Goal: Task Accomplishment & Management: Complete application form

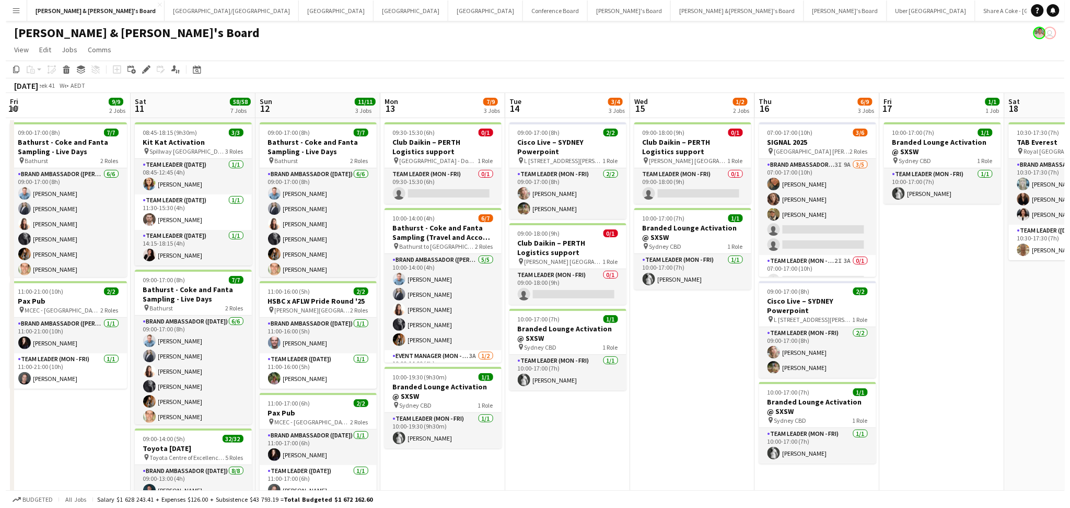
scroll to position [0, 291]
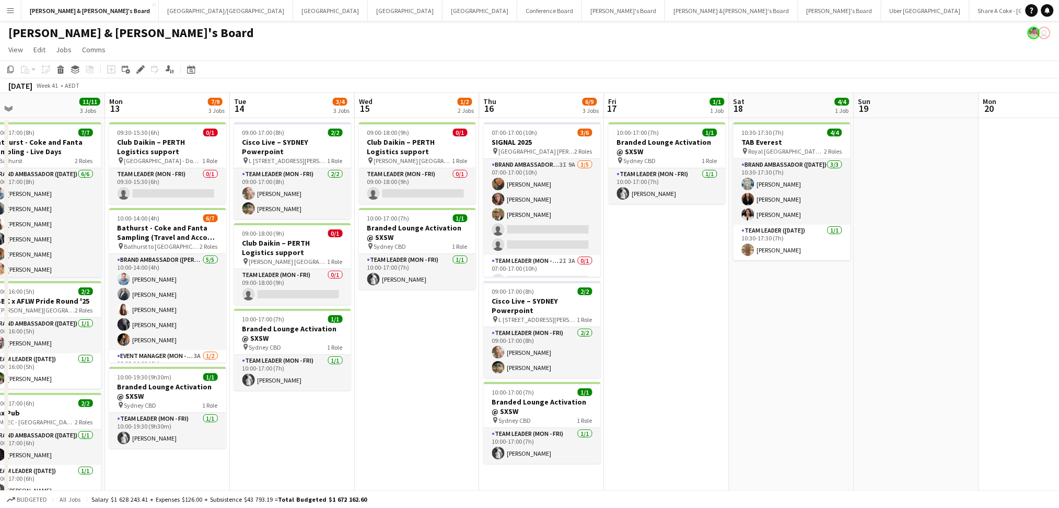
drag, startPoint x: 788, startPoint y: 403, endPoint x: 864, endPoint y: 395, distance: 77.2
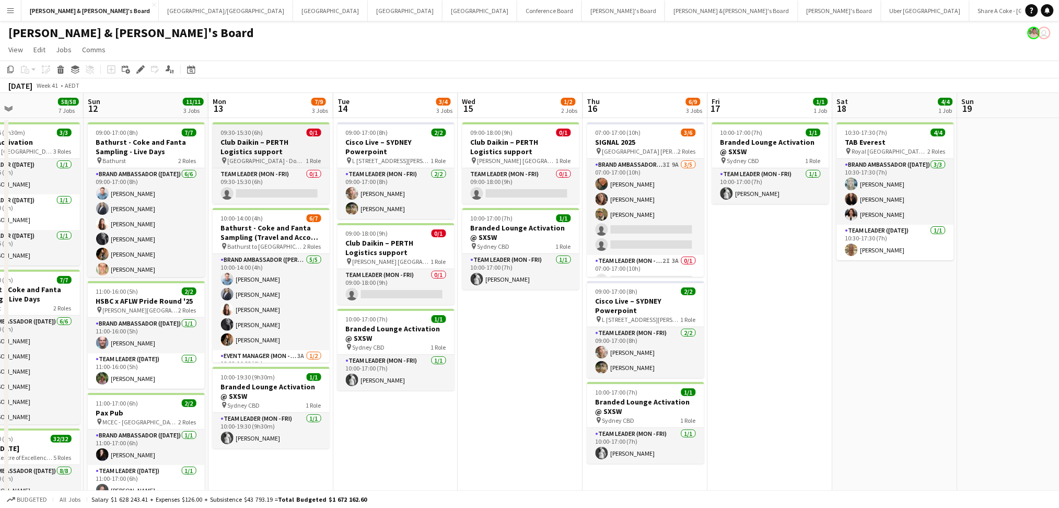
click at [253, 152] on h3 "Club Daikin – PERTH Logistics support" at bounding box center [271, 146] width 117 height 19
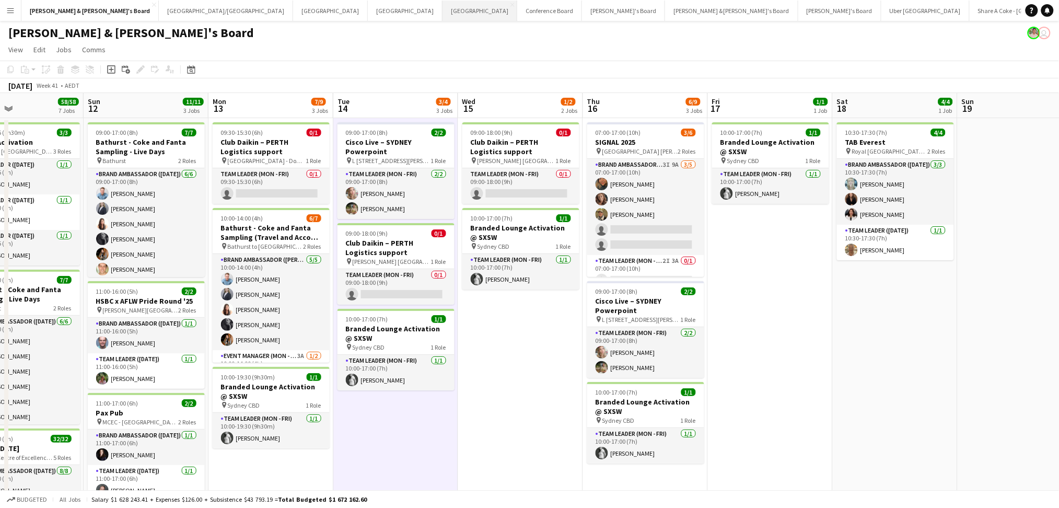
click at [442, 17] on button "Perth Close" at bounding box center [479, 11] width 75 height 20
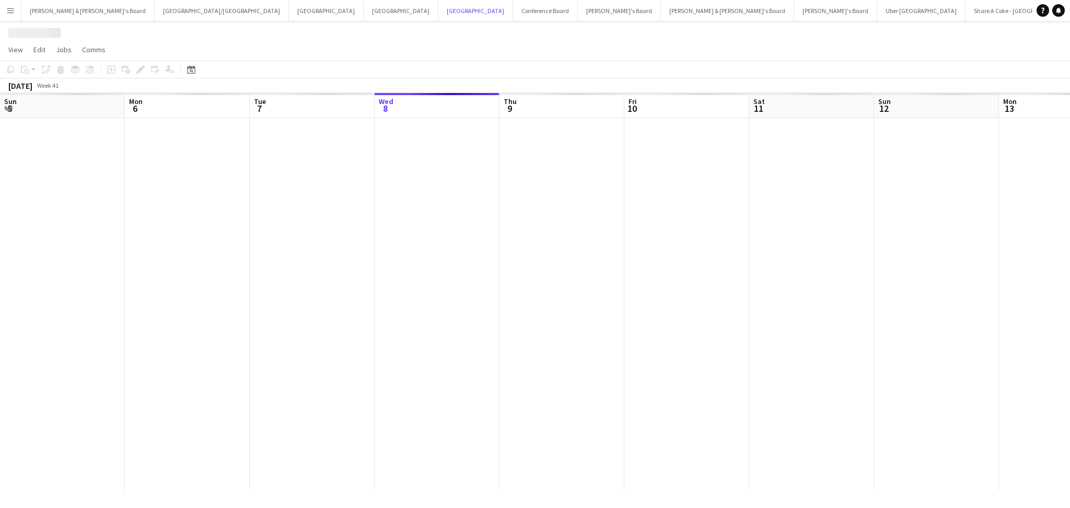
scroll to position [0, 249]
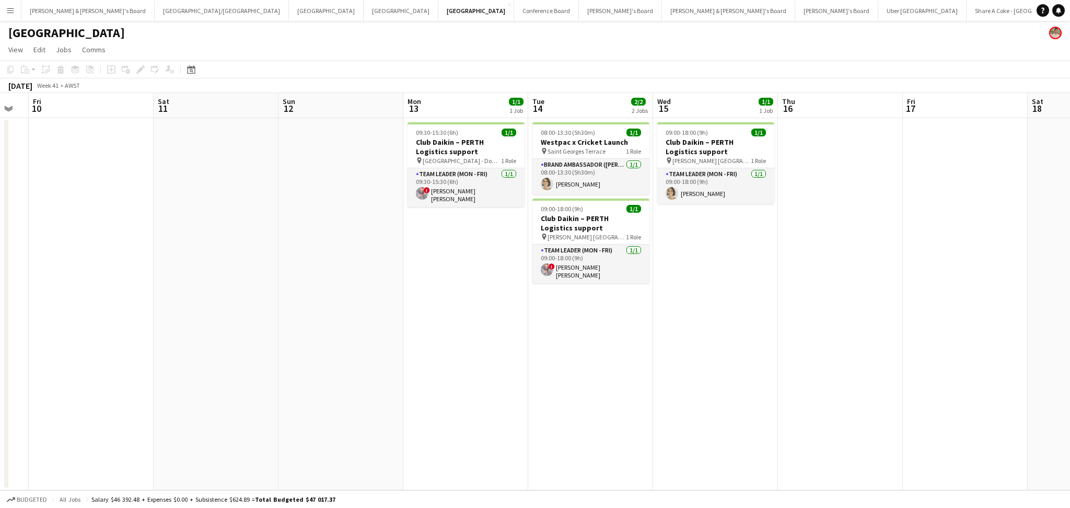
drag, startPoint x: 723, startPoint y: 301, endPoint x: 369, endPoint y: 252, distance: 357.5
click at [369, 252] on app-calendar-viewport "Tue 7 Wed 8 Thu 9 Fri 10 Sat 11 Sun 12 Mon 13 1/1 1 Job Tue 14 2/2 2 Jobs Wed 1…" at bounding box center [535, 291] width 1070 height 397
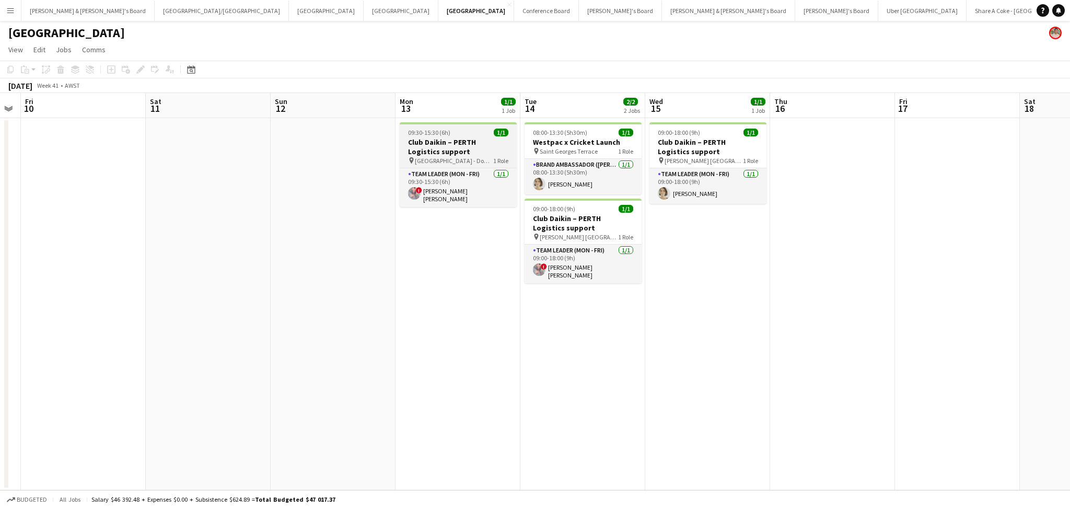
click at [447, 154] on h3 "Club Daikin – PERTH Logistics support" at bounding box center [458, 146] width 117 height 19
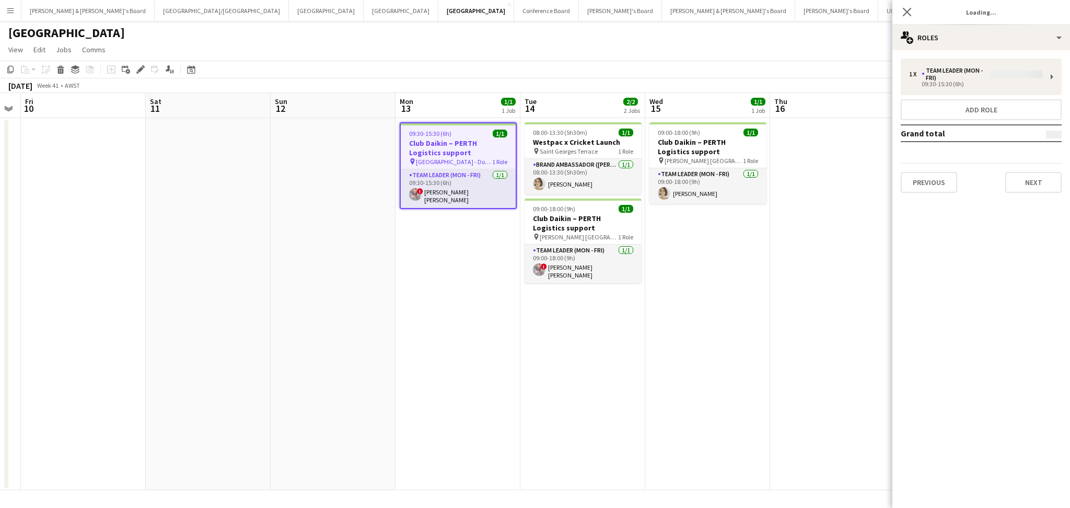
click at [1002, 180] on div "Previous Next" at bounding box center [981, 178] width 161 height 30
click at [1005, 181] on button "Next" at bounding box center [1033, 175] width 56 height 21
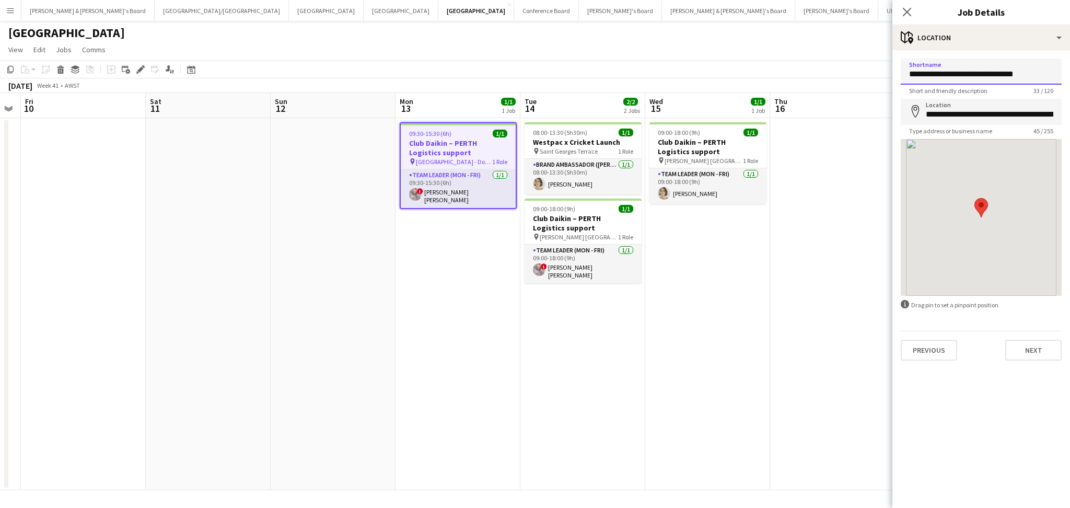
click at [944, 74] on input "**********" at bounding box center [981, 72] width 161 height 26
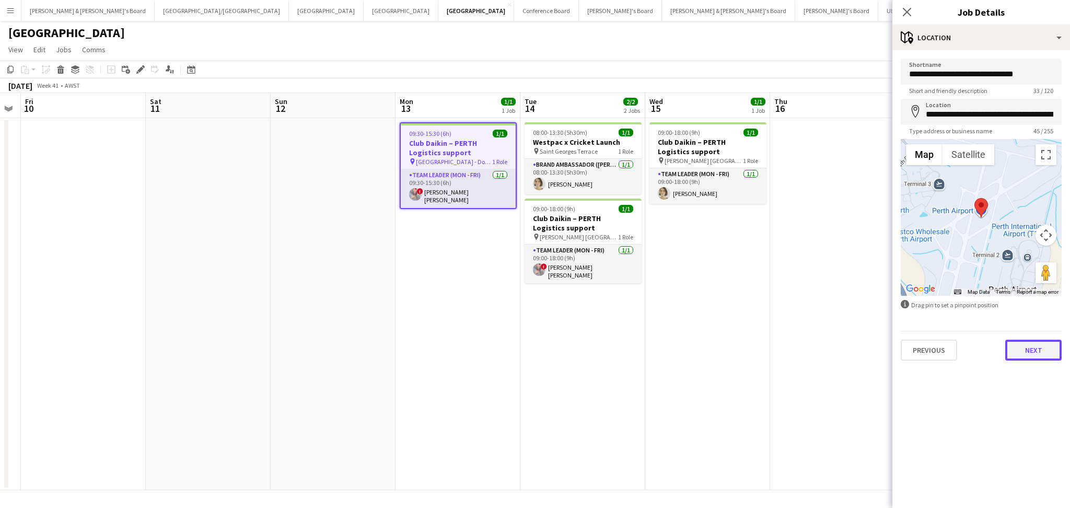
click at [1022, 350] on button "Next" at bounding box center [1033, 350] width 56 height 21
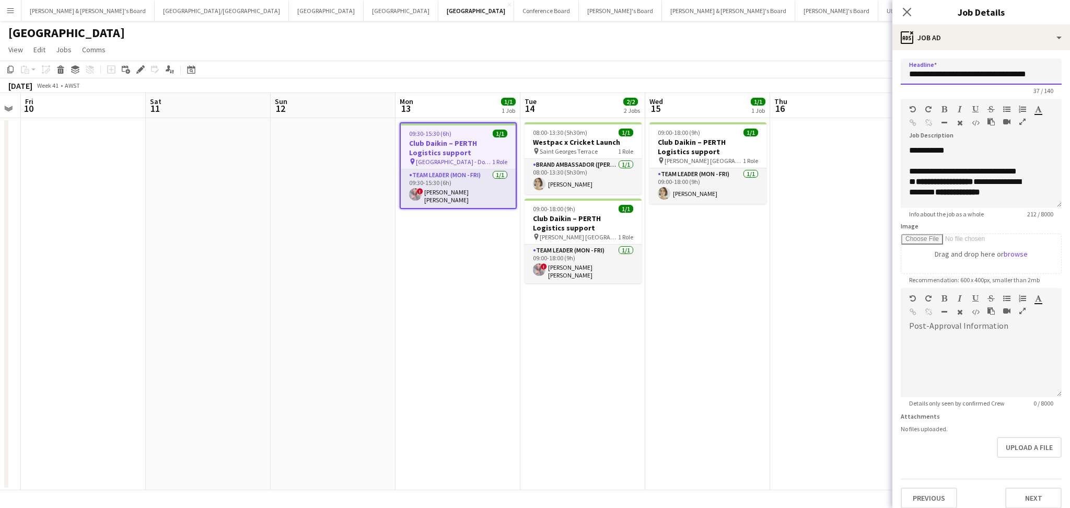
click at [958, 72] on input "**********" at bounding box center [981, 72] width 161 height 26
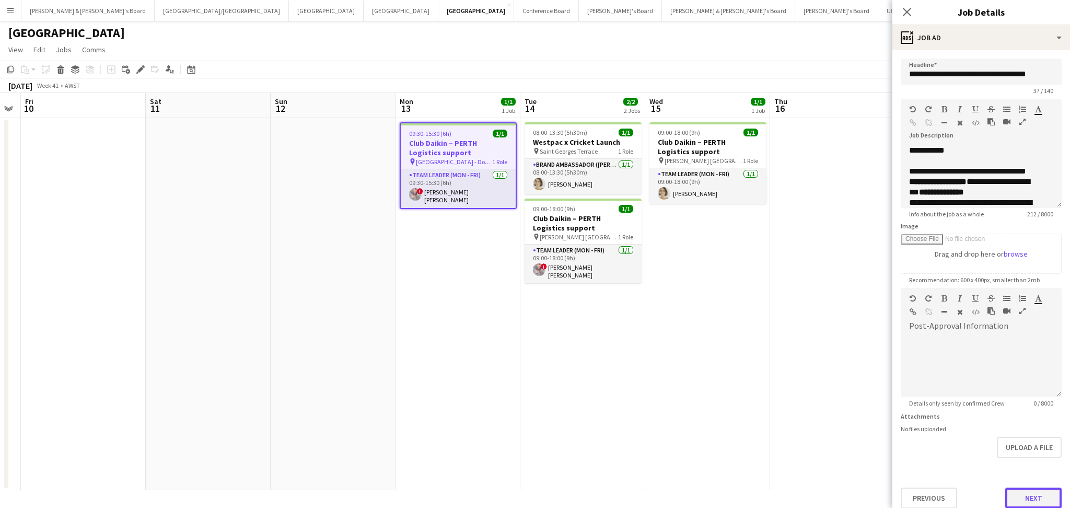
click at [1031, 504] on button "Next" at bounding box center [1033, 497] width 56 height 21
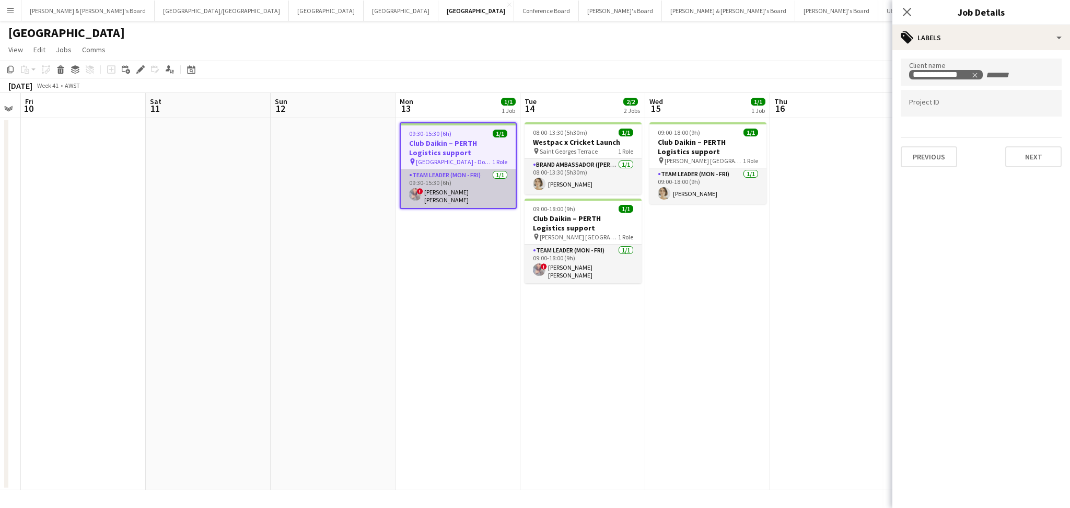
scroll to position [0, 353]
click at [431, 192] on app-card-role "Team Leader (Mon - Fri) [DATE] 09:30-15:30 (6h) ! [PERSON_NAME] [PERSON_NAME]" at bounding box center [458, 188] width 115 height 39
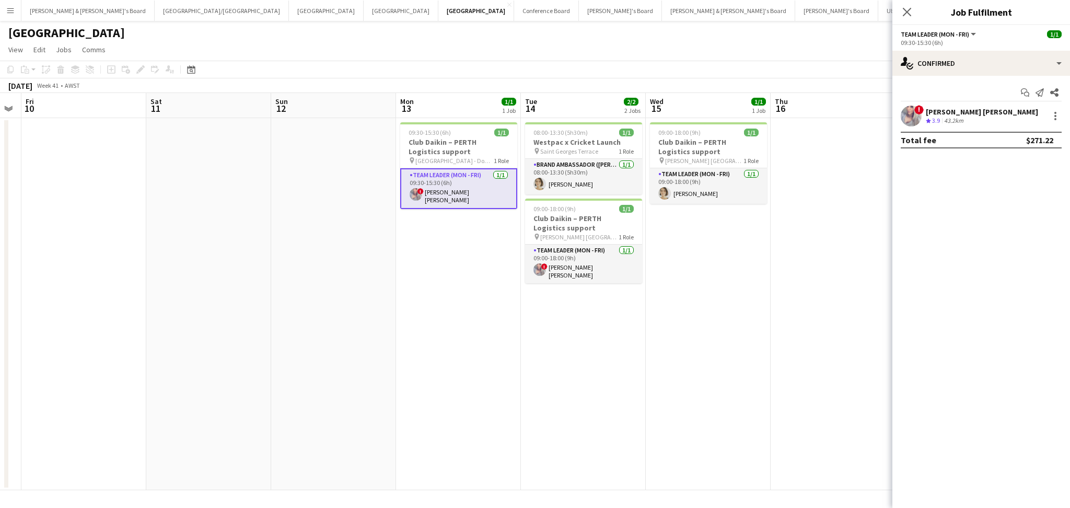
click at [967, 119] on div "Crew rating 3.9 43.2km" at bounding box center [982, 120] width 112 height 9
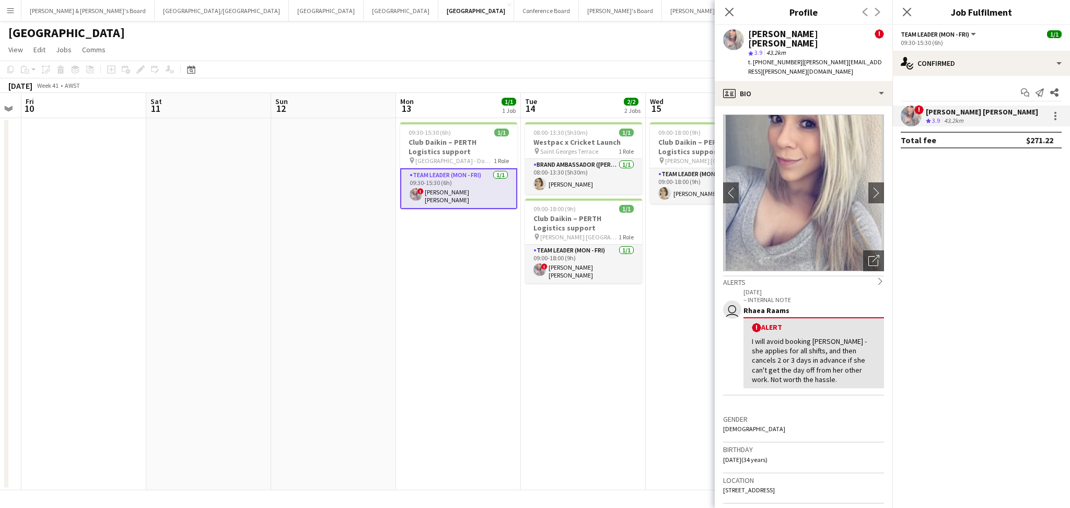
drag, startPoint x: 749, startPoint y: 33, endPoint x: 849, endPoint y: 34, distance: 100.8
click at [849, 34] on div "[PERSON_NAME] [PERSON_NAME] !" at bounding box center [816, 38] width 136 height 19
copy div "[PERSON_NAME] [PERSON_NAME]"
drag, startPoint x: 762, startPoint y: 53, endPoint x: 792, endPoint y: 55, distance: 30.9
click at [792, 58] on span "t. [PHONE_NUMBER]" at bounding box center [775, 62] width 54 height 8
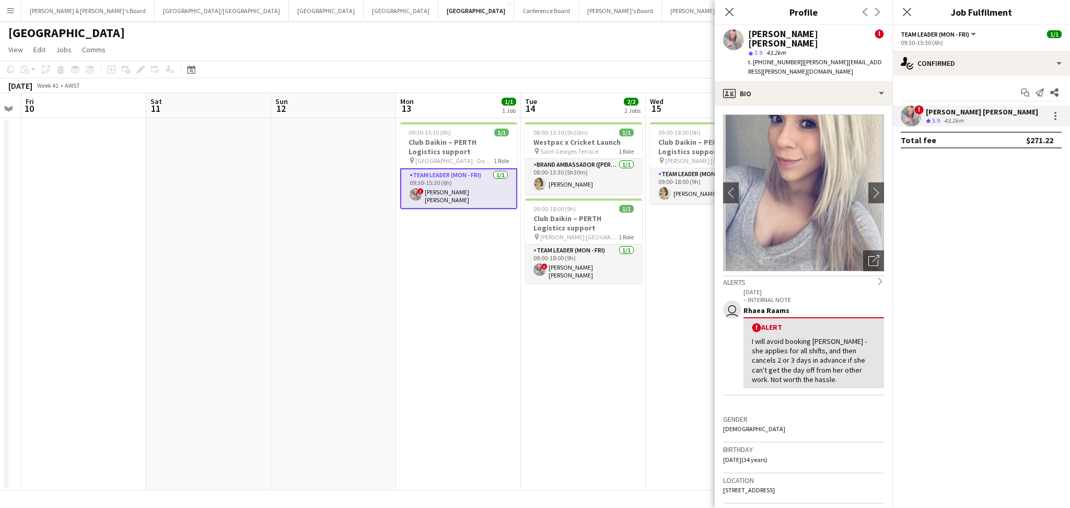
copy span "0433923341"
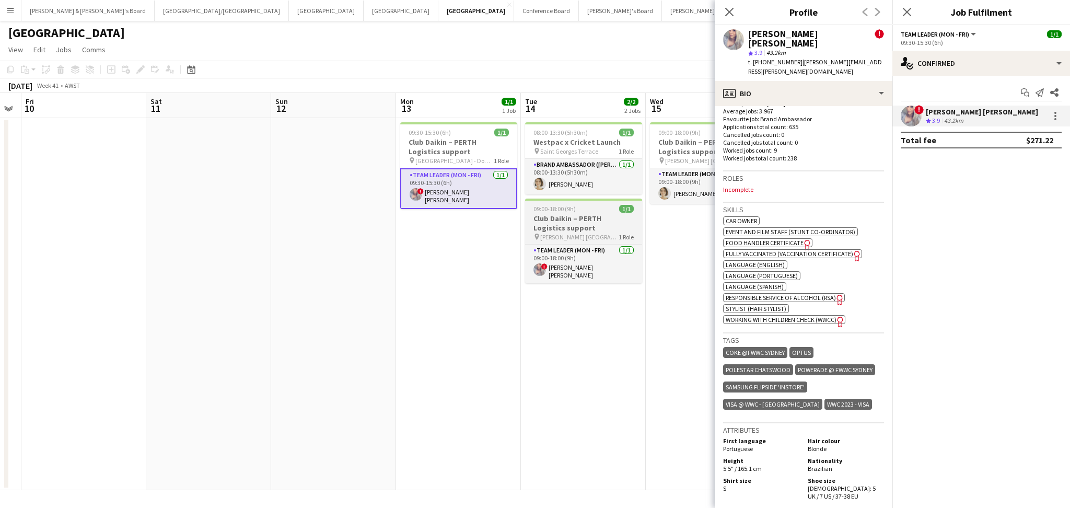
click at [575, 215] on h3 "Club Daikin – PERTH Logistics support" at bounding box center [583, 223] width 117 height 19
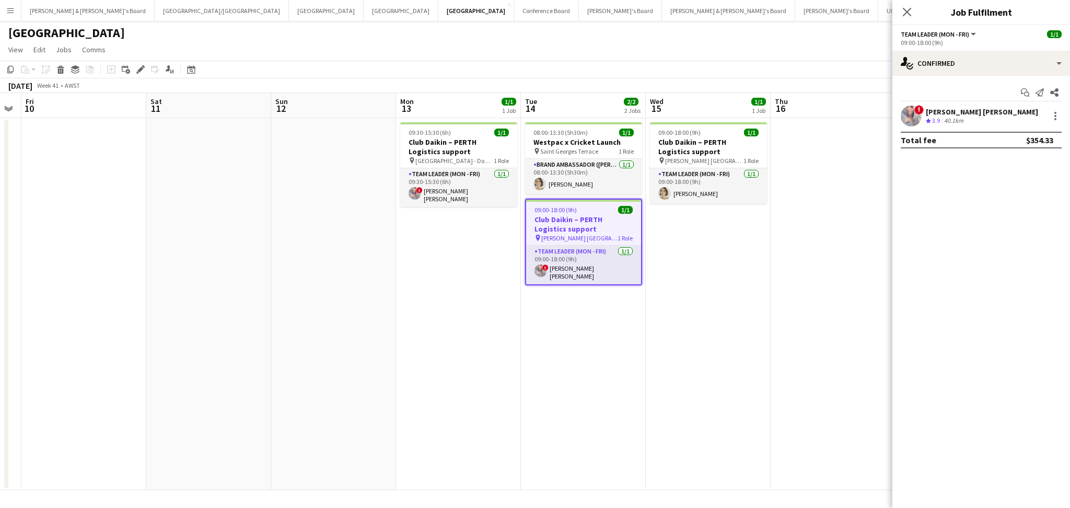
click at [575, 215] on h3 "Club Daikin – PERTH Logistics support" at bounding box center [583, 224] width 115 height 19
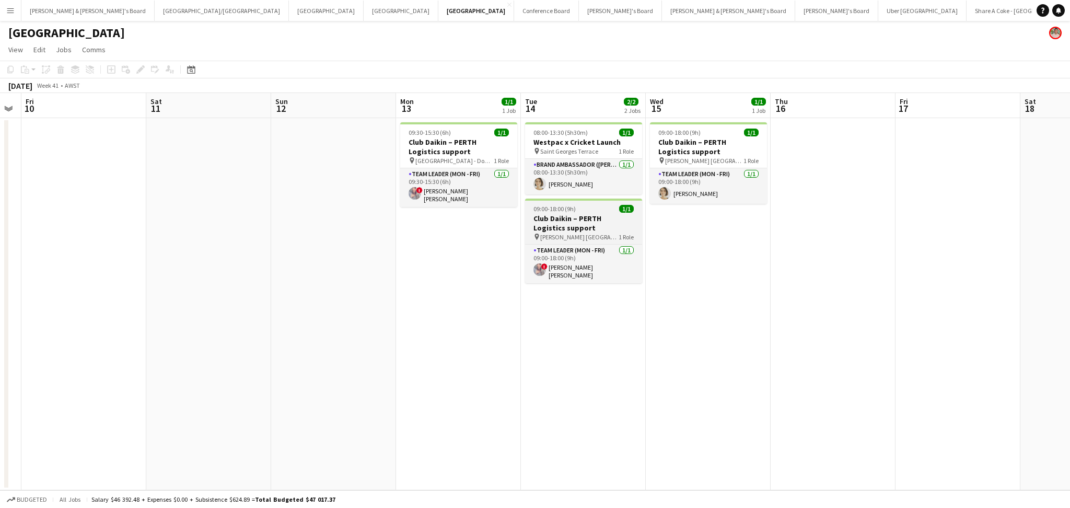
click at [575, 215] on h3 "Club Daikin – PERTH Logistics support" at bounding box center [583, 223] width 117 height 19
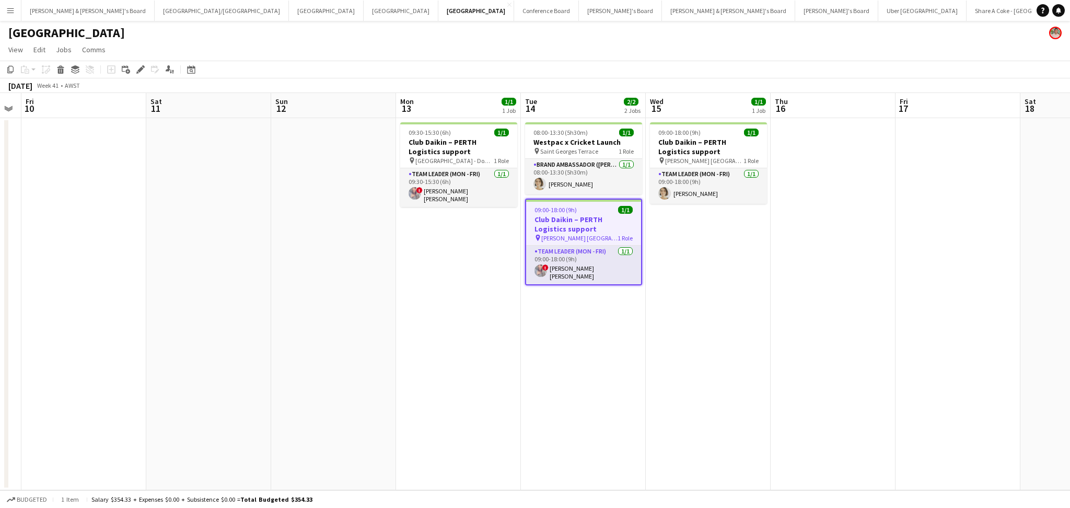
click at [575, 215] on h3 "Club Daikin – PERTH Logistics support" at bounding box center [583, 224] width 115 height 19
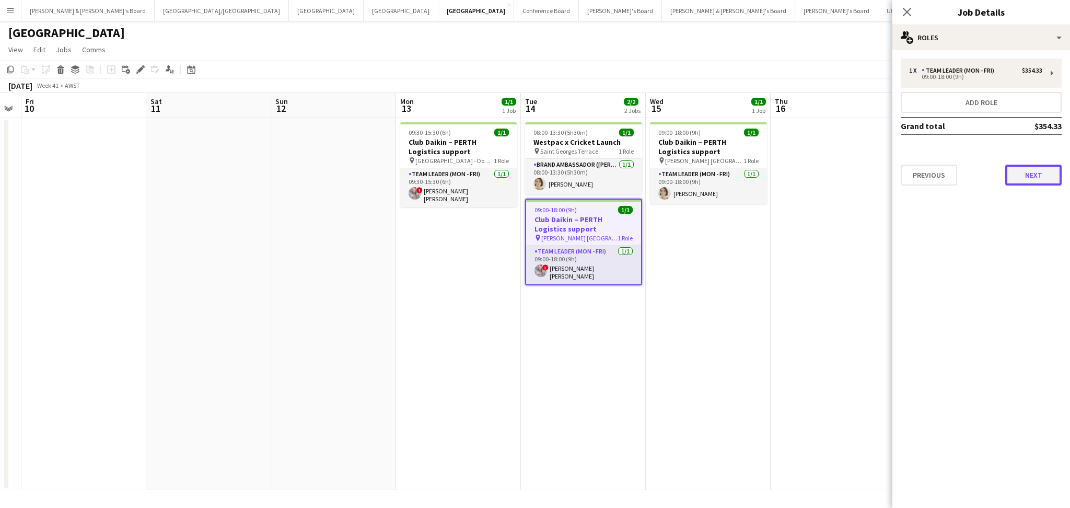
click at [1012, 168] on button "Next" at bounding box center [1033, 175] width 56 height 21
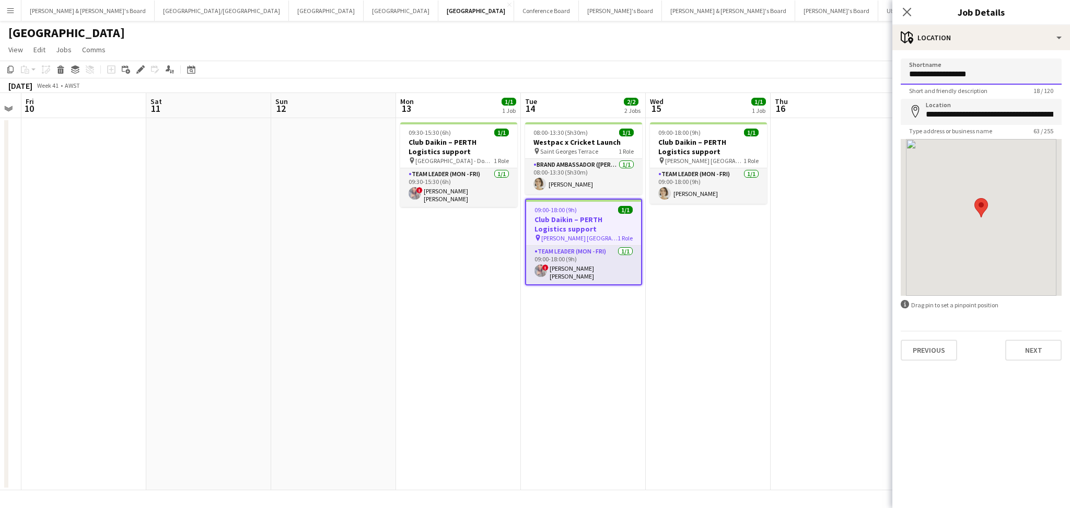
click at [925, 73] on input "**********" at bounding box center [981, 72] width 161 height 26
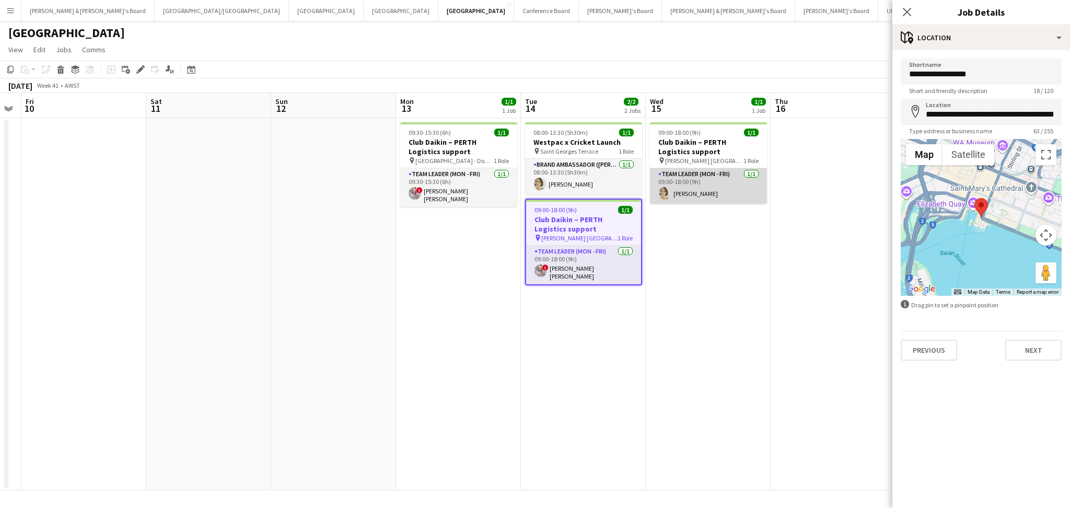
click at [704, 188] on app-card-role "Team Leader (Mon - Fri) [DATE] 09:00-18:00 (9h) [PERSON_NAME]" at bounding box center [708, 186] width 117 height 36
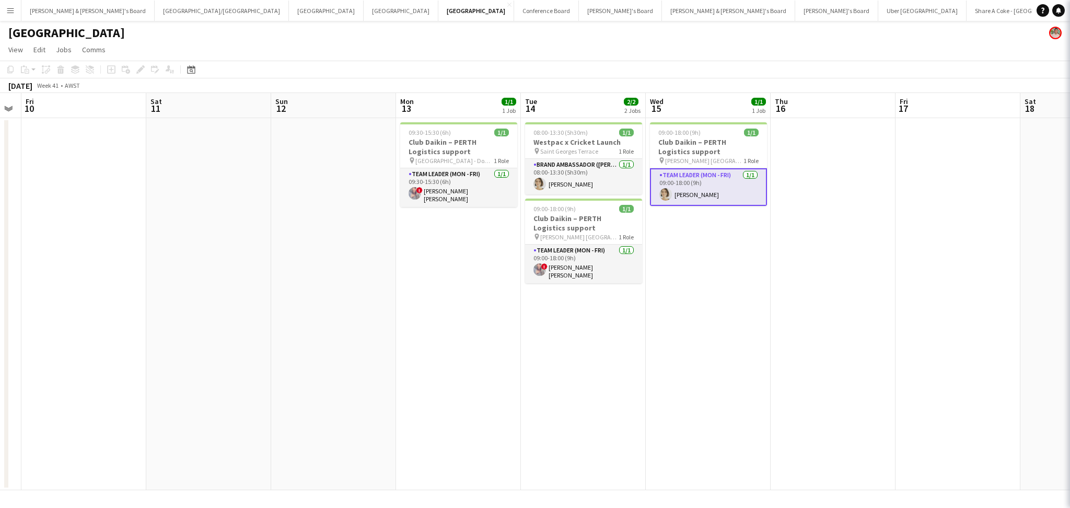
scroll to position [0, 352]
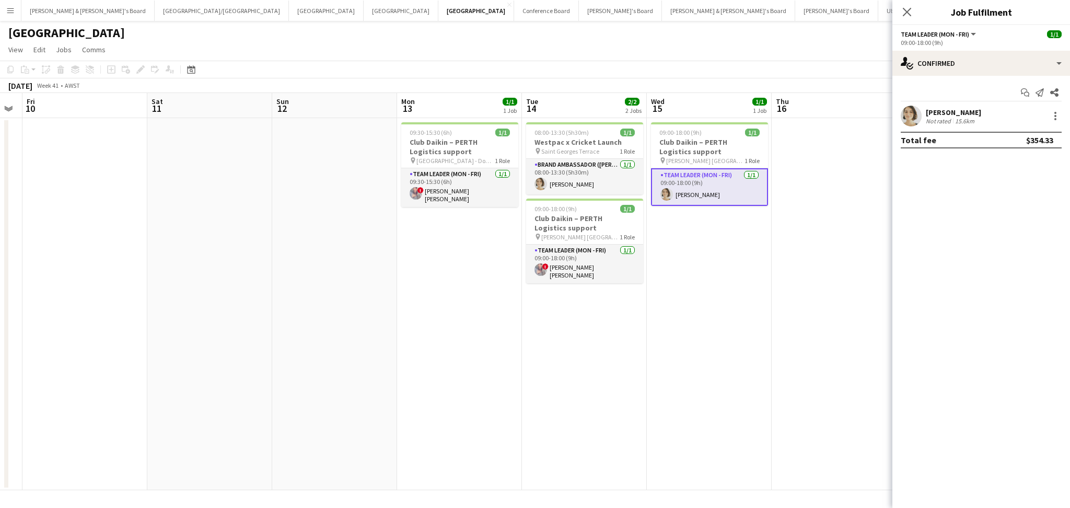
click at [973, 112] on div "[PERSON_NAME]" at bounding box center [953, 112] width 55 height 9
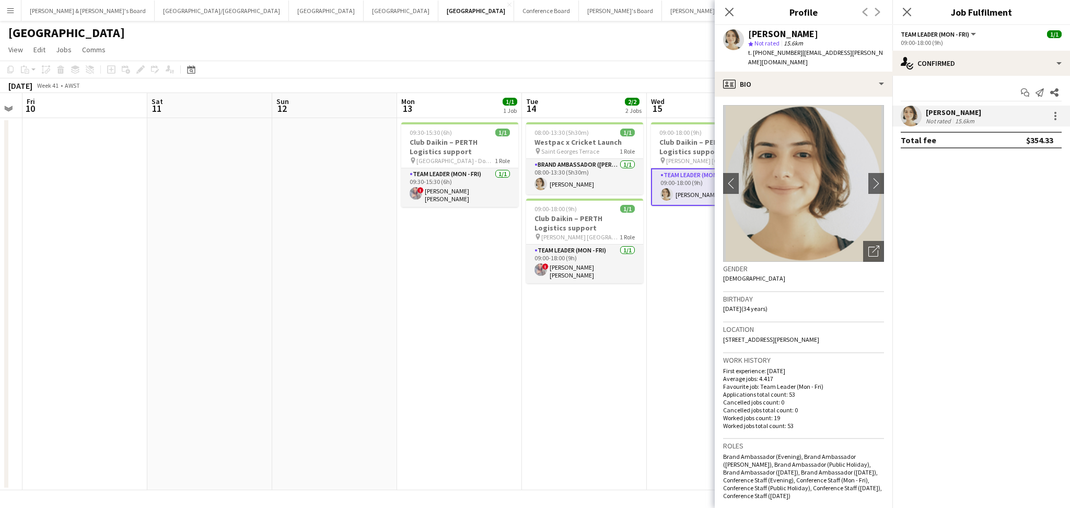
drag, startPoint x: 747, startPoint y: 32, endPoint x: 816, endPoint y: 34, distance: 69.5
click at [816, 34] on div "[PERSON_NAME] star Not rated 15.6km t. [PHONE_NUMBER] | [EMAIL_ADDRESS][PERSON_…" at bounding box center [804, 48] width 178 height 46
copy div "[PERSON_NAME]"
drag, startPoint x: 763, startPoint y: 51, endPoint x: 792, endPoint y: 54, distance: 28.8
click at [792, 54] on span "t. [PHONE_NUMBER]" at bounding box center [775, 53] width 54 height 8
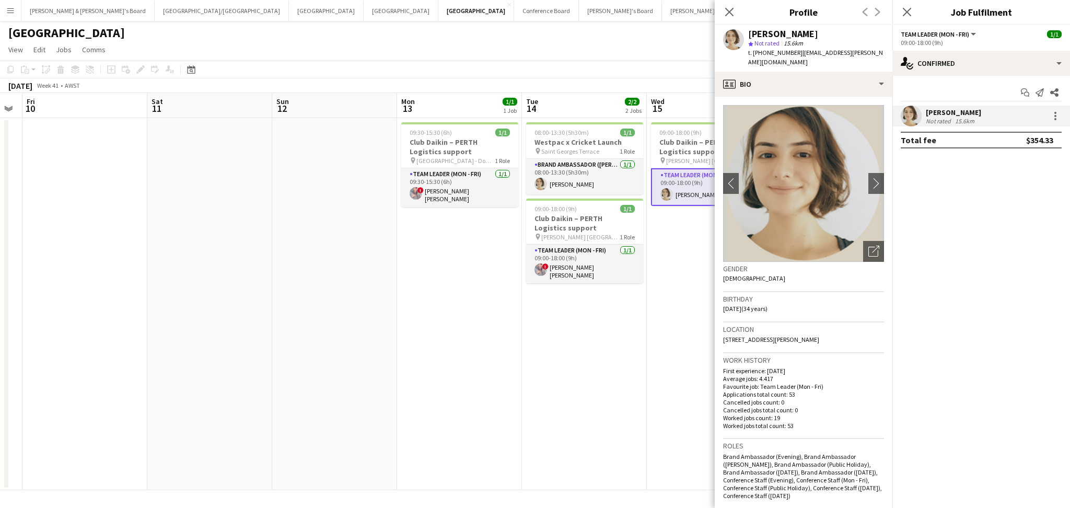
copy span "0404235637"
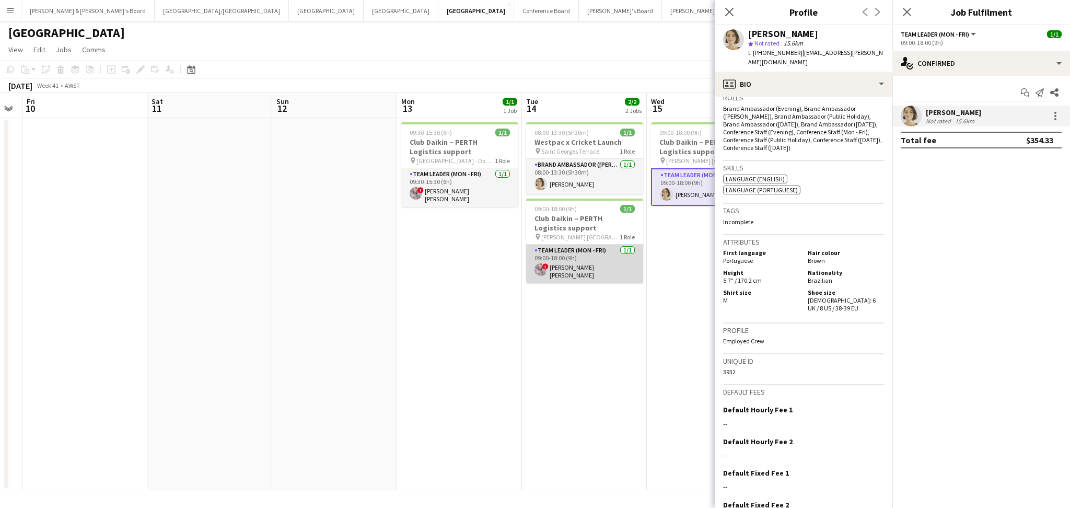
click at [600, 260] on app-card-role "Team Leader (Mon - Fri) [DATE] 09:00-18:00 (9h) ! [PERSON_NAME] [PERSON_NAME]" at bounding box center [584, 263] width 117 height 39
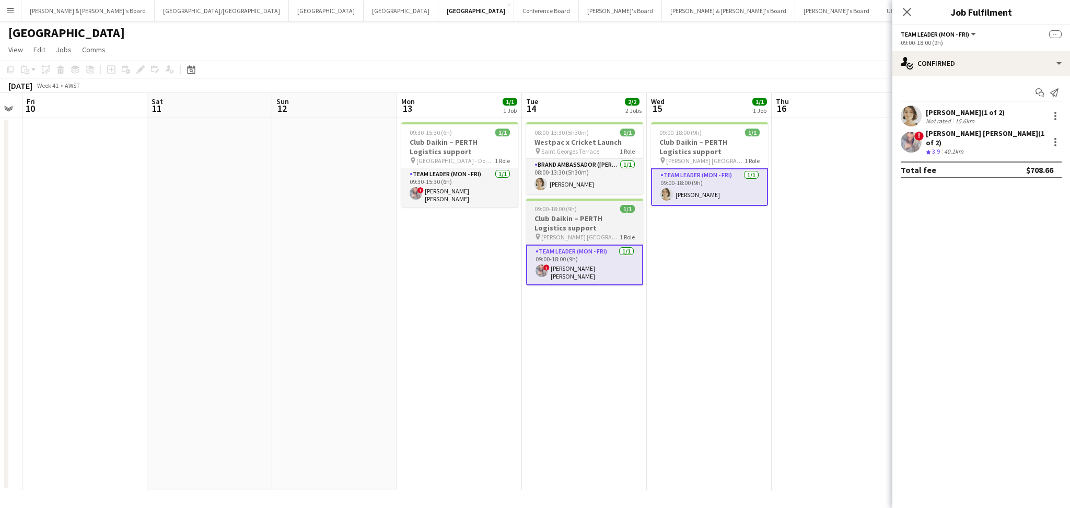
click at [595, 221] on h3 "Club Daikin – PERTH Logistics support" at bounding box center [584, 223] width 117 height 19
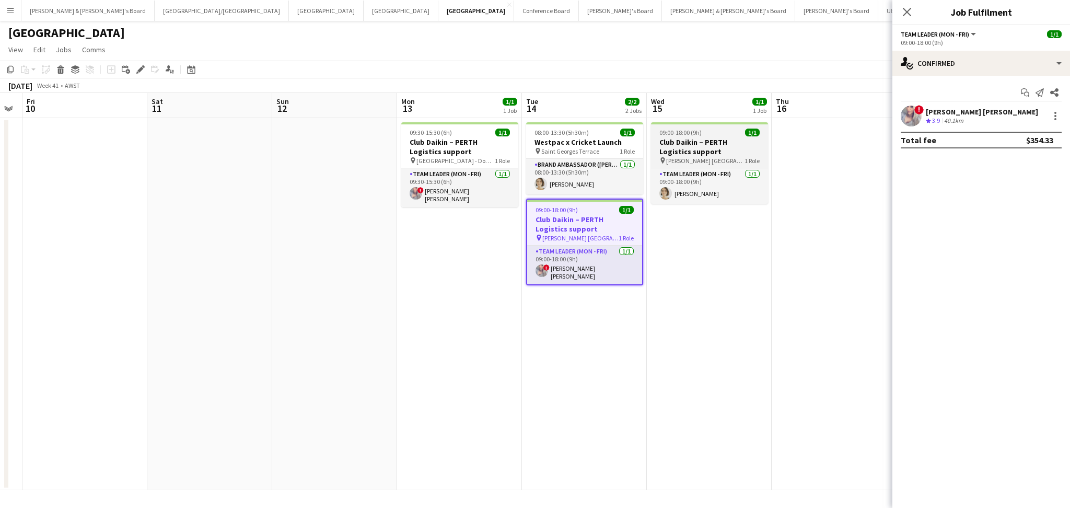
click at [720, 149] on h3 "Club Daikin – PERTH Logistics support" at bounding box center [709, 146] width 117 height 19
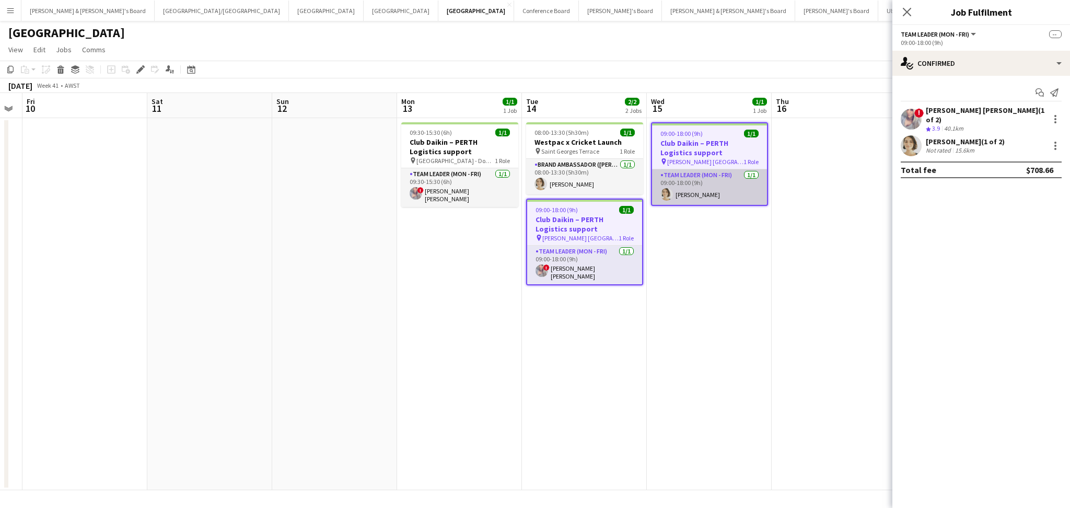
click at [697, 180] on app-card-role "Team Leader (Mon - Fri) [DATE] 09:00-18:00 (9h) [PERSON_NAME]" at bounding box center [709, 187] width 115 height 36
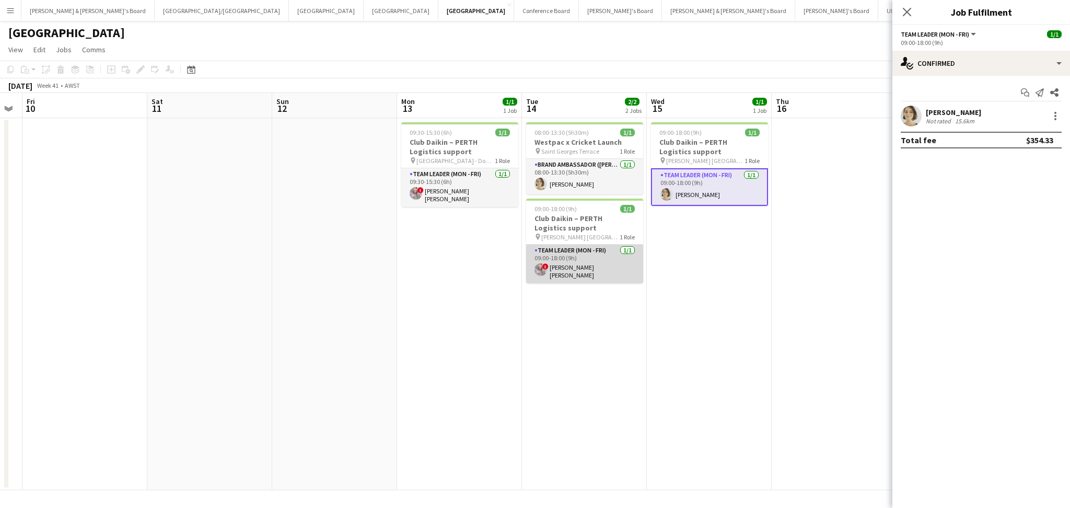
click at [587, 275] on app-card-role "Team Leader (Mon - Fri) [DATE] 09:00-18:00 (9h) ! [PERSON_NAME] [PERSON_NAME]" at bounding box center [584, 263] width 117 height 39
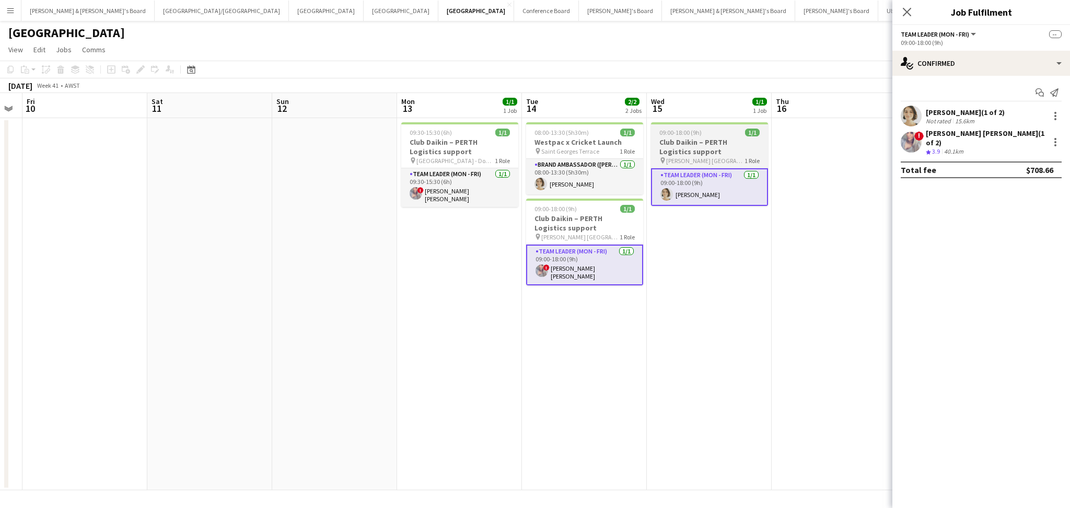
click at [708, 153] on h3 "Club Daikin – PERTH Logistics support" at bounding box center [709, 146] width 117 height 19
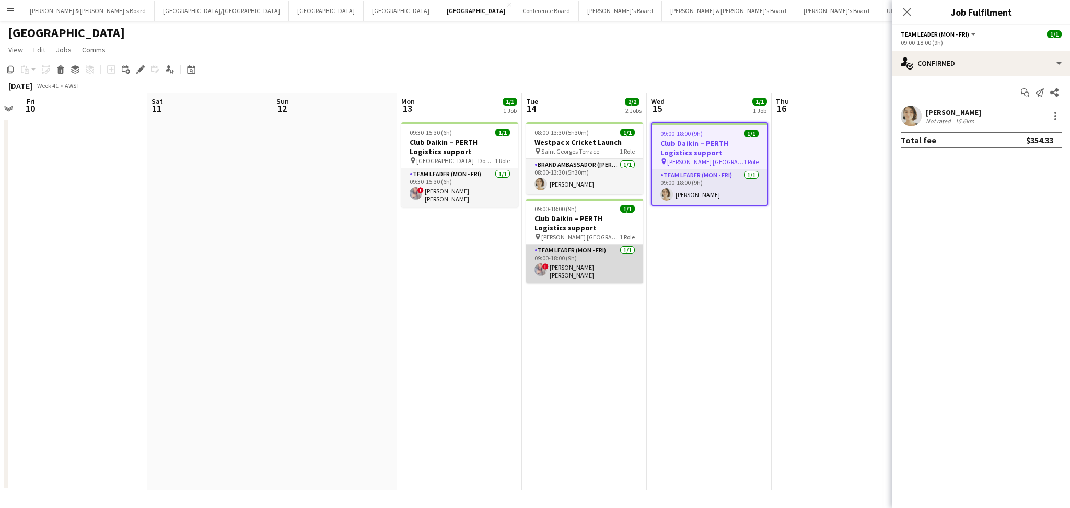
click at [588, 262] on app-card-role "Team Leader (Mon - Fri) [DATE] 09:00-18:00 (9h) ! [PERSON_NAME] [PERSON_NAME]" at bounding box center [584, 263] width 117 height 39
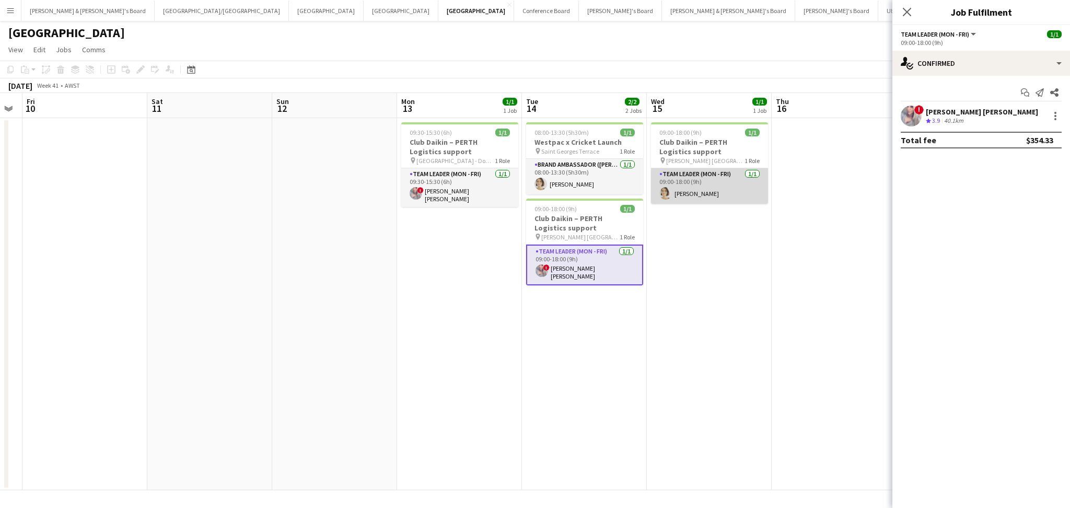
click at [688, 188] on app-card-role "Team Leader (Mon - Fri) [DATE] 09:00-18:00 (9h) [PERSON_NAME]" at bounding box center [709, 186] width 117 height 36
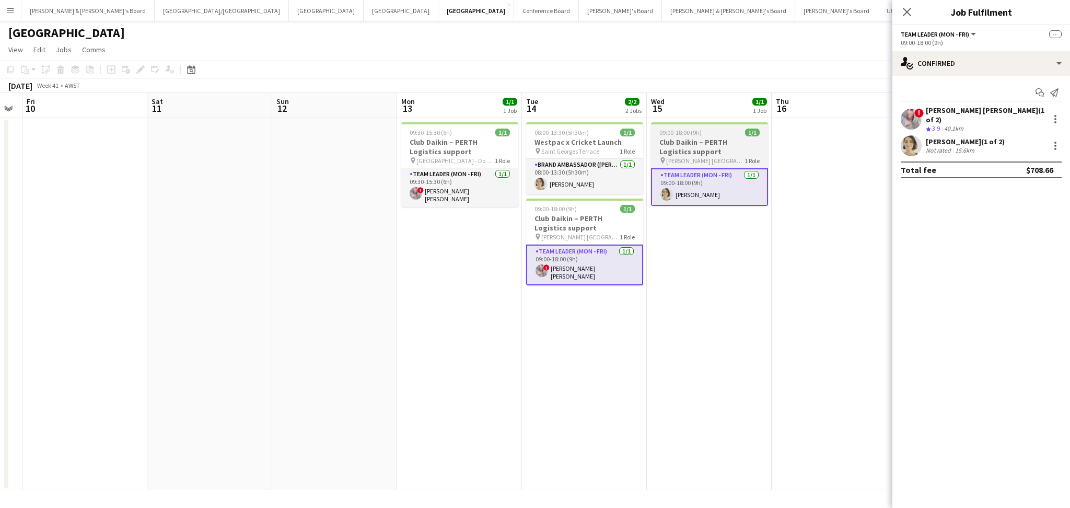
click at [708, 150] on h3 "Club Daikin – PERTH Logistics support" at bounding box center [709, 146] width 117 height 19
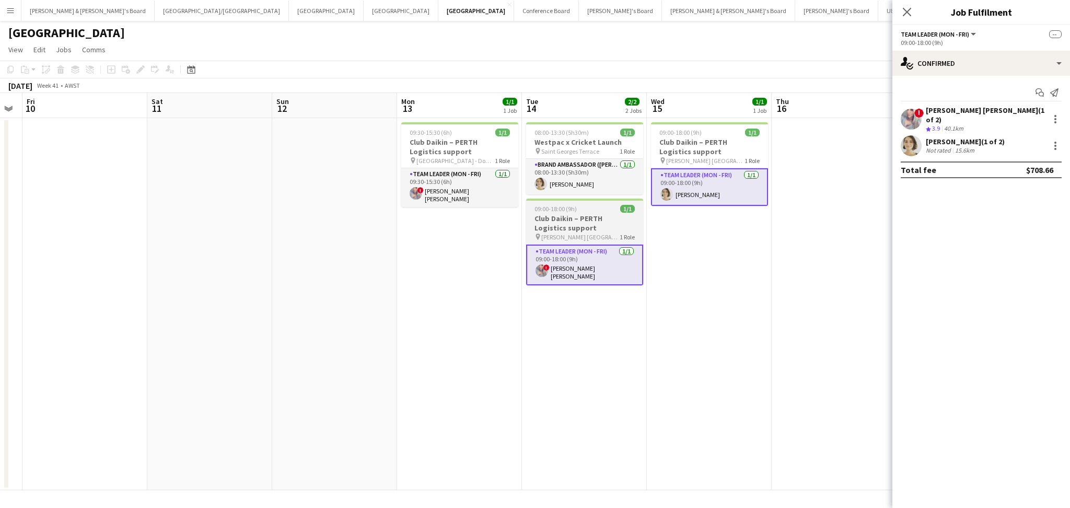
click at [591, 215] on h3 "Club Daikin – PERTH Logistics support" at bounding box center [584, 223] width 117 height 19
click at [677, 254] on app-date-cell "09:00-18:00 (9h) 1/1 Club Daikin – [GEOGRAPHIC_DATA] Logistics support pin [PER…" at bounding box center [709, 304] width 125 height 372
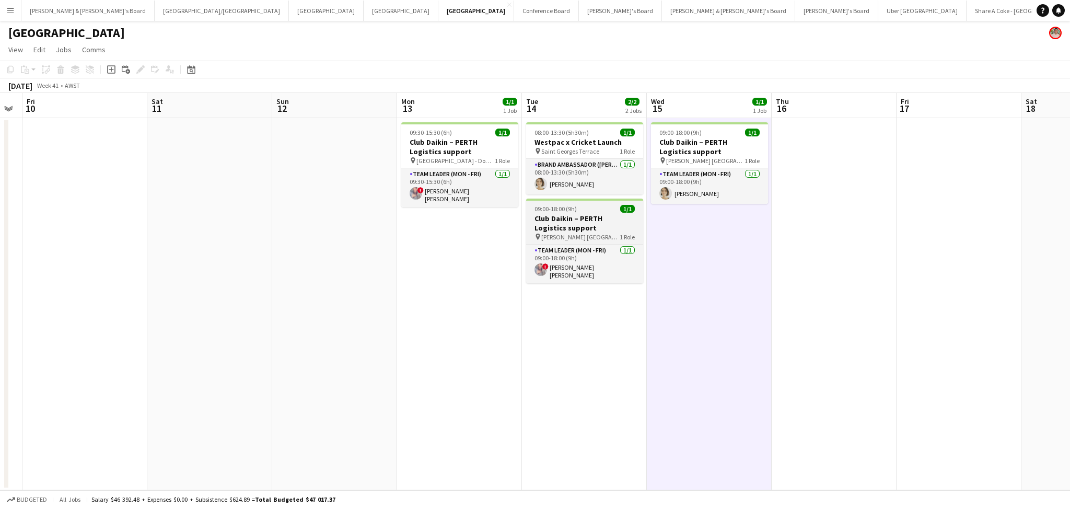
click at [592, 229] on h3 "Club Daikin – PERTH Logistics support" at bounding box center [584, 223] width 117 height 19
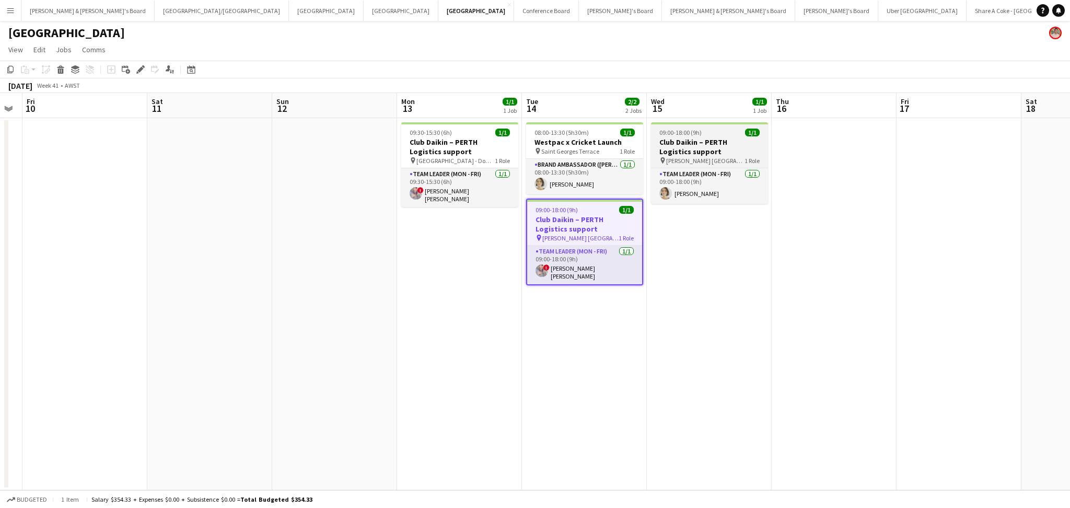
click at [688, 151] on h3 "Club Daikin – PERTH Logistics support" at bounding box center [709, 146] width 117 height 19
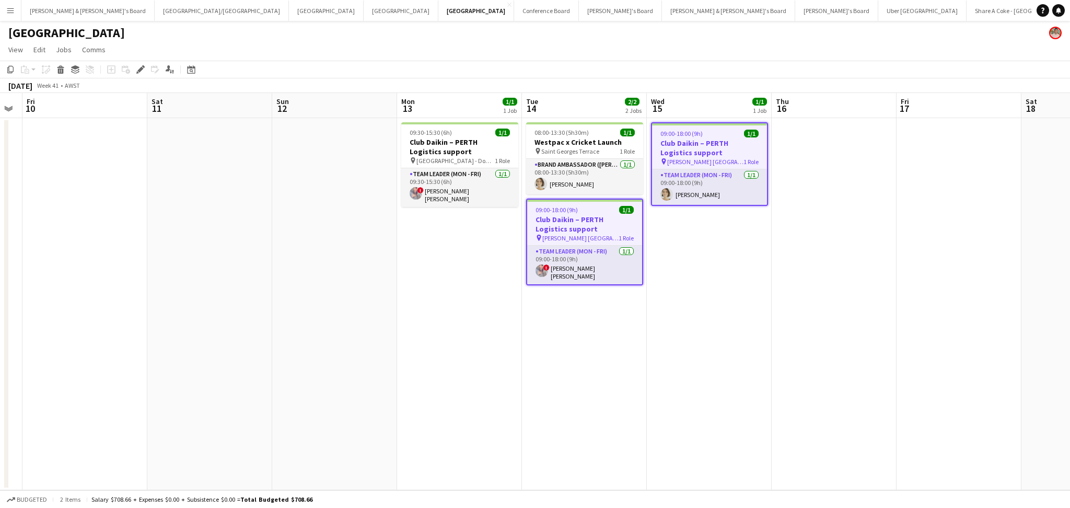
click at [697, 169] on div "Team Leader (Mon - Fri) [DATE] 09:00-18:00 (9h) [PERSON_NAME]" at bounding box center [709, 187] width 115 height 36
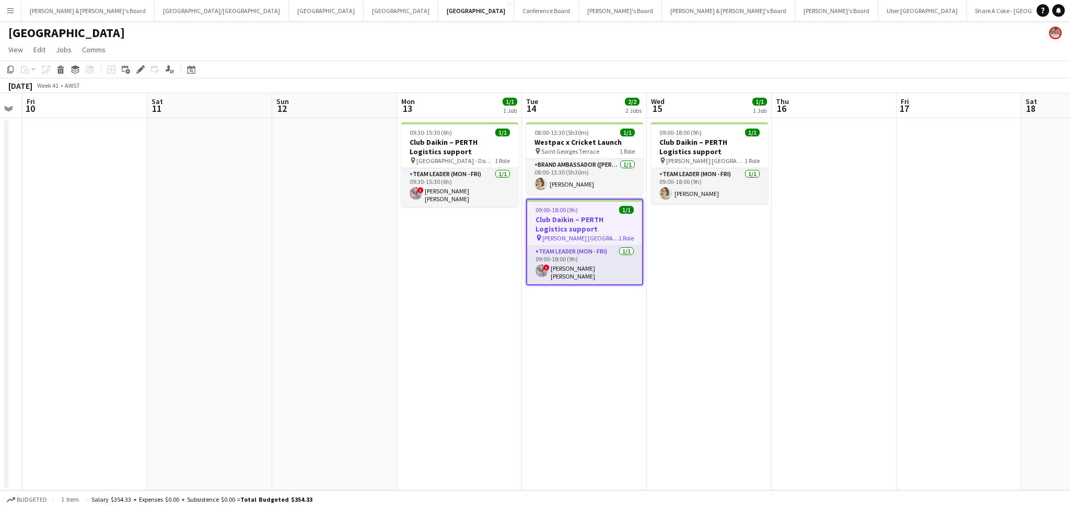
click at [598, 239] on div "pin [PERSON_NAME] Perth 1 Role" at bounding box center [584, 237] width 115 height 8
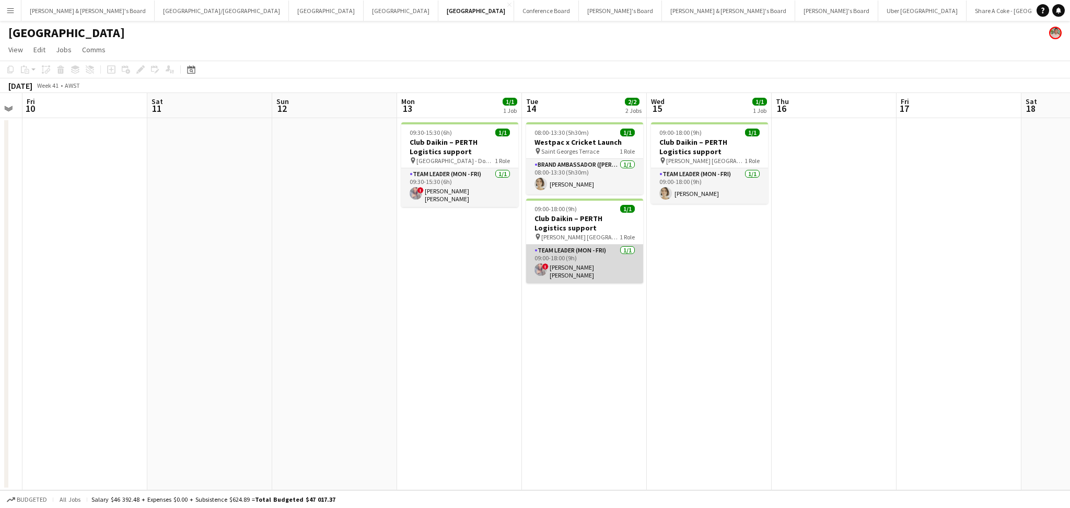
click at [592, 261] on app-card-role "Team Leader (Mon - Fri) [DATE] 09:00-18:00 (9h) ! [PERSON_NAME] [PERSON_NAME]" at bounding box center [584, 263] width 117 height 39
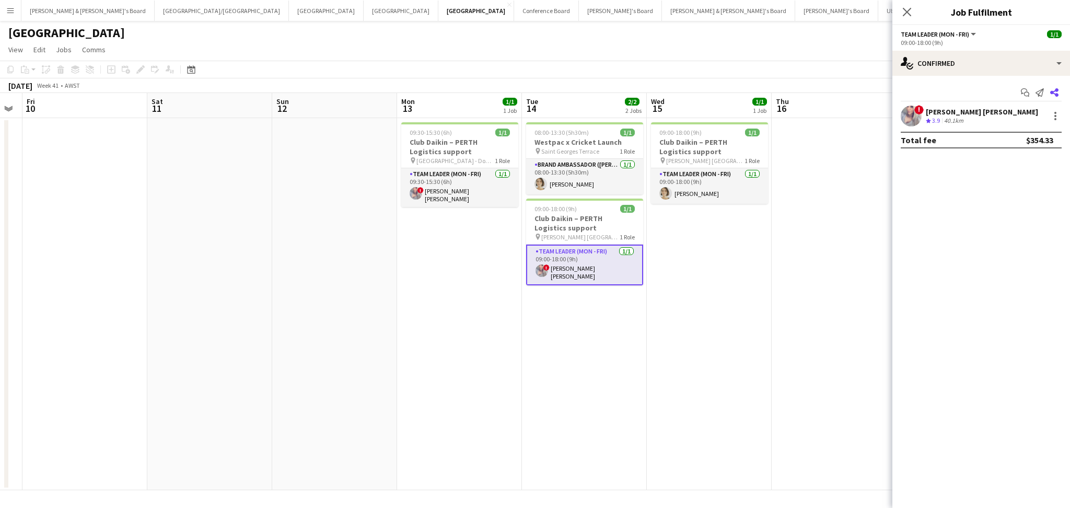
click at [1058, 91] on app-icon "Share" at bounding box center [1054, 92] width 15 height 15
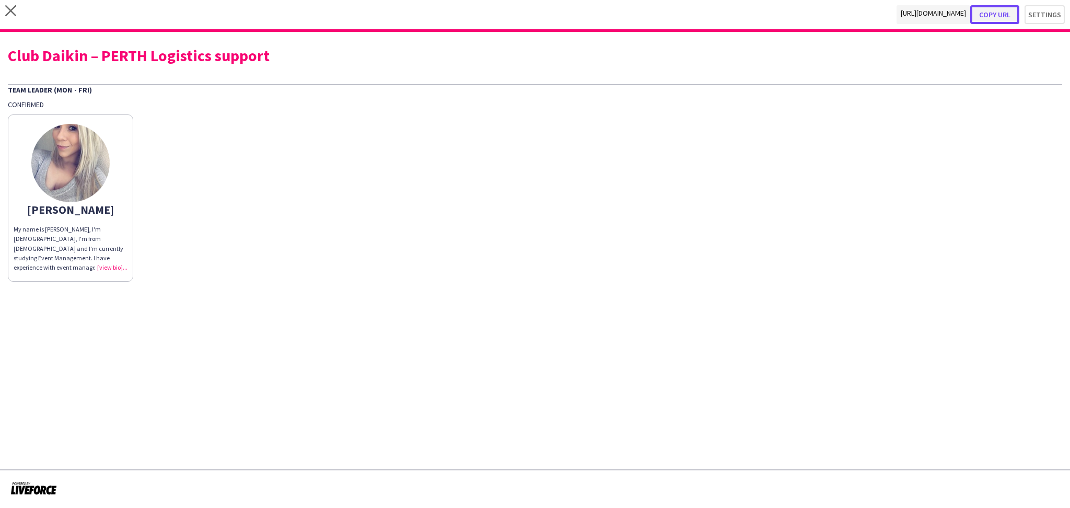
click at [999, 18] on button "Copy url" at bounding box center [994, 14] width 49 height 19
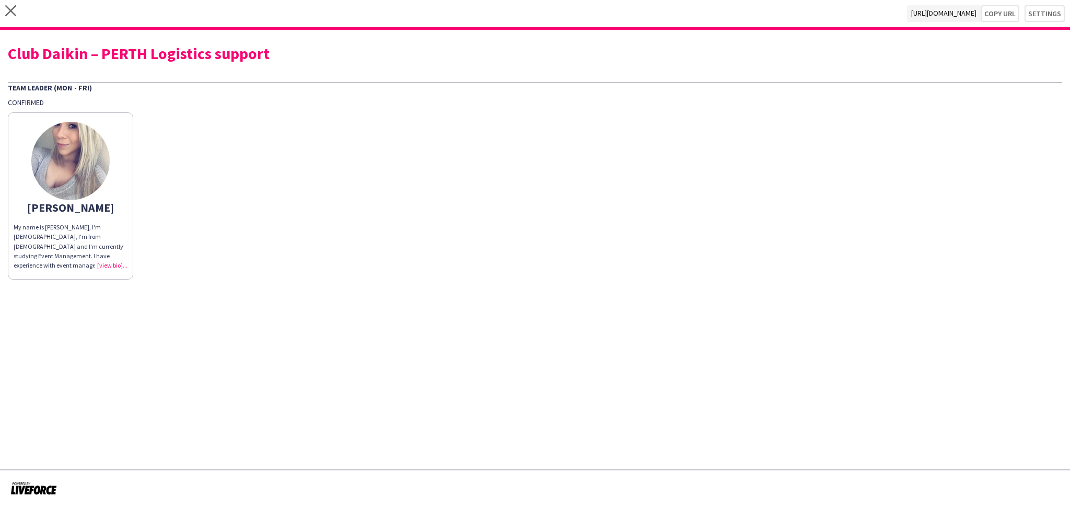
click at [213, 55] on div "Club Daikin – PERTH Logistics support" at bounding box center [535, 53] width 1054 height 16
click at [212, 55] on div "Club Daikin – PERTH Logistics support" at bounding box center [535, 53] width 1054 height 16
copy div "Club Daikin – PERTH Logistics support"
click at [6, 17] on app-icon "close" at bounding box center [10, 13] width 11 height 17
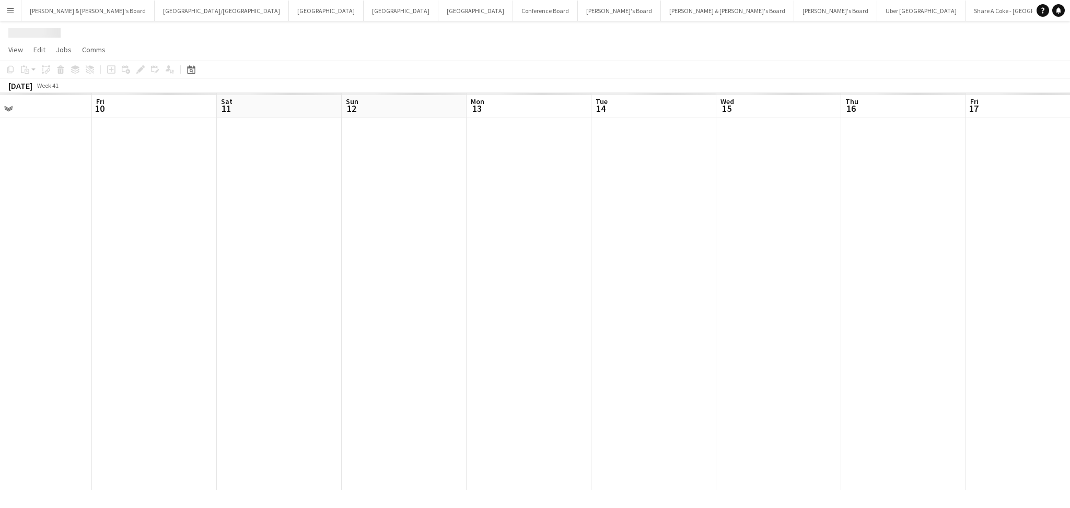
scroll to position [0, 372]
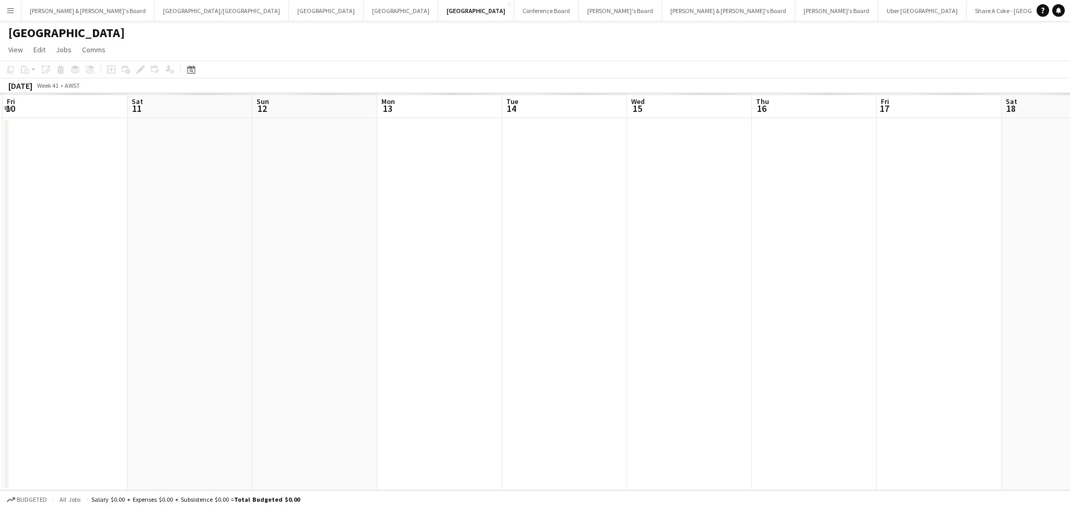
drag, startPoint x: 745, startPoint y: 271, endPoint x: 373, endPoint y: 238, distance: 373.8
click at [373, 238] on app-calendar-viewport "Tue 7 Wed 8 Thu 9 Fri 10 Sat 11 Sun 12 Mon 13 Tue 14 Wed 15 Thu 16 Fri 17 Sat 1…" at bounding box center [535, 291] width 1070 height 397
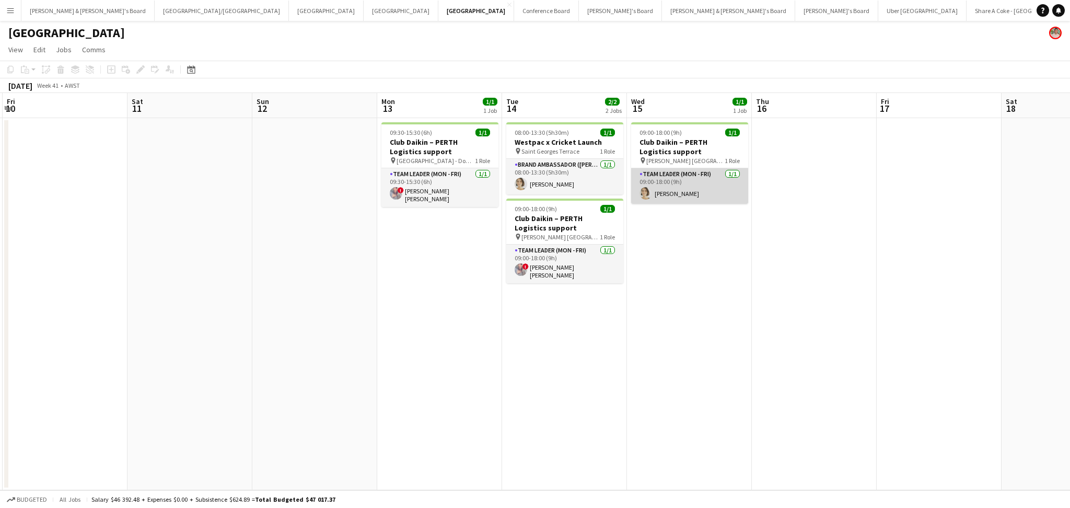
click at [694, 194] on app-card-role "Team Leader (Mon - Fri) [DATE] 09:00-18:00 (9h) [PERSON_NAME]" at bounding box center [689, 186] width 117 height 36
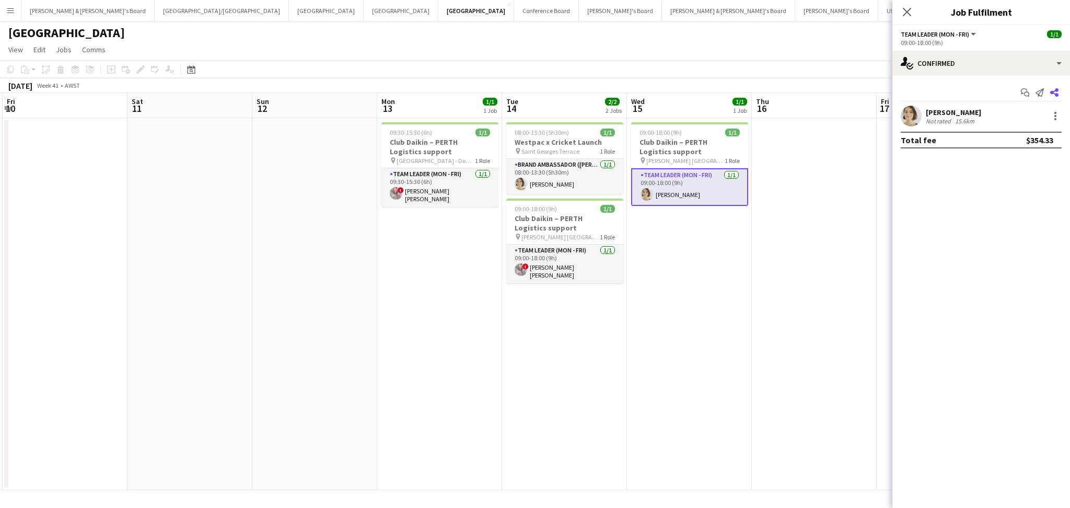
click at [1055, 91] on icon at bounding box center [1054, 92] width 8 height 8
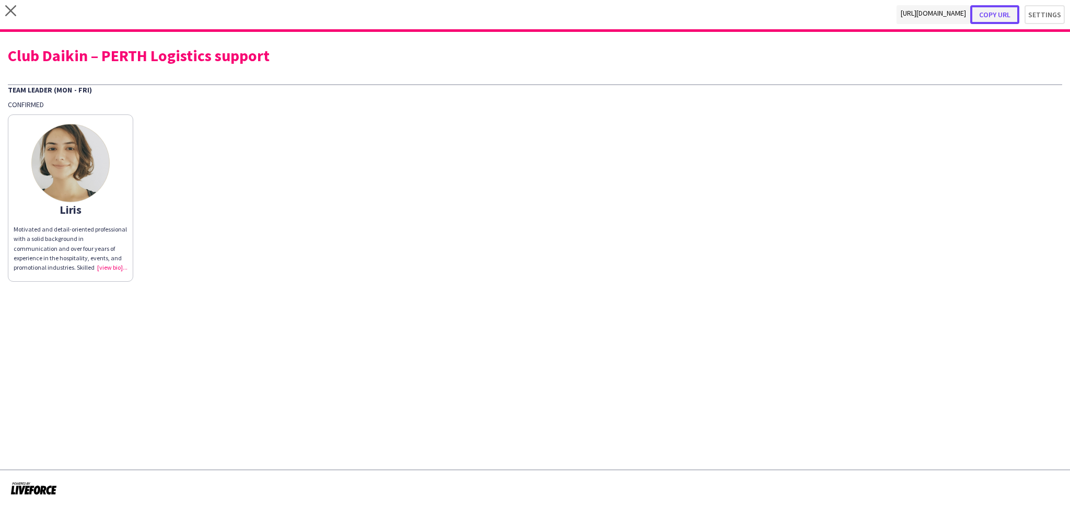
click at [1010, 11] on button "Copy url" at bounding box center [994, 14] width 49 height 19
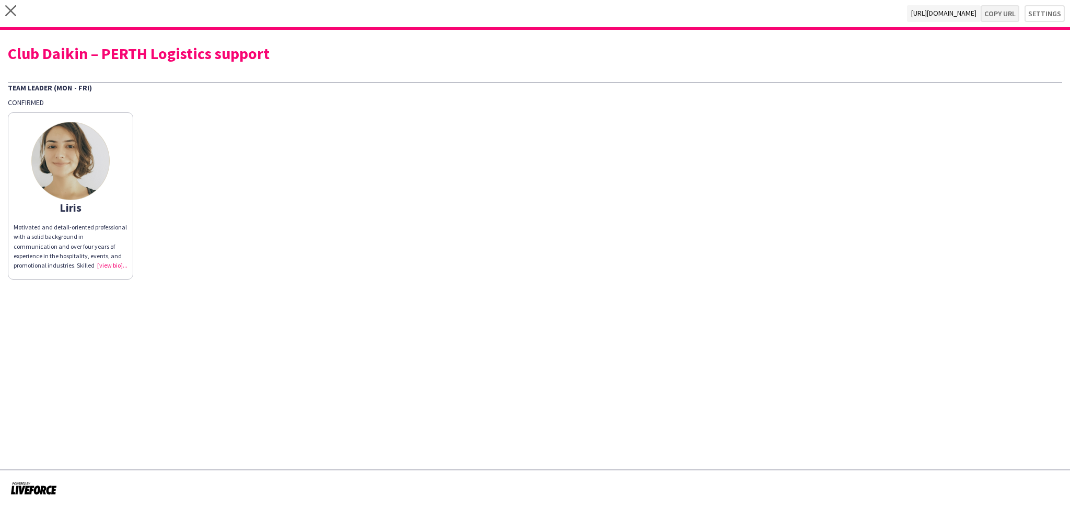
type textarea "**********"
click at [185, 57] on div "Club Daikin – PERTH Logistics support" at bounding box center [535, 53] width 1054 height 16
copy div "Club Daikin – PERTH Logistics support"
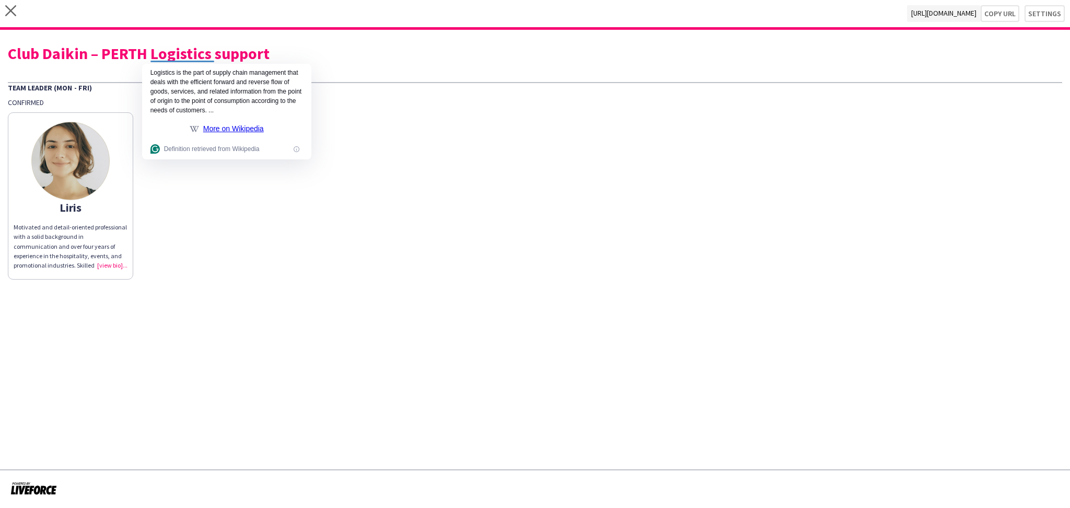
click at [2, 13] on div "close [URL][DOMAIN_NAME] Copy url Settings" at bounding box center [535, 15] width 1070 height 30
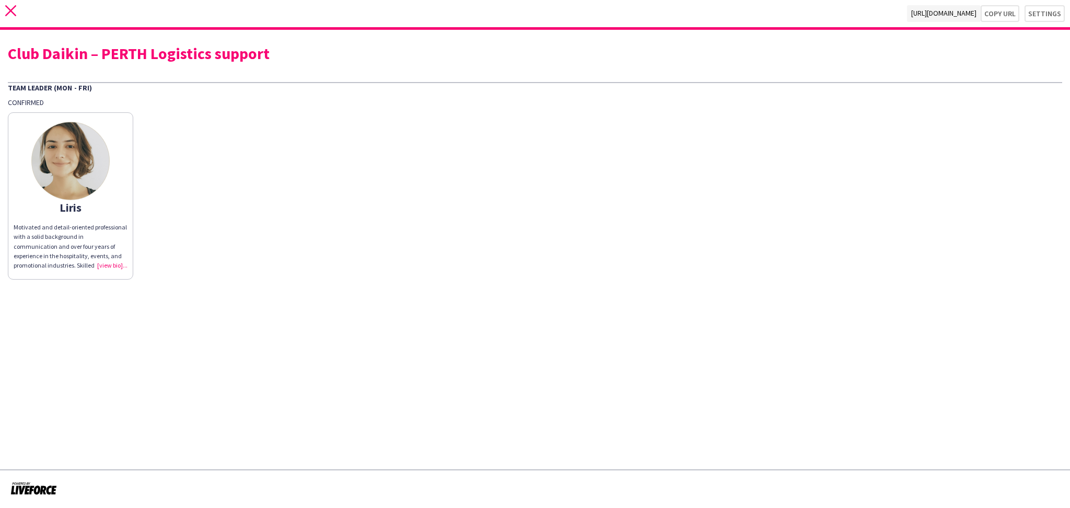
click at [9, 13] on icon "close" at bounding box center [10, 10] width 11 height 11
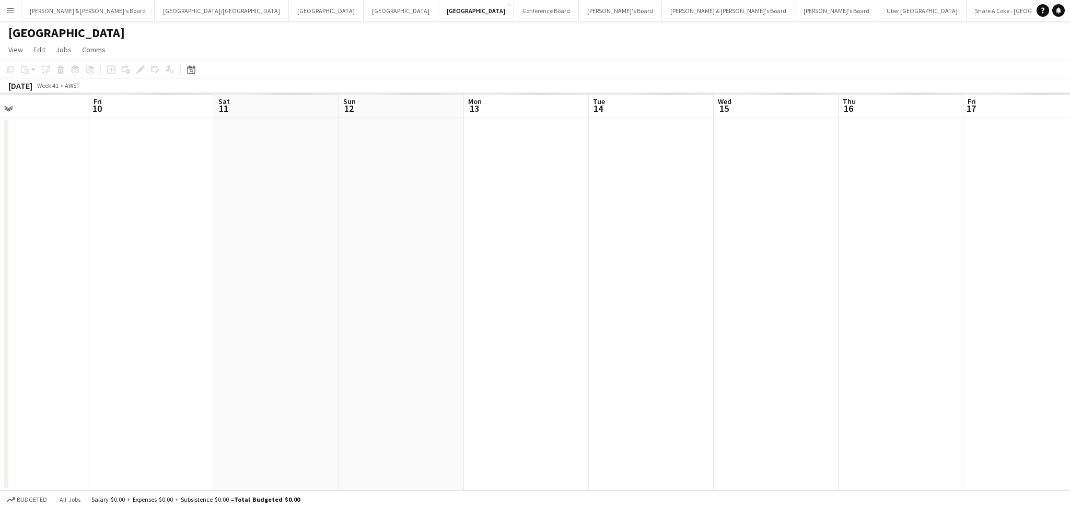
scroll to position [0, 446]
drag, startPoint x: 724, startPoint y: 368, endPoint x: 278, endPoint y: 338, distance: 447.1
click at [278, 338] on app-calendar-viewport "Tue 7 Wed 8 Thu 9 Fri 10 Sat 11 Sun 12 Mon 13 Tue 14 Wed 15 Thu 16 Fri 17 Sat 1…" at bounding box center [535, 291] width 1070 height 397
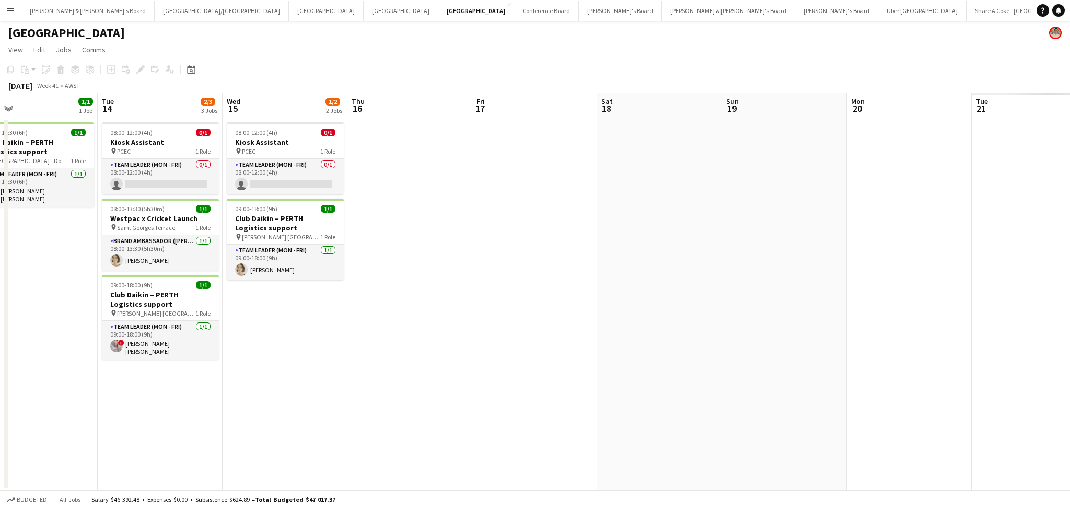
drag, startPoint x: 763, startPoint y: 371, endPoint x: 162, endPoint y: 311, distance: 603.7
click at [162, 311] on app-calendar-viewport "Sat 11 Sun 12 Mon 13 1/1 1 Job Tue 14 2/3 3 Jobs Wed 15 1/2 2 Jobs Thu 16 Fri 1…" at bounding box center [535, 291] width 1070 height 397
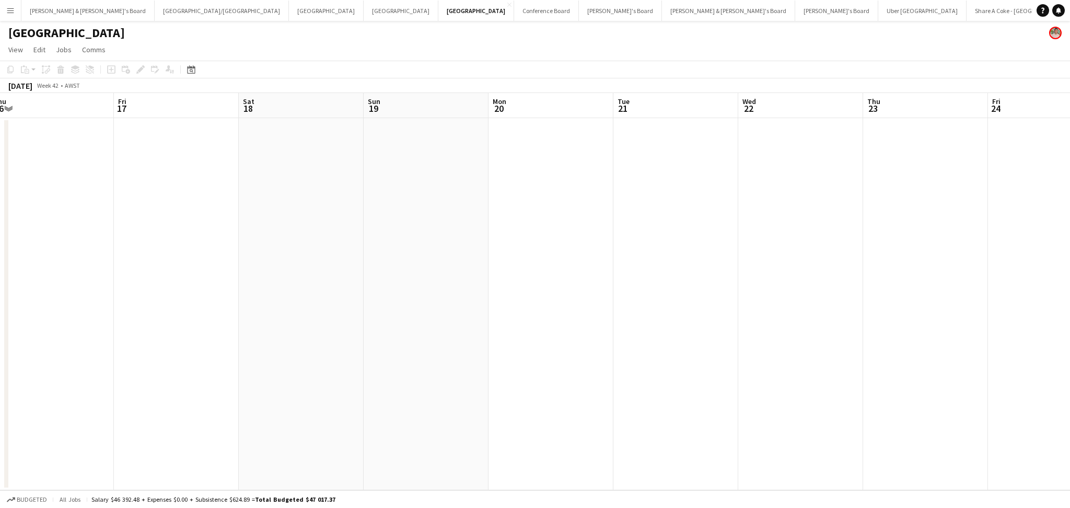
drag, startPoint x: 583, startPoint y: 378, endPoint x: 204, endPoint y: 320, distance: 383.1
click at [204, 320] on app-calendar-viewport "Mon 13 1/1 1 Job Tue 14 2/3 3 Jobs Wed 15 1/2 2 Jobs Thu 16 Fri 17 Sat 18 Sun 1…" at bounding box center [535, 291] width 1070 height 397
drag, startPoint x: 471, startPoint y: 397, endPoint x: 111, endPoint y: 324, distance: 366.6
click at [111, 324] on app-calendar-viewport "Sat 18 Sun 19 Mon 20 Tue 21 Wed 22 Thu 23 Fri 24 Sat 25 Sun 26 Mon 27 Tue 28 We…" at bounding box center [535, 291] width 1070 height 397
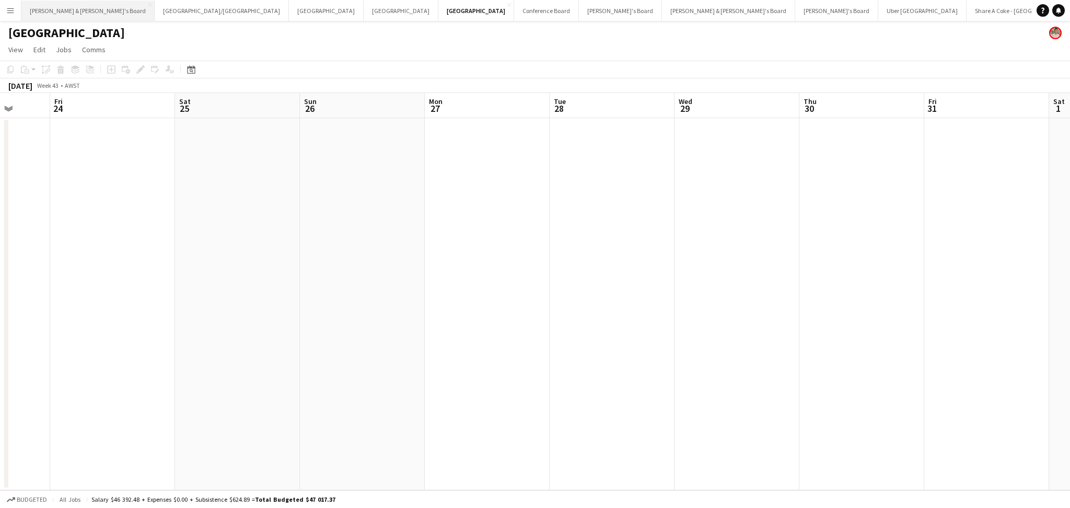
click at [69, 15] on button "[PERSON_NAME] & [PERSON_NAME]'s Board Close" at bounding box center [87, 11] width 133 height 20
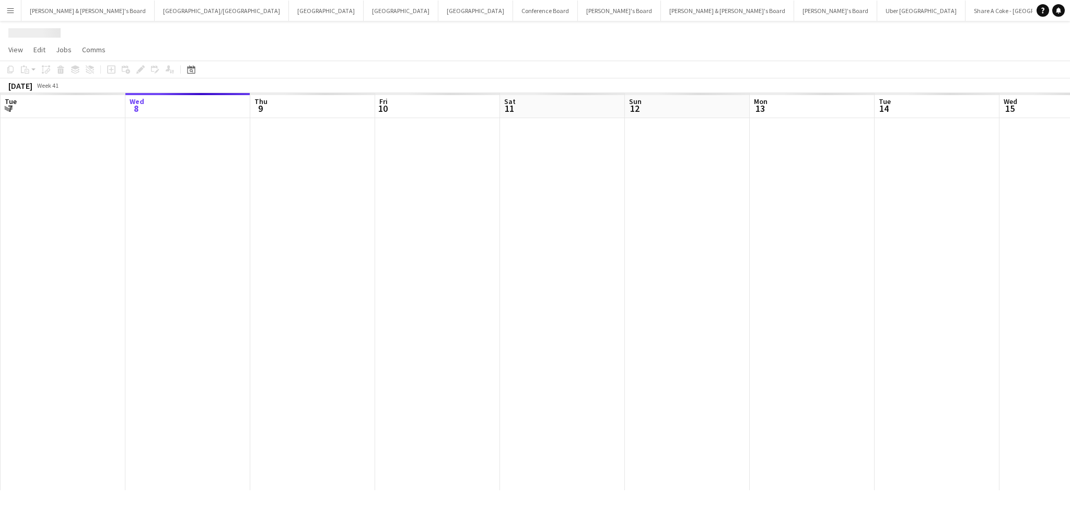
drag, startPoint x: 723, startPoint y: 311, endPoint x: 137, endPoint y: 276, distance: 587.1
click at [137, 276] on app-calendar-viewport "Sun 5 Mon 6 Tue 7 Wed 8 Thu 9 Fri 10 Sat 11 Sun 12 Mon 13 Tue 14 Wed 15 Thu 16 …" at bounding box center [535, 291] width 1070 height 397
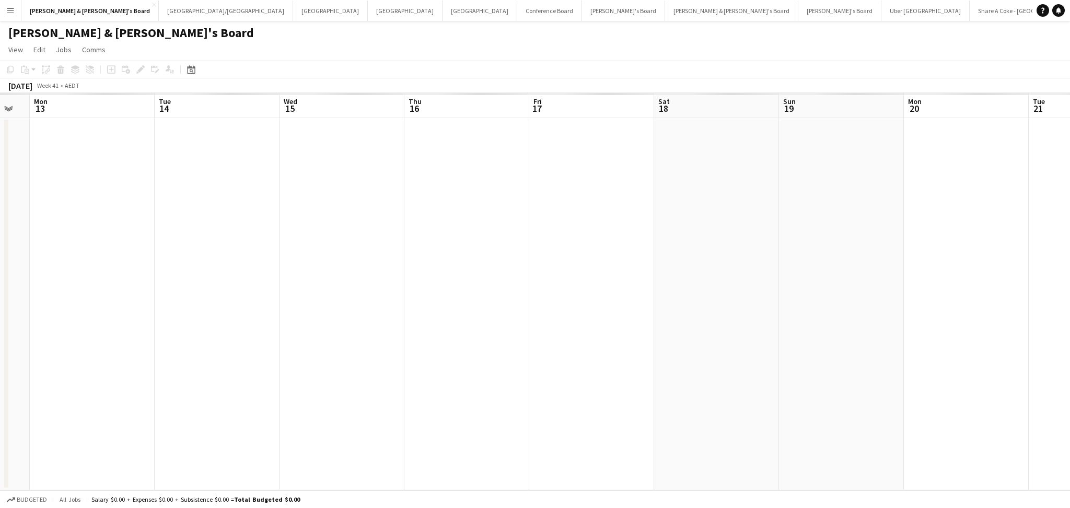
drag, startPoint x: 514, startPoint y: 322, endPoint x: 166, endPoint y: 288, distance: 350.6
click at [166, 288] on app-calendar-viewport "Thu 9 Fri 10 Sat 11 Sun 12 Mon 13 Tue 14 Wed 15 Thu 16 Fri 17 Sat 18 Sun 19 Mon…" at bounding box center [535, 291] width 1070 height 397
drag, startPoint x: 348, startPoint y: 328, endPoint x: 141, endPoint y: 299, distance: 208.8
click at [138, 302] on app-calendar-viewport "Tue 14 Wed 15 Thu 16 Fri 17 Sat 18 Sun 19 Mon 20 Tue 21 Wed 22 Thu 23 Fri 24 Sa…" at bounding box center [535, 291] width 1070 height 397
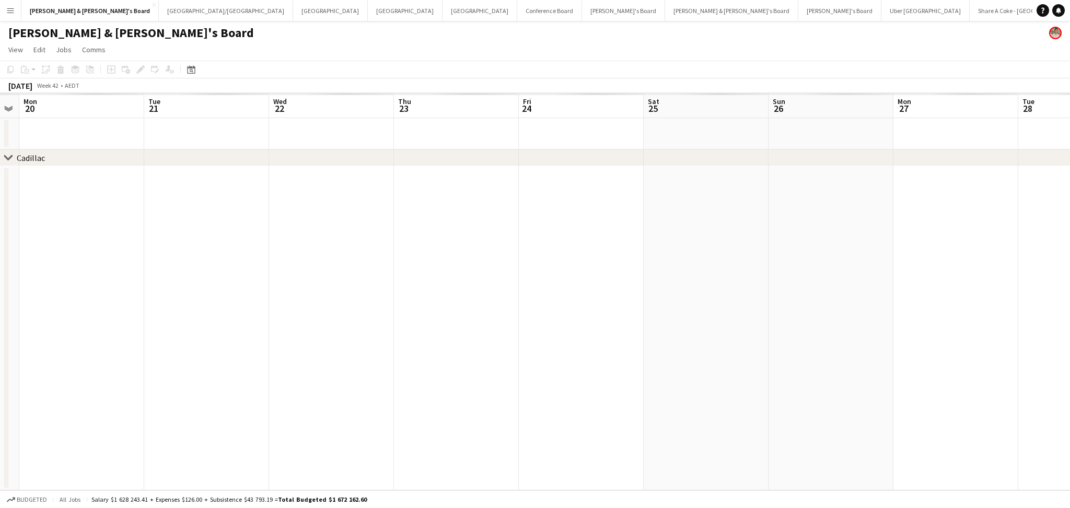
drag, startPoint x: 550, startPoint y: 349, endPoint x: 159, endPoint y: 322, distance: 391.6
click at [159, 322] on app-calendar-viewport "Fri 17 Sat 18 Sun 19 Mon 20 Tue 21 Wed 22 Thu 23 Fri 24 Sat 25 Sun 26 Mon 27 Tu…" at bounding box center [535, 291] width 1070 height 397
drag, startPoint x: 452, startPoint y: 341, endPoint x: 140, endPoint y: 322, distance: 313.0
click at [140, 322] on app-calendar-viewport "Fri 24 Sat 25 Sun 26 Mon 27 Tue 28 Wed 29 Thu 30 Fri 31 Sat 1 Sun 2 Mon 3 Tue 4…" at bounding box center [535, 291] width 1070 height 397
drag, startPoint x: 638, startPoint y: 346, endPoint x: 320, endPoint y: 182, distance: 357.2
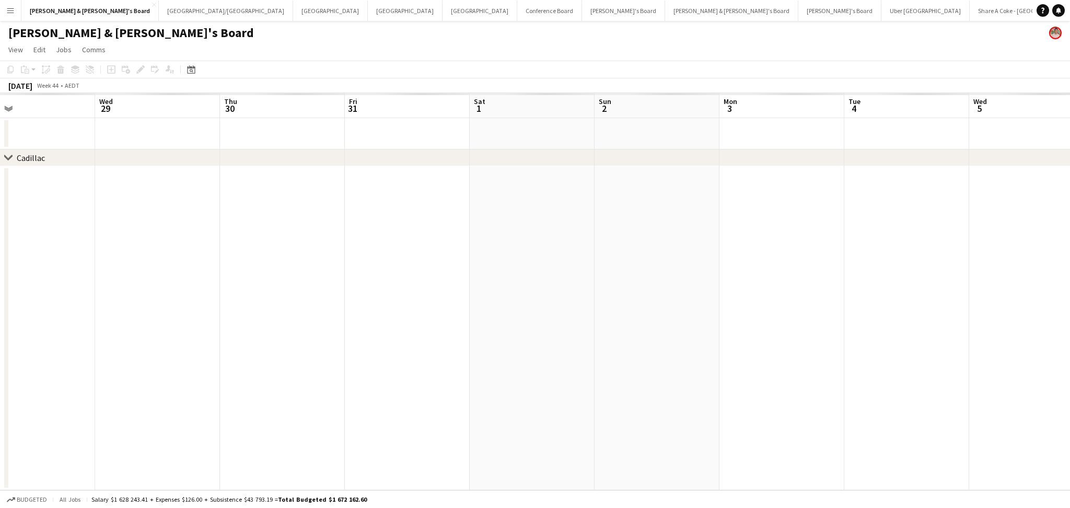
click at [506, 341] on app-calendar-viewport "Sat 25 Sun 26 Mon 27 Tue 28 Wed 29 Thu 30 Fri 31 Sat 1 Sun 2 Mon 3 Tue 4 Wed 5 …" at bounding box center [535, 291] width 1070 height 397
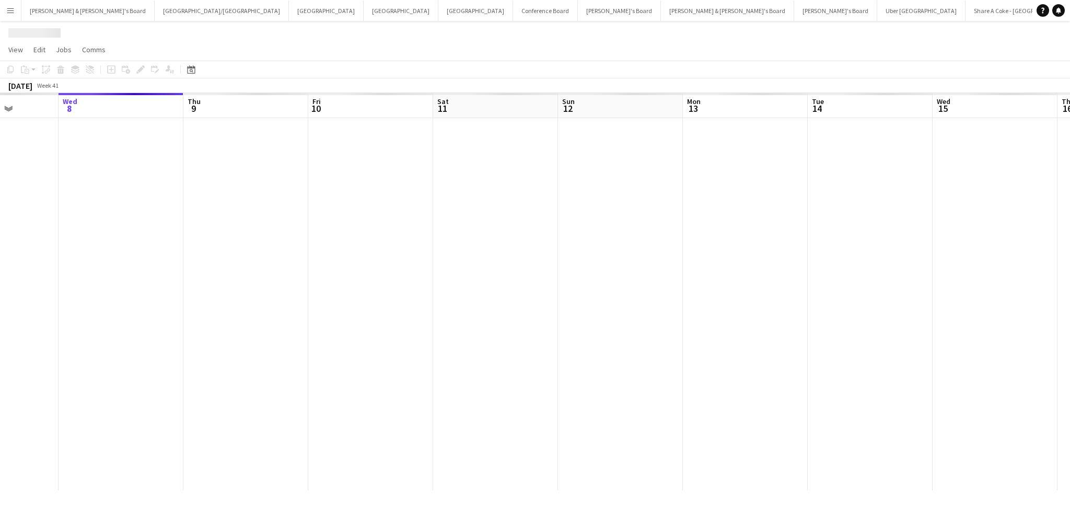
drag, startPoint x: 816, startPoint y: 272, endPoint x: 293, endPoint y: 232, distance: 524.9
click at [293, 232] on app-calendar-viewport "Sun 5 Mon 6 Tue 7 Wed 8 Thu 9 Fri 10 Sat 11 Sun 12 Mon 13 Tue 14 Wed 15 Thu 16 …" at bounding box center [535, 291] width 1070 height 397
drag, startPoint x: 713, startPoint y: 306, endPoint x: 237, endPoint y: 276, distance: 477.3
click at [237, 276] on app-calendar-viewport "Thu 9 Fri 10 Sat 11 Sun 12 Mon 13 Tue 14 Wed 15 Thu 16 Fri 17 Sat 18 Sun 19 Mon…" at bounding box center [535, 291] width 1070 height 397
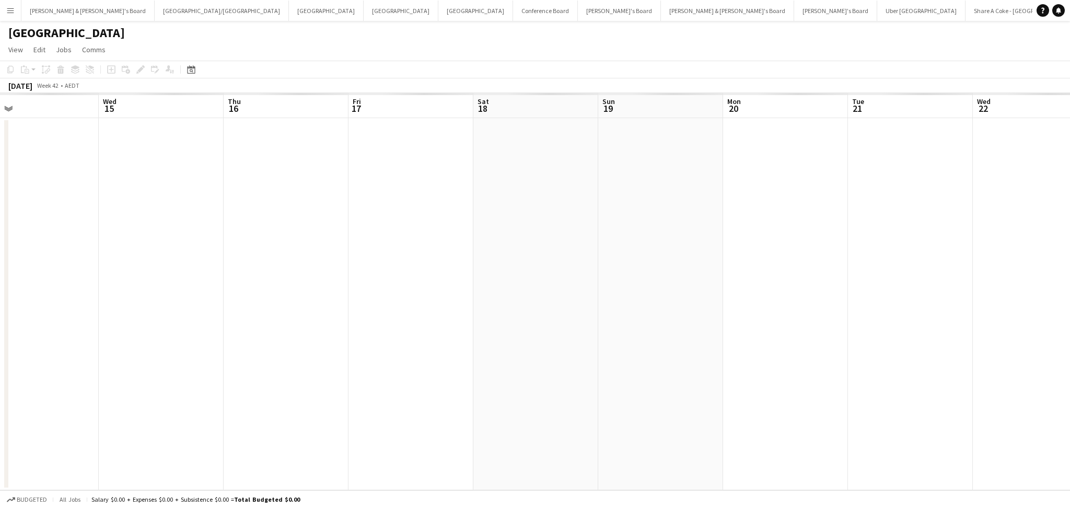
drag, startPoint x: 593, startPoint y: 316, endPoint x: 154, endPoint y: 293, distance: 440.4
click at [154, 293] on app-calendar-viewport "Sun 12 Mon 13 Tue 14 Wed 15 Thu 16 Fri 17 Sat 18 Sun 19 Mon 20 Tue 21 Wed 22 Th…" at bounding box center [535, 291] width 1070 height 397
drag, startPoint x: 590, startPoint y: 347, endPoint x: 201, endPoint y: 335, distance: 388.8
click at [201, 335] on app-calendar-viewport "Fri 17 Sat 18 Sun 19 Mon 20 Tue 21 Wed 22 Thu 23 Fri 24 Sat 25 Sun 26 Mon 27 Tu…" at bounding box center [535, 291] width 1070 height 397
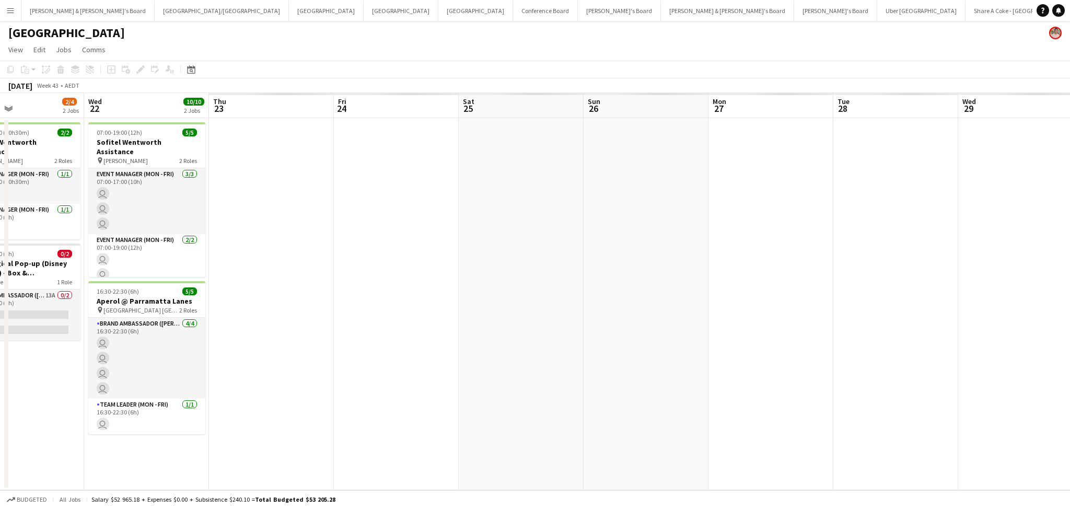
drag, startPoint x: 563, startPoint y: 370, endPoint x: 197, endPoint y: 367, distance: 366.2
click at [197, 367] on app-calendar-viewport "Sun 19 Mon 20 0/2 1 Job Tue 21 2/4 2 Jobs Wed 22 10/10 2 Jobs Thu 23 Fri 24 Sat…" at bounding box center [535, 291] width 1070 height 397
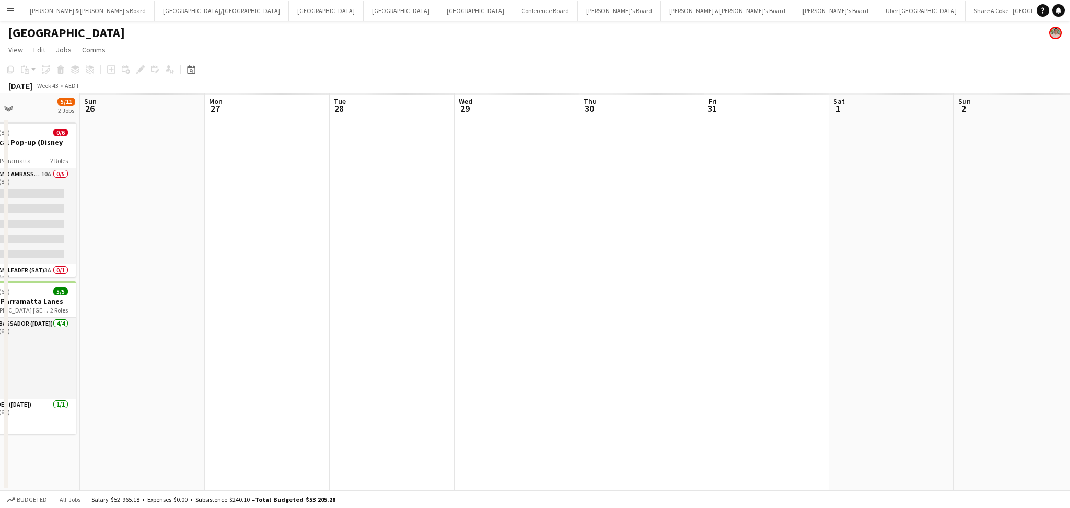
drag, startPoint x: 366, startPoint y: 364, endPoint x: 288, endPoint y: 353, distance: 78.6
click at [288, 353] on app-calendar-viewport "Thu 23 8/8 2 Jobs Fri 24 5/5 1 Job Sat 25 5/11 2 Jobs Sun 26 Mon 27 Tue 28 Wed …" at bounding box center [535, 291] width 1070 height 397
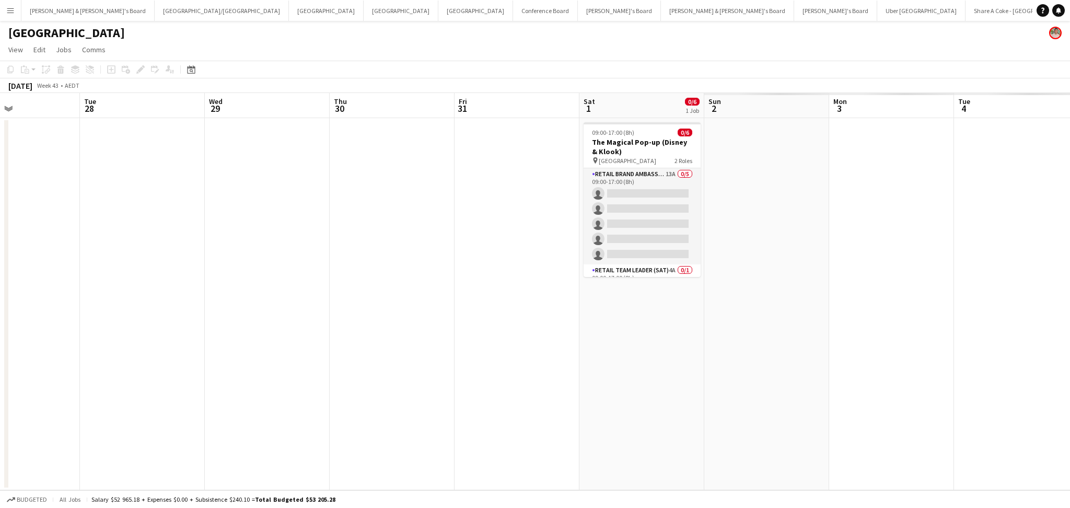
scroll to position [0, 372]
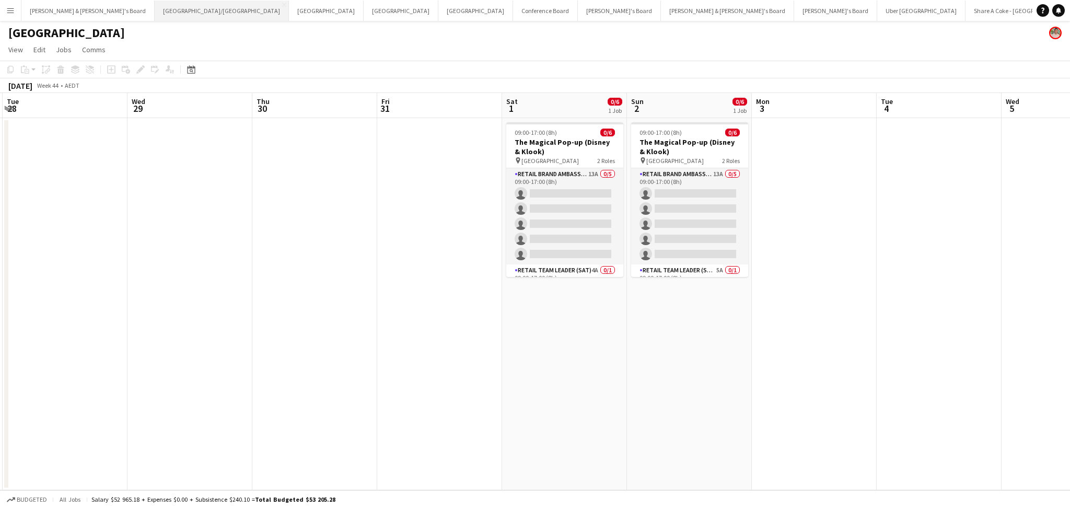
click at [155, 18] on button "[GEOGRAPHIC_DATA]/[GEOGRAPHIC_DATA] Close" at bounding box center [222, 11] width 134 height 20
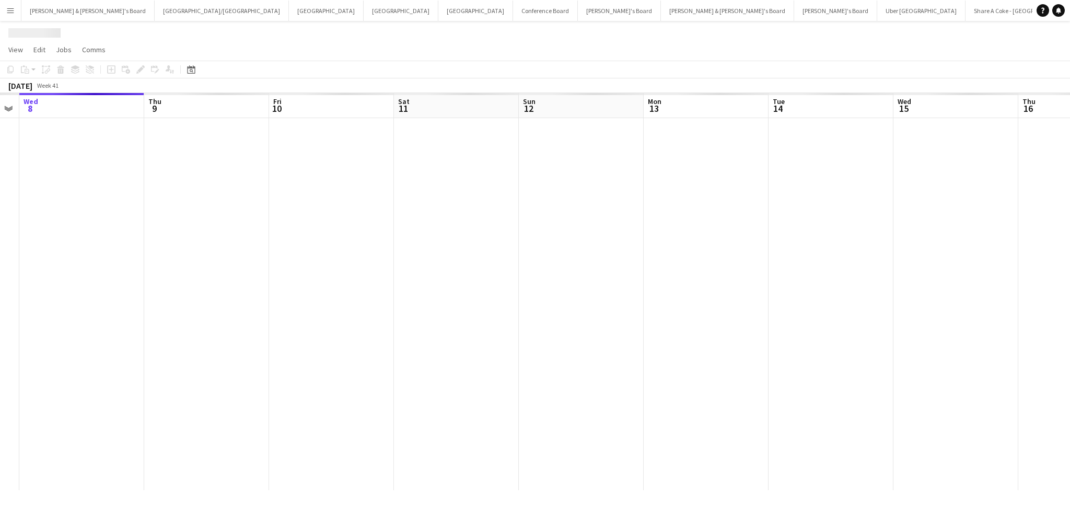
drag, startPoint x: 424, startPoint y: 319, endPoint x: 274, endPoint y: 289, distance: 152.8
click at [274, 289] on app-calendar-viewport "Sun 5 Mon 6 Tue 7 Wed 8 Thu 9 Fri 10 Sat 11 Sun 12 Mon 13 Tue 14 Wed 15 Thu 16 …" at bounding box center [535, 291] width 1070 height 397
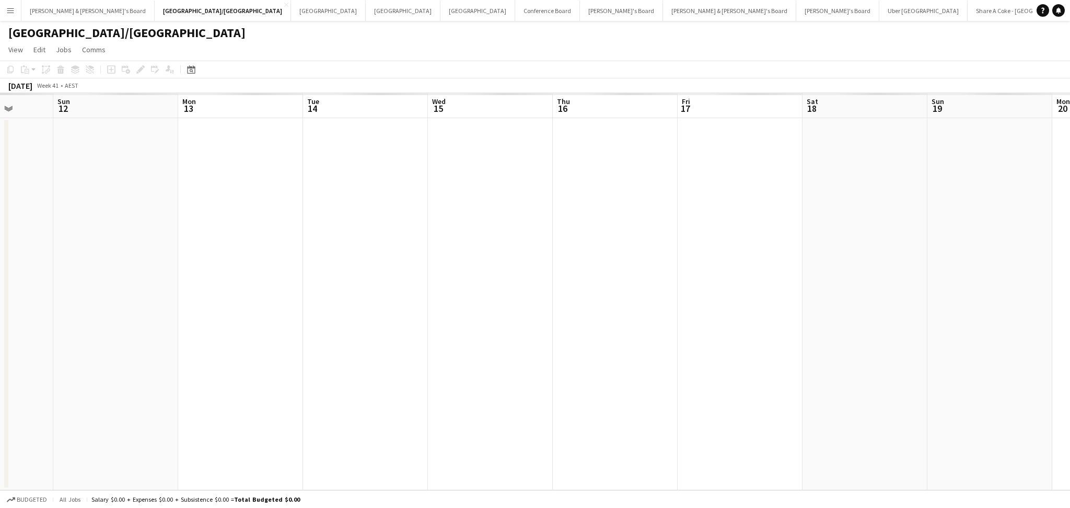
click at [248, 322] on app-calendar-viewport "Wed 8 Thu 9 Fri 10 Sat 11 Sun 12 Mon 13 Tue 14 Wed 15 Thu 16 Fri 17 Sat 18 Sun …" at bounding box center [535, 291] width 1070 height 397
drag, startPoint x: 642, startPoint y: 361, endPoint x: 160, endPoint y: 318, distance: 484.6
click at [160, 318] on app-calendar-viewport "Tue 14 Wed 15 Thu 16 Fri 17 Sat 18 Sun 19 Mon 20 Tue 21 Wed 22 Thu 23 Fri 24 Sa…" at bounding box center [535, 291] width 1070 height 397
drag, startPoint x: 653, startPoint y: 345, endPoint x: 298, endPoint y: 315, distance: 356.9
click at [302, 317] on app-calendar-viewport "Sun 19 Mon 20 Tue 21 Wed 22 Thu 23 Fri 24 Sat 25 Sun 26 Mon 27 Tue 28 Wed 29 Th…" at bounding box center [535, 291] width 1070 height 397
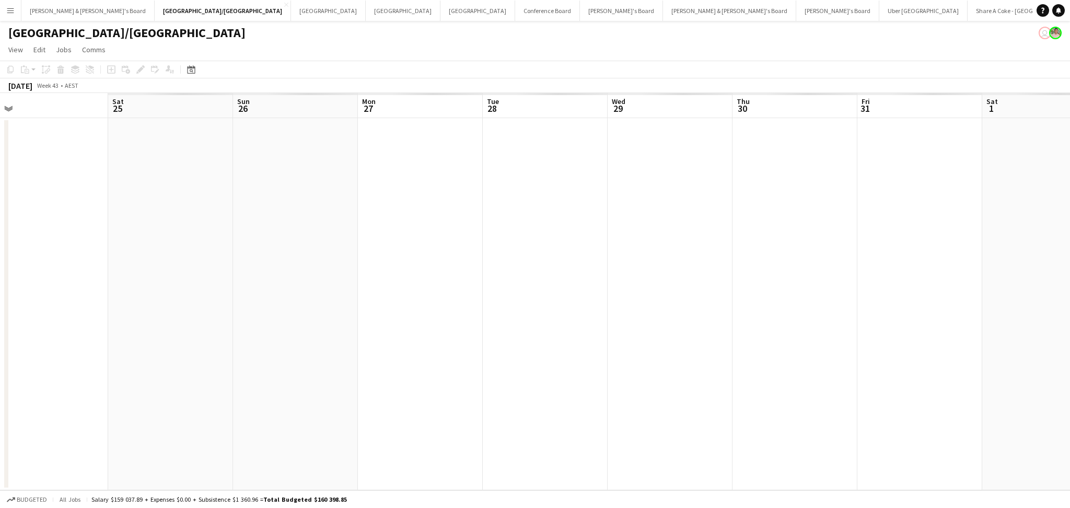
drag, startPoint x: 590, startPoint y: 321, endPoint x: 332, endPoint y: 302, distance: 259.3
click at [332, 302] on app-calendar-viewport "Tue 21 Wed 22 Thu 23 Fri 24 Sat 25 Sun 26 Mon 27 Tue 28 Wed 29 Thu 30 Fri 31 Sa…" at bounding box center [535, 291] width 1070 height 397
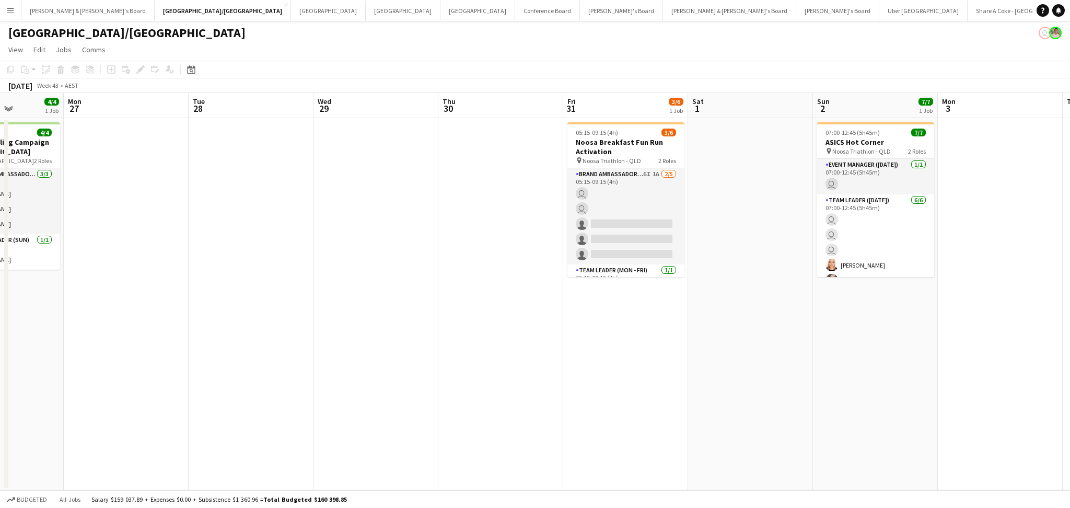
drag, startPoint x: 715, startPoint y: 356, endPoint x: 552, endPoint y: 356, distance: 163.0
click at [552, 356] on app-calendar-viewport "Thu 23 Fri 24 Sat 25 4/4 1 Job Sun 26 4/4 1 Job Mon 27 Tue 28 Wed 29 Thu 30 Fri…" at bounding box center [535, 291] width 1070 height 397
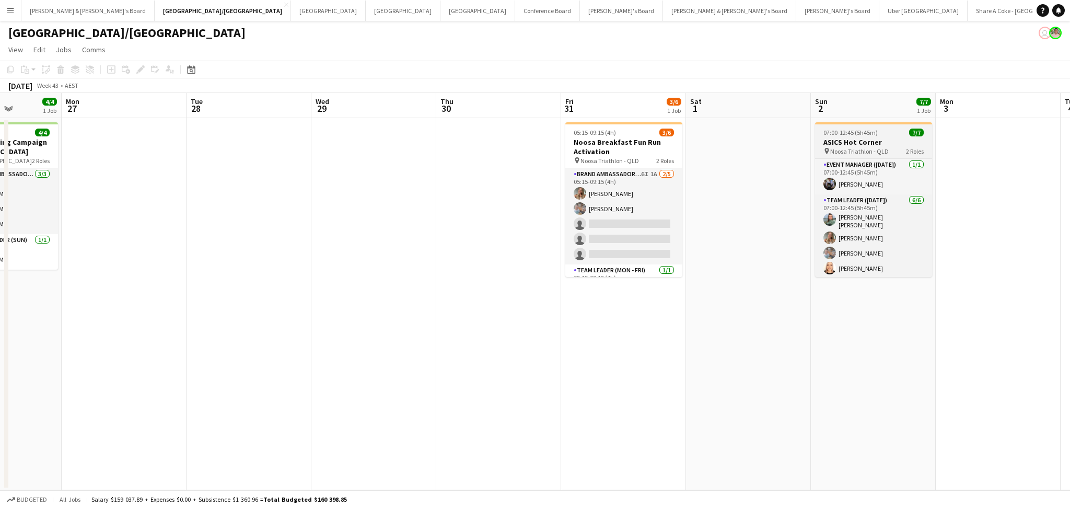
click at [846, 147] on span "Noosa Triathlon - QLD" at bounding box center [859, 151] width 59 height 8
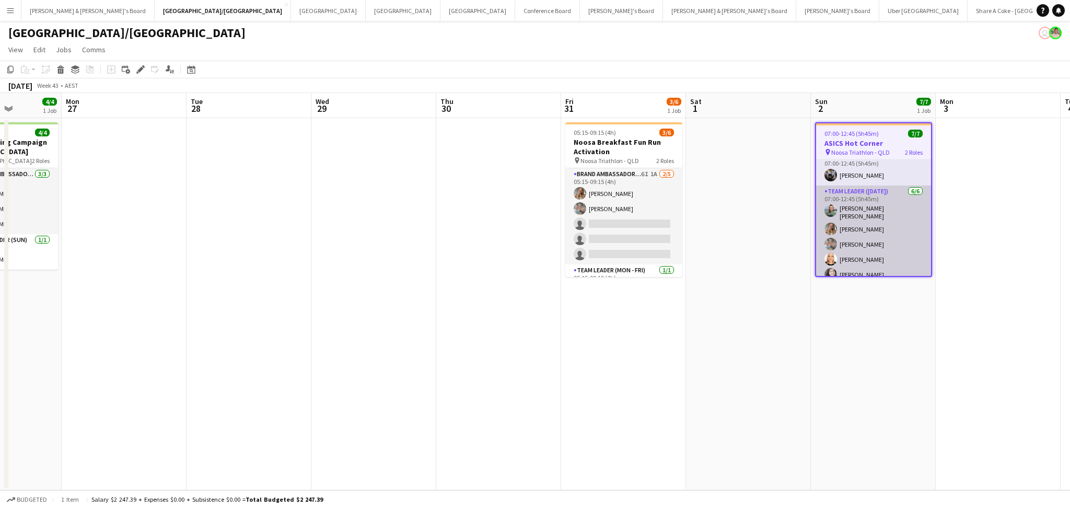
scroll to position [0, 0]
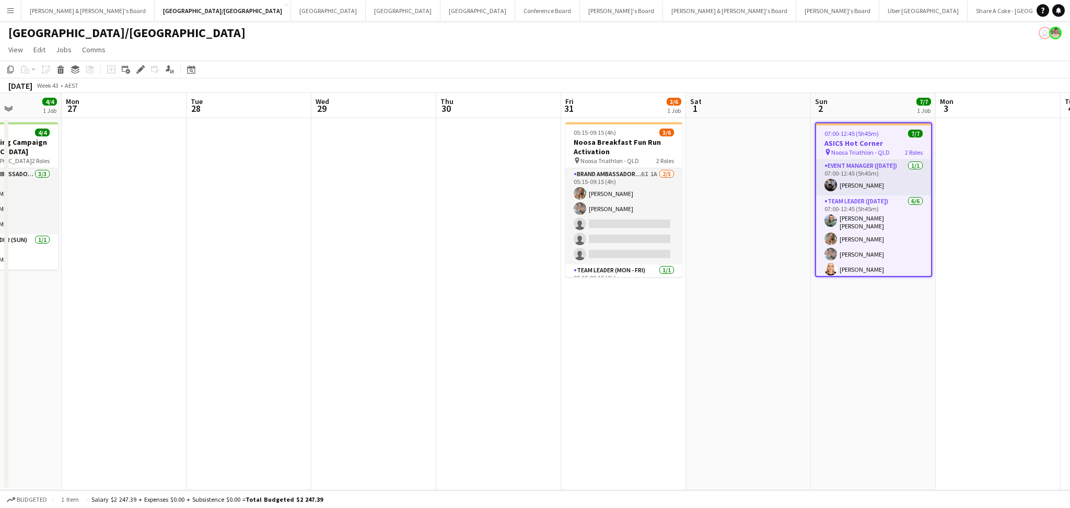
click at [870, 134] on span "07:00-12:45 (5h45m)" at bounding box center [851, 134] width 54 height 8
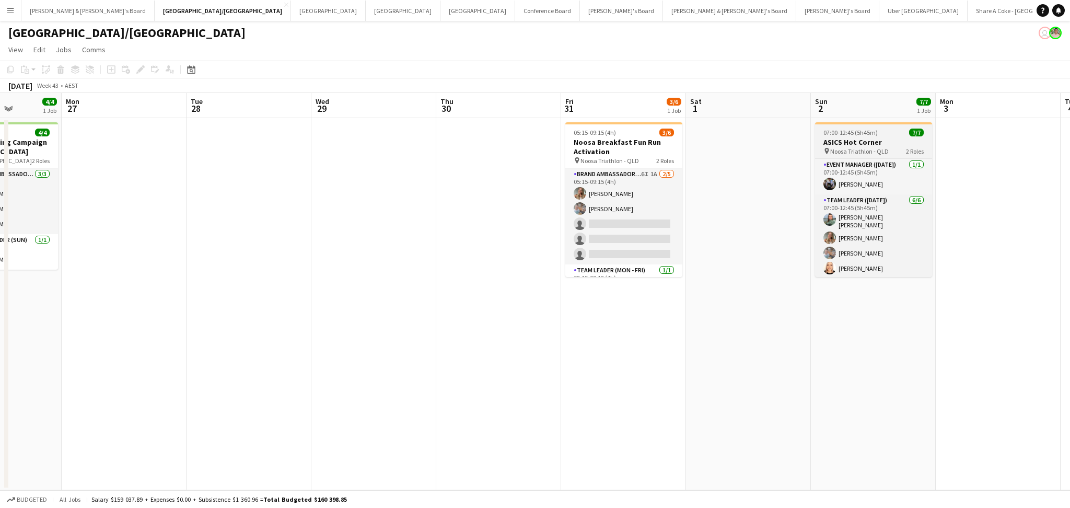
click at [870, 134] on span "07:00-12:45 (5h45m)" at bounding box center [850, 132] width 54 height 8
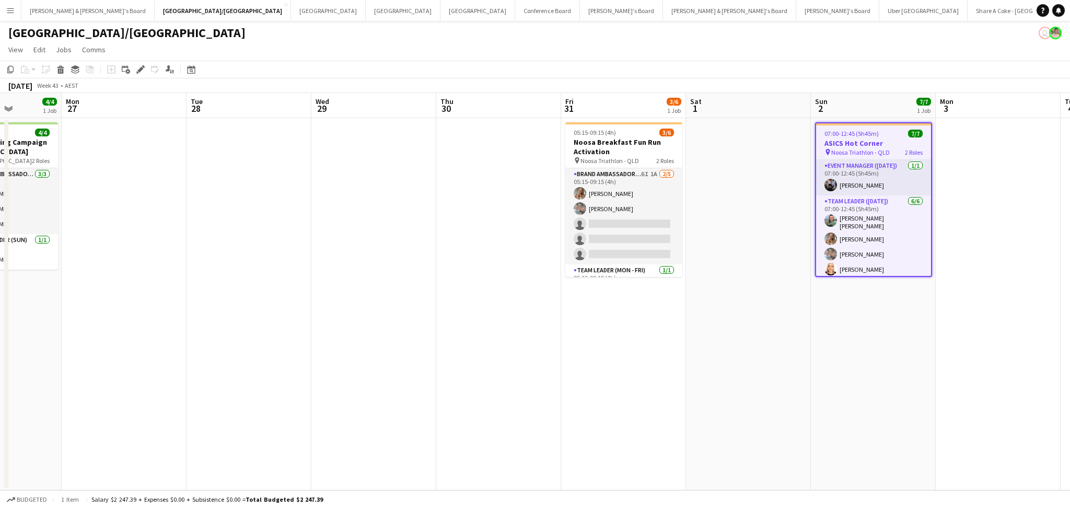
click at [870, 134] on span "07:00-12:45 (5h45m)" at bounding box center [851, 134] width 54 height 8
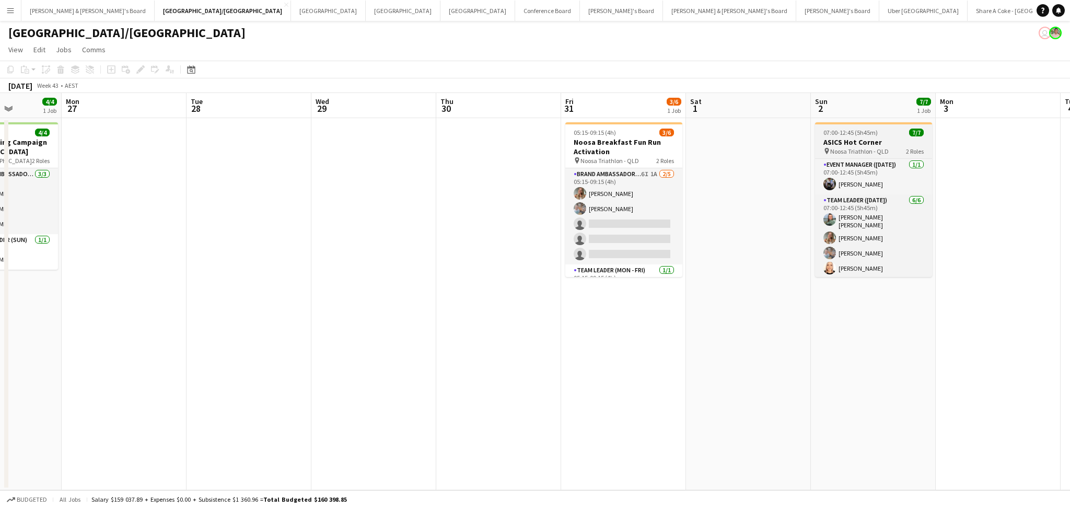
click at [870, 134] on span "07:00-12:45 (5h45m)" at bounding box center [850, 132] width 54 height 8
click at [891, 153] on div "pin Noosa Triathlon - QLD 2 Roles" at bounding box center [873, 151] width 117 height 8
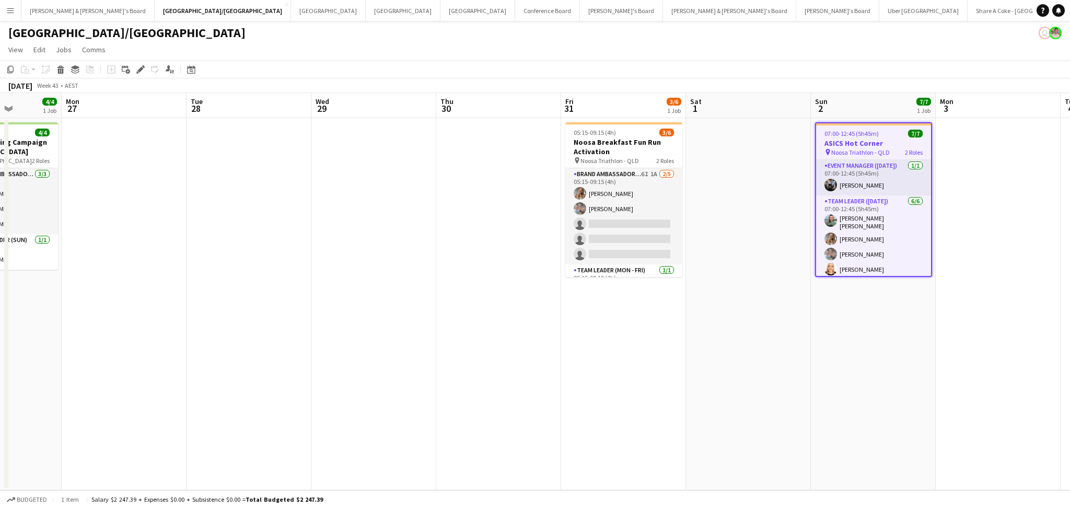
click at [891, 153] on div "pin Noosa Triathlon - QLD 2 Roles" at bounding box center [873, 152] width 115 height 8
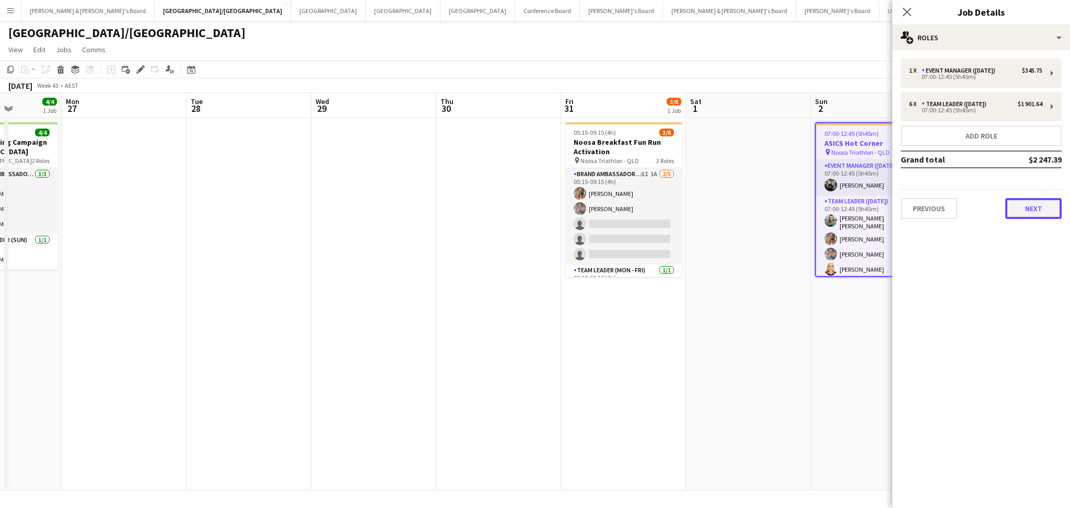
click at [1028, 209] on button "Next" at bounding box center [1033, 208] width 56 height 21
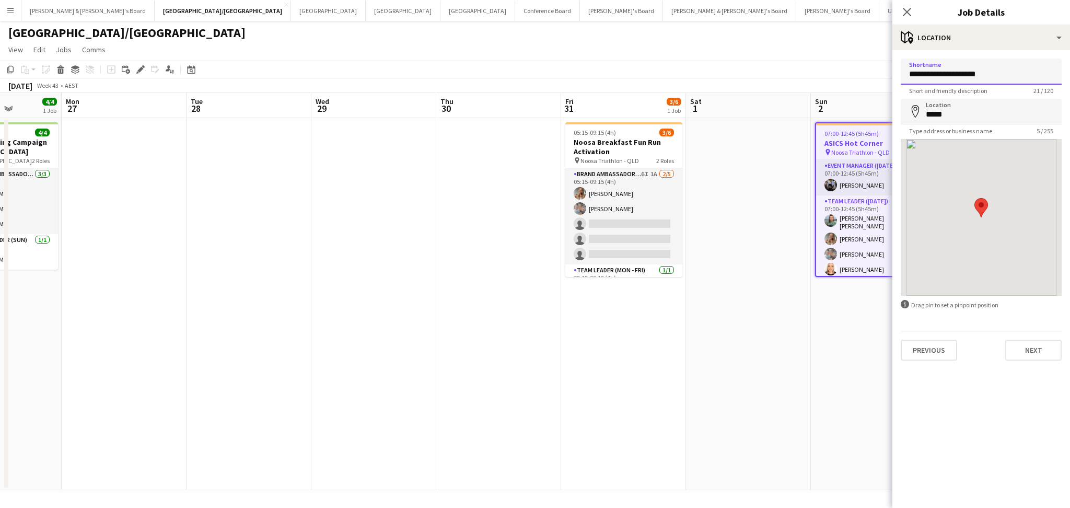
click at [956, 78] on input "**********" at bounding box center [981, 72] width 161 height 26
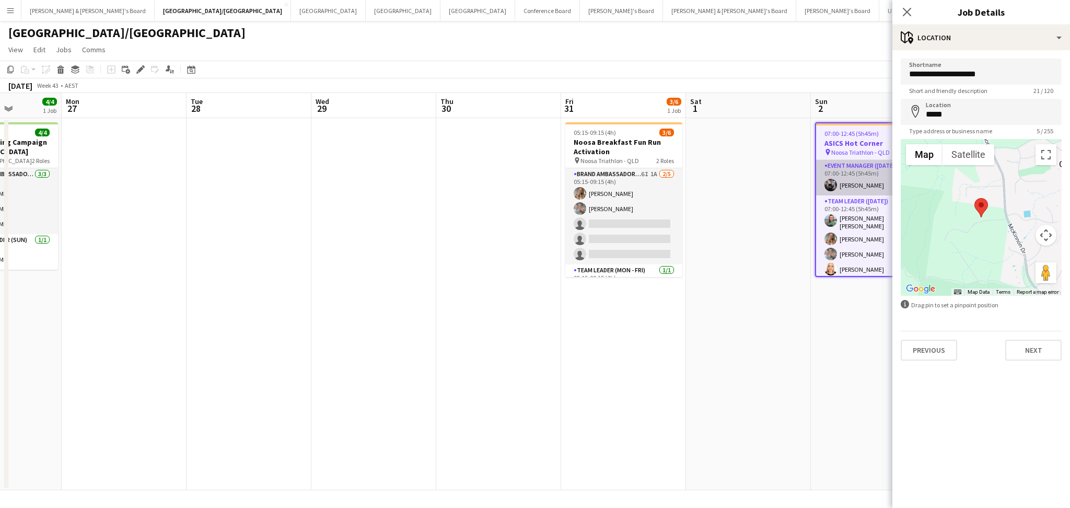
click at [857, 179] on app-card-role "Event Manager ([DATE]) [DATE] 07:00-12:45 (5h45m) [PERSON_NAME]" at bounding box center [873, 178] width 115 height 36
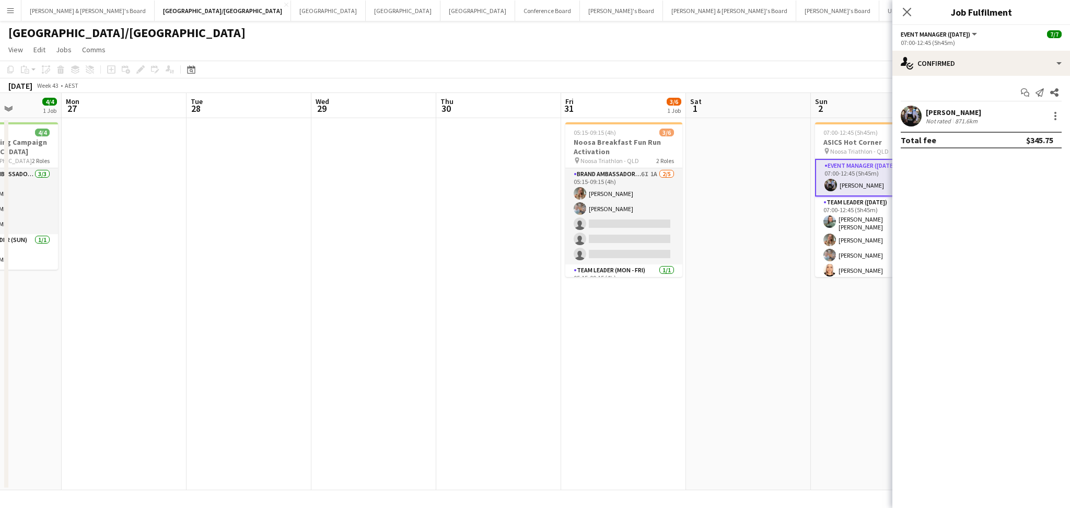
click at [946, 122] on div "Not rated" at bounding box center [939, 121] width 27 height 8
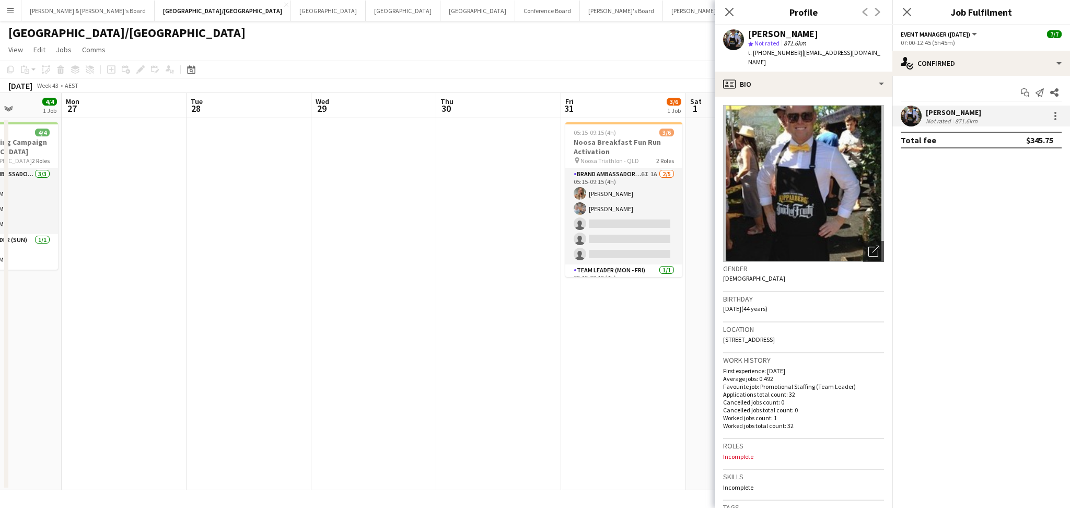
drag, startPoint x: 751, startPoint y: 33, endPoint x: 822, endPoint y: 36, distance: 71.1
click at [822, 36] on div "[PERSON_NAME]" at bounding box center [816, 33] width 136 height 9
click at [748, 34] on div "[PERSON_NAME]" at bounding box center [783, 33] width 70 height 9
drag, startPoint x: 748, startPoint y: 34, endPoint x: 807, endPoint y: 34, distance: 59.0
click at [807, 34] on div "[PERSON_NAME]" at bounding box center [816, 33] width 136 height 9
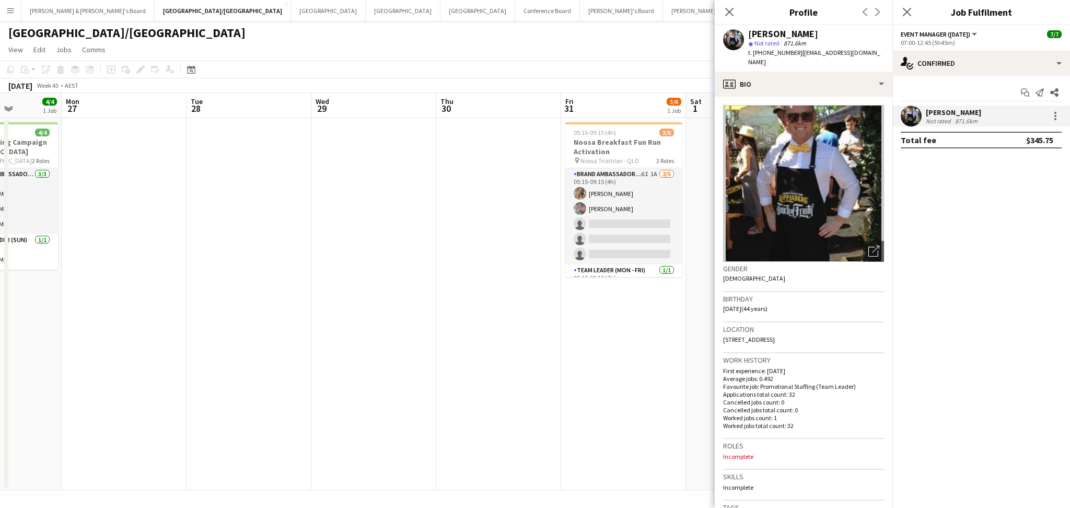
copy div "[PERSON_NAME]"
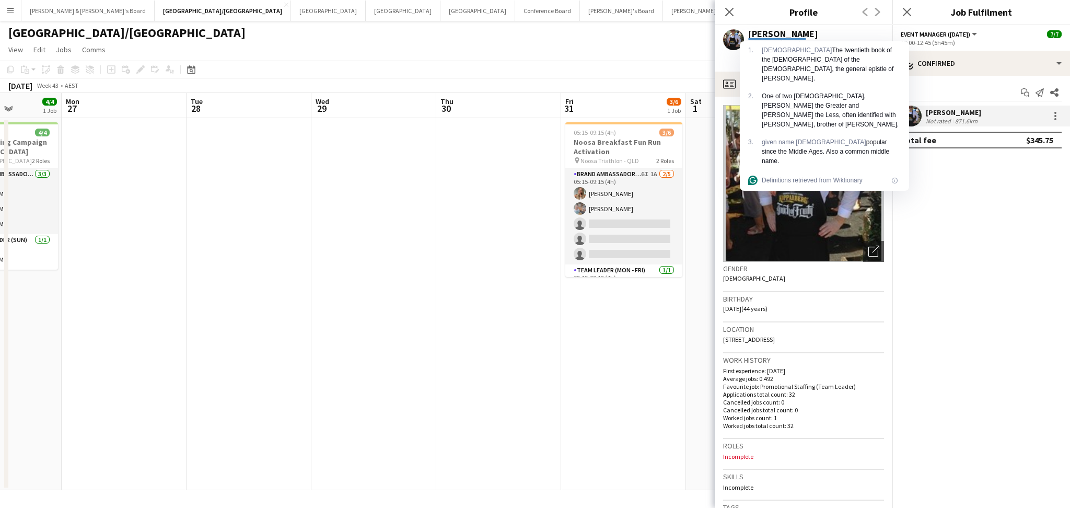
click at [838, 30] on div "[PERSON_NAME]" at bounding box center [816, 33] width 136 height 9
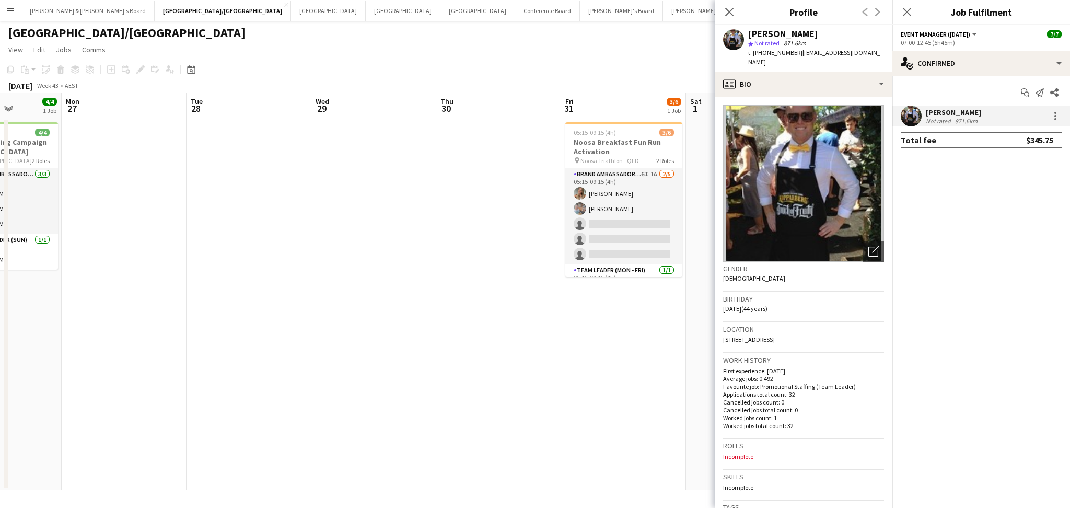
drag, startPoint x: 763, startPoint y: 50, endPoint x: 790, endPoint y: 54, distance: 28.0
click at [790, 54] on span "t. [PHONE_NUMBER]" at bounding box center [775, 53] width 54 height 8
copy span "401725151"
click at [868, 245] on icon "Open photos pop-in" at bounding box center [873, 250] width 11 height 11
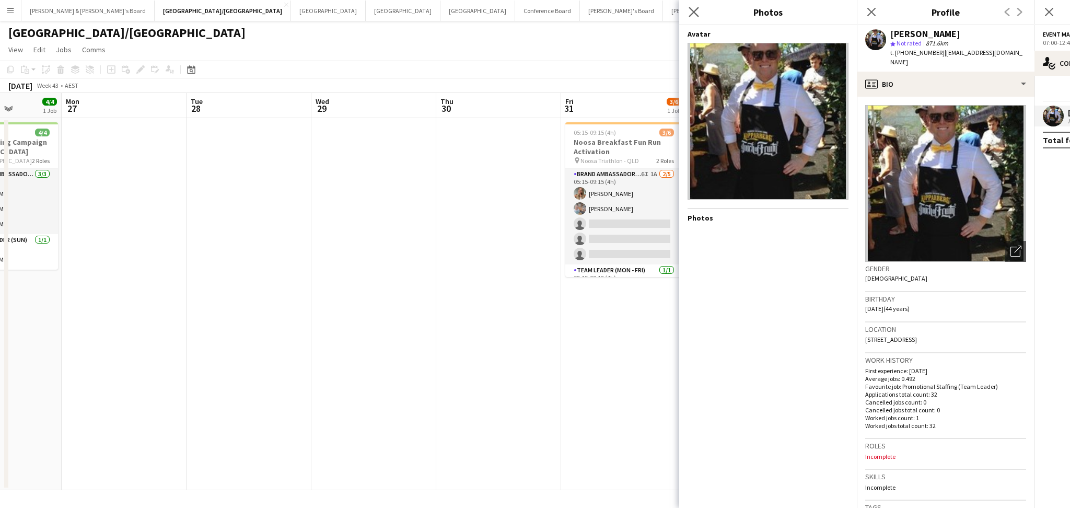
click at [689, 5] on app-icon "Close pop-in" at bounding box center [693, 12] width 15 height 15
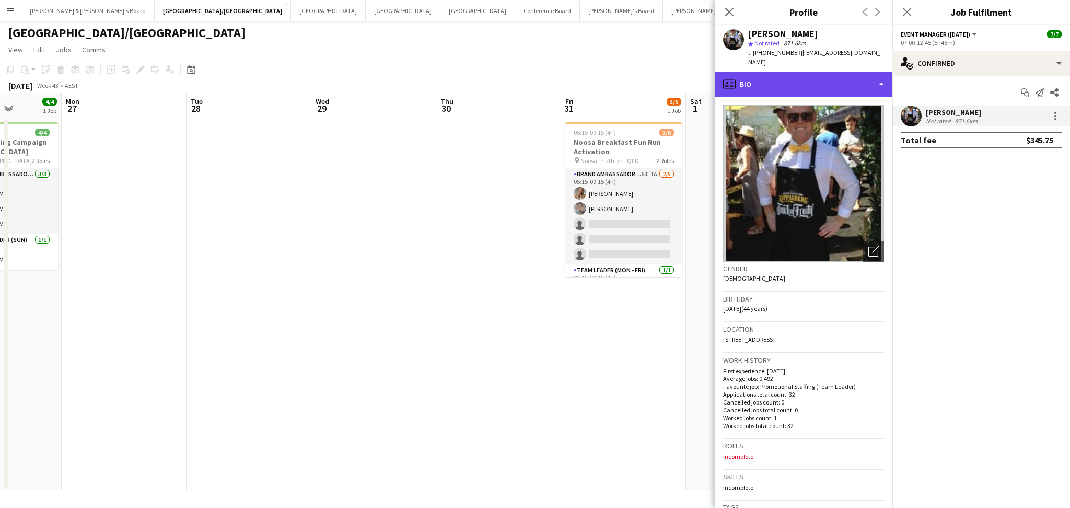
click at [849, 76] on div "profile Bio" at bounding box center [804, 84] width 178 height 25
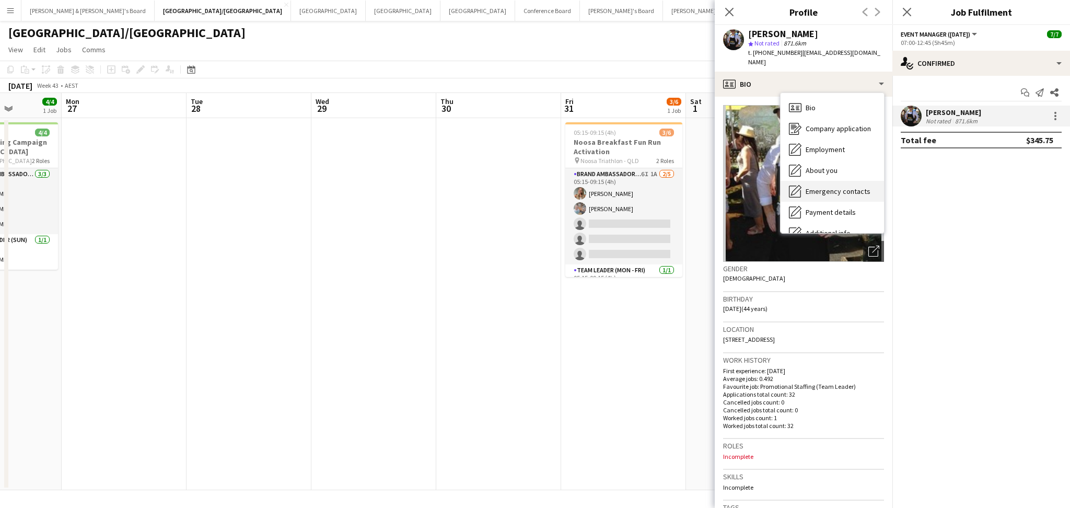
click at [833, 186] on span "Emergency contacts" at bounding box center [837, 190] width 65 height 9
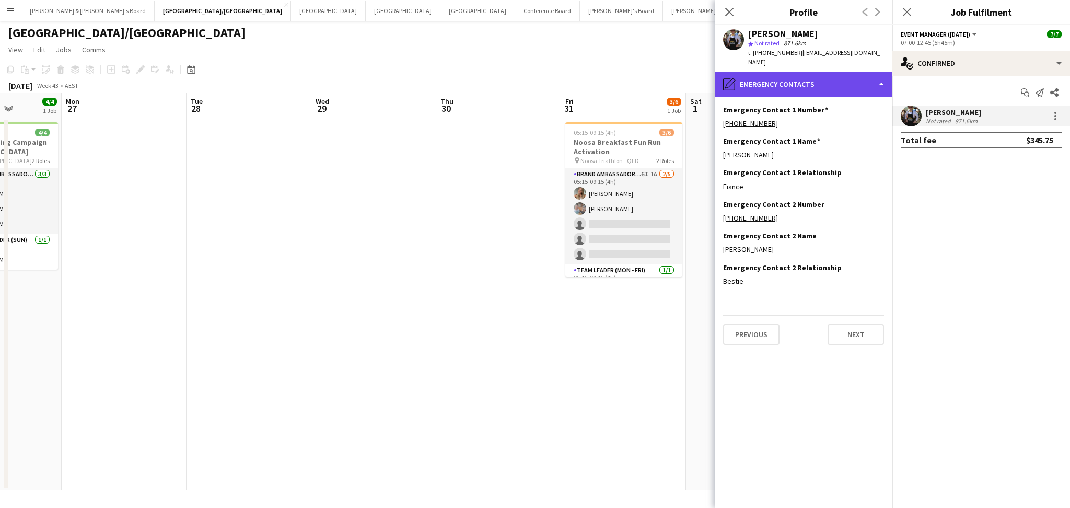
click at [824, 72] on div "pencil4 Emergency contacts" at bounding box center [804, 84] width 178 height 25
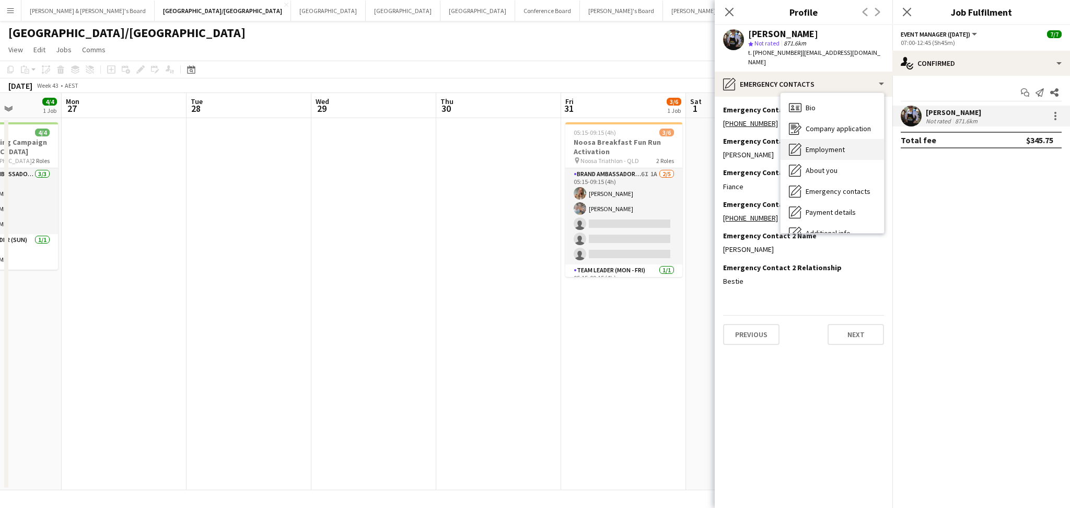
click at [820, 145] on span "Employment" at bounding box center [824, 149] width 39 height 9
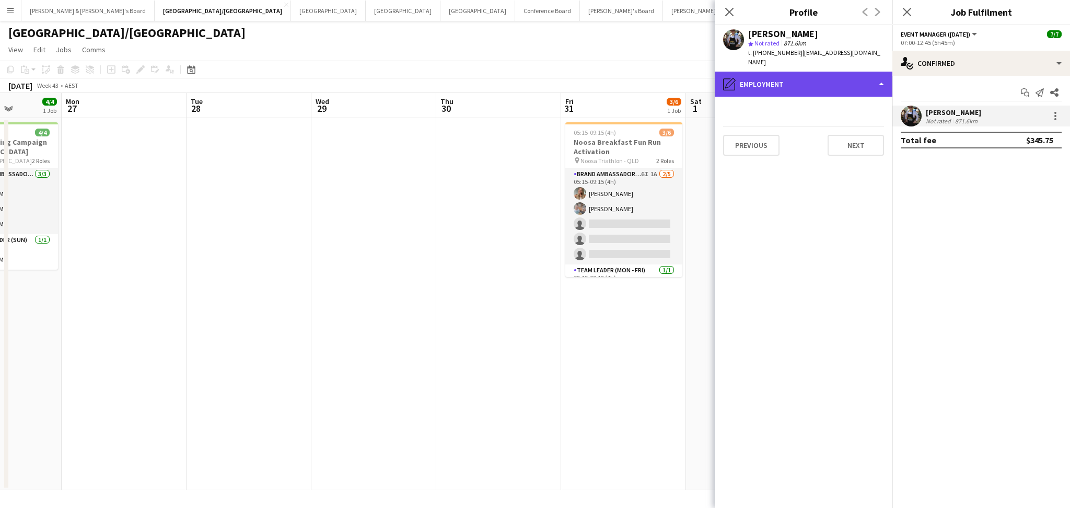
click at [839, 84] on div "pencil4 Employment" at bounding box center [804, 84] width 178 height 25
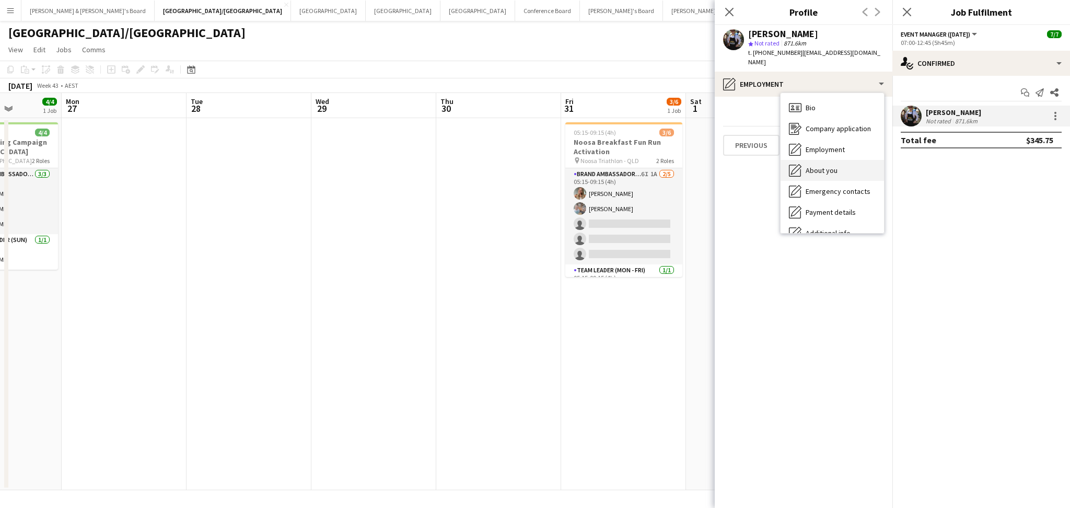
click at [840, 160] on div "About you About you" at bounding box center [831, 170] width 103 height 21
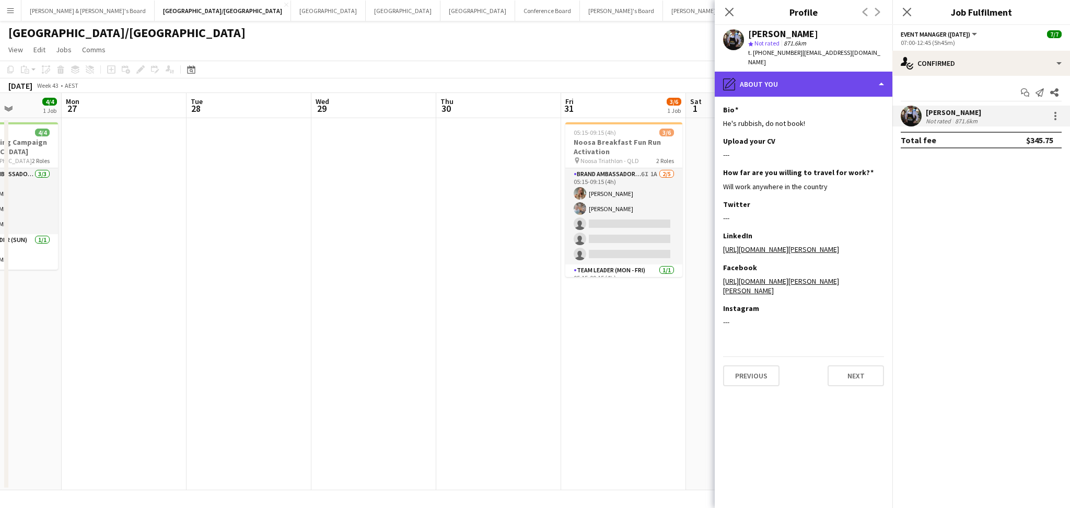
click at [839, 78] on div "pencil4 About you" at bounding box center [804, 84] width 178 height 25
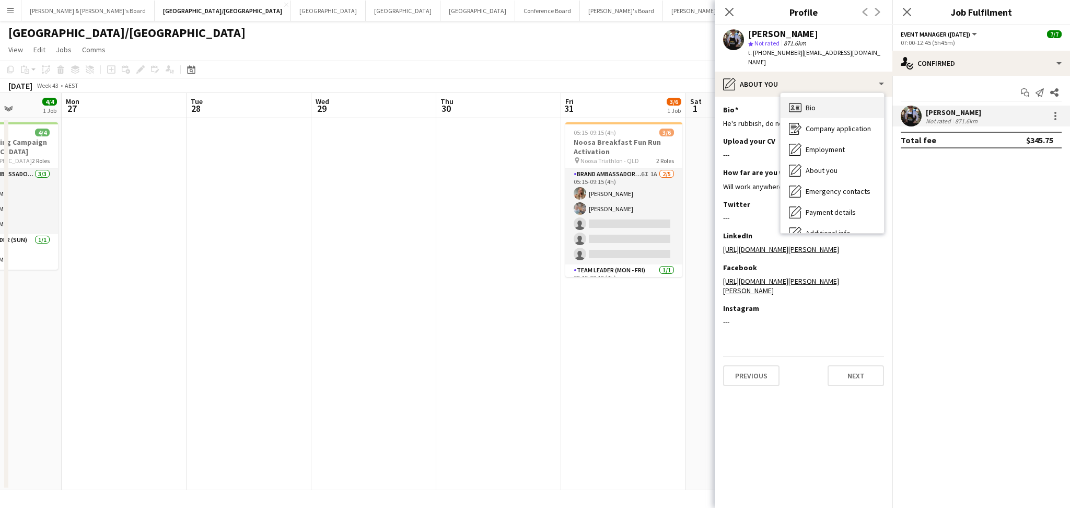
click at [840, 103] on div "Bio Bio" at bounding box center [831, 107] width 103 height 21
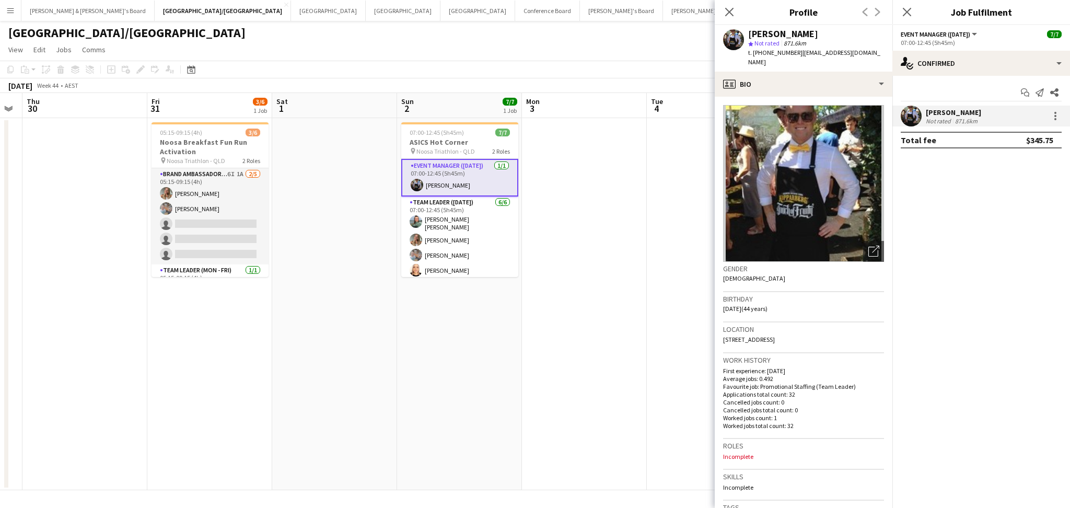
scroll to position [0, 393]
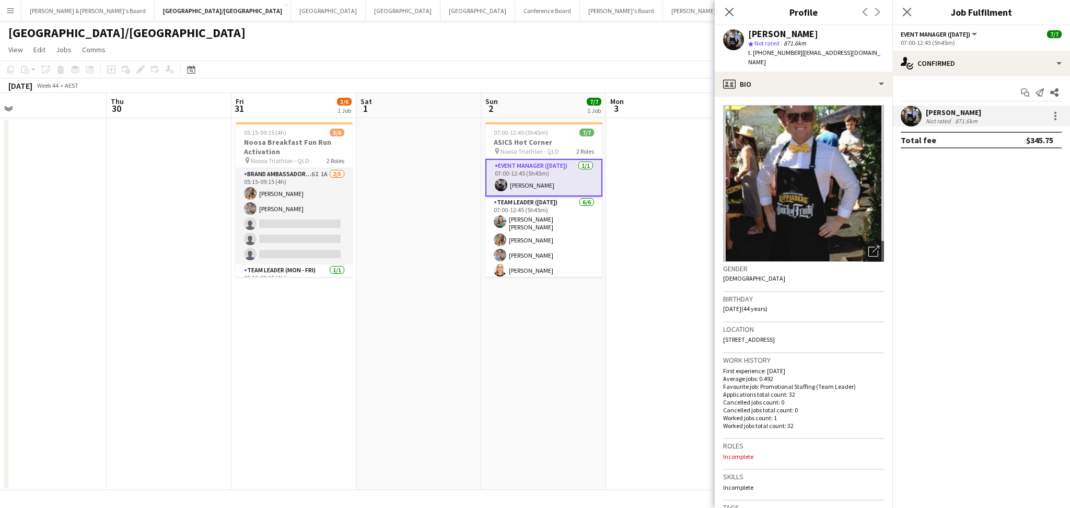
drag, startPoint x: 651, startPoint y: 378, endPoint x: 321, endPoint y: 379, distance: 329.6
click at [321, 379] on app-calendar-viewport "Sun 26 4/4 1 Job Mon 27 Tue 28 Wed 29 Thu 30 Fri 31 3/6 1 Job Sat 1 Sun 2 7/7 1…" at bounding box center [535, 291] width 1070 height 397
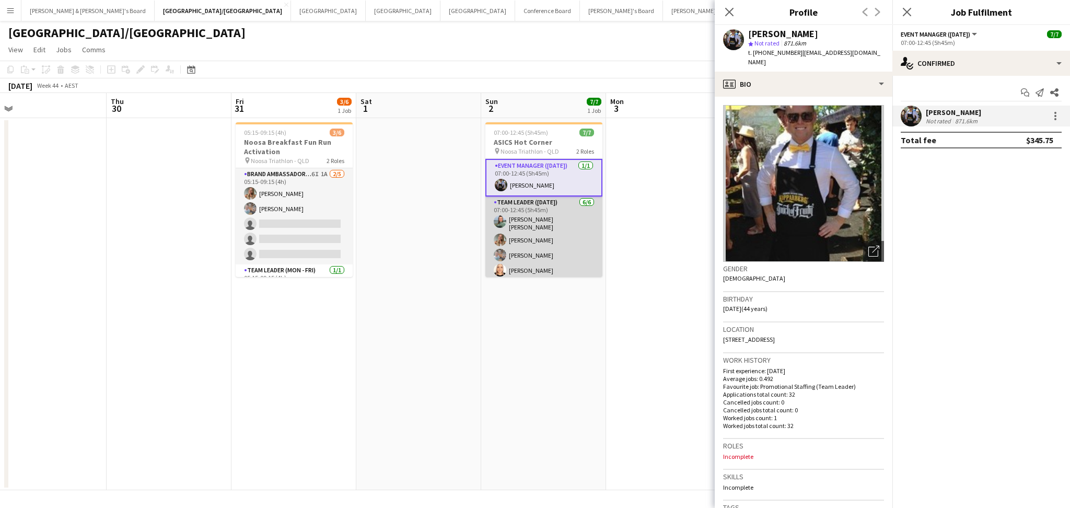
click at [538, 242] on app-card-role "Team Leader ([DATE]) [DATE] 07:00-12:45 (5h45m) [PERSON_NAME] [PERSON_NAME] [PE…" at bounding box center [543, 253] width 117 height 114
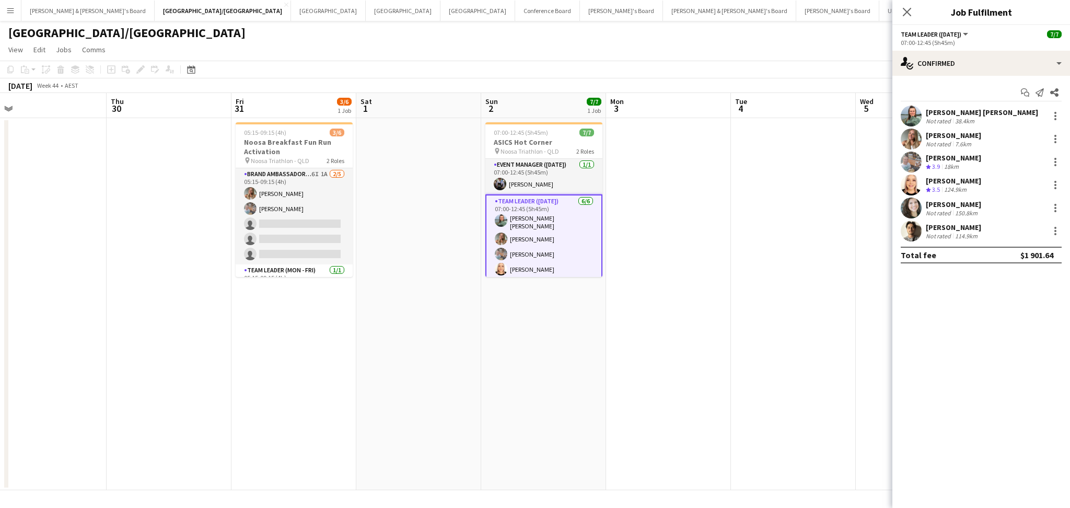
click at [950, 110] on div "[PERSON_NAME] [PERSON_NAME]" at bounding box center [982, 112] width 112 height 9
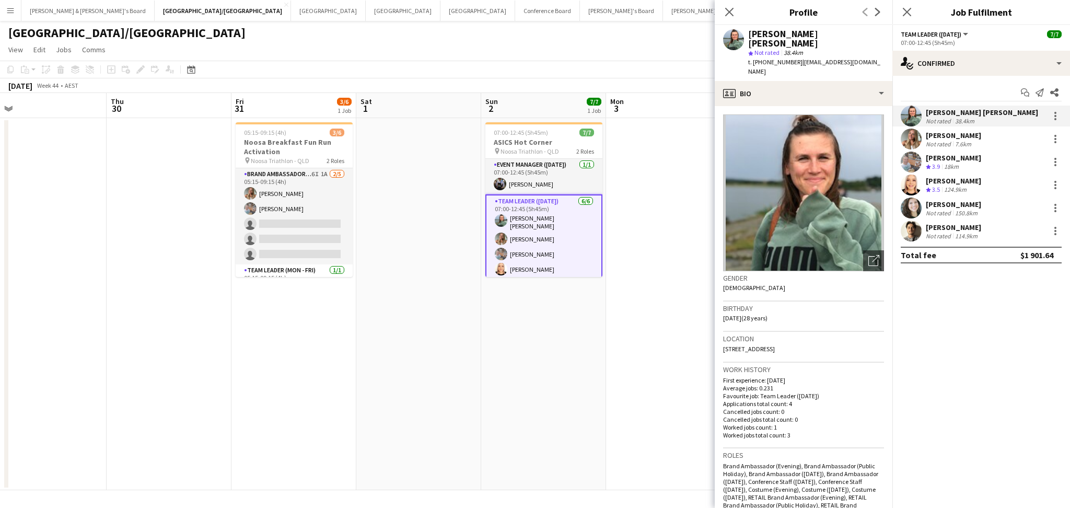
drag, startPoint x: 750, startPoint y: 33, endPoint x: 841, endPoint y: 29, distance: 91.5
click at [841, 29] on div "[PERSON_NAME] [PERSON_NAME]" at bounding box center [816, 38] width 136 height 19
copy div "[PERSON_NAME] [PERSON_NAME]"
drag, startPoint x: 761, startPoint y: 53, endPoint x: 790, endPoint y: 51, distance: 29.8
click at [790, 58] on span "t. [PHONE_NUMBER]" at bounding box center [775, 62] width 54 height 8
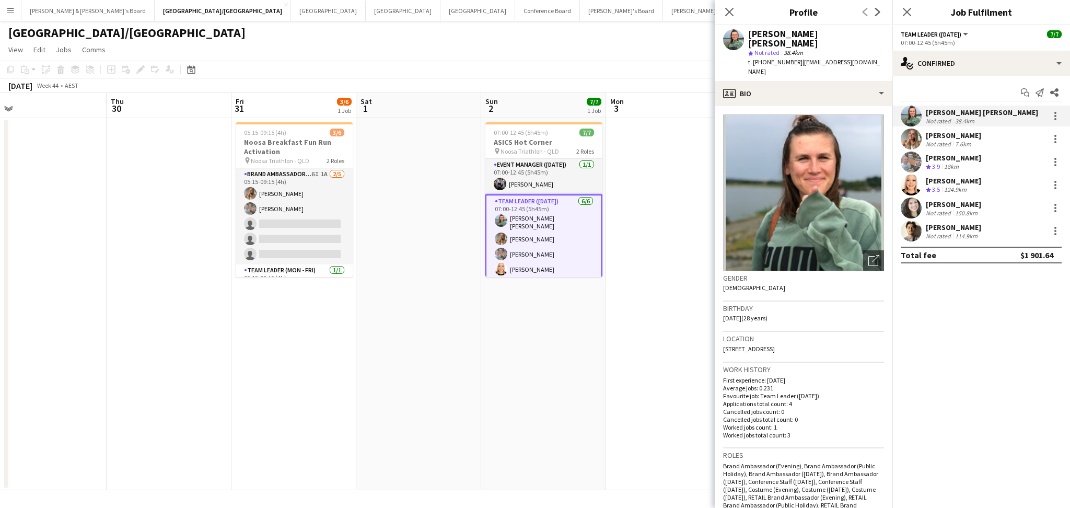
click at [762, 58] on span "t. [PHONE_NUMBER]" at bounding box center [775, 62] width 54 height 8
drag, startPoint x: 762, startPoint y: 52, endPoint x: 790, endPoint y: 54, distance: 28.3
click at [790, 58] on span "t. [PHONE_NUMBER]" at bounding box center [775, 62] width 54 height 8
copy span "493495453"
drag, startPoint x: 750, startPoint y: 35, endPoint x: 830, endPoint y: 36, distance: 80.4
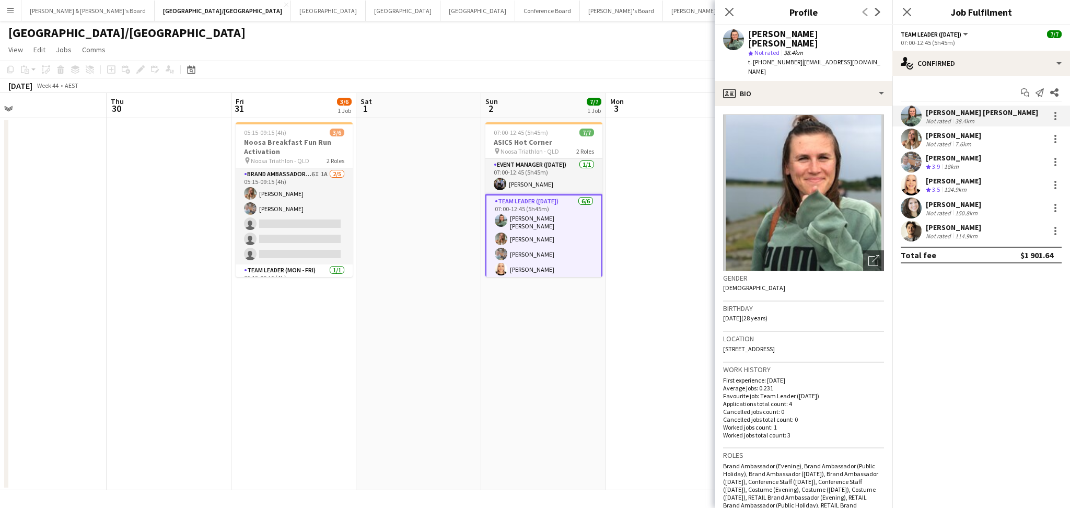
click at [830, 36] on div "[PERSON_NAME] [PERSON_NAME]" at bounding box center [816, 38] width 136 height 19
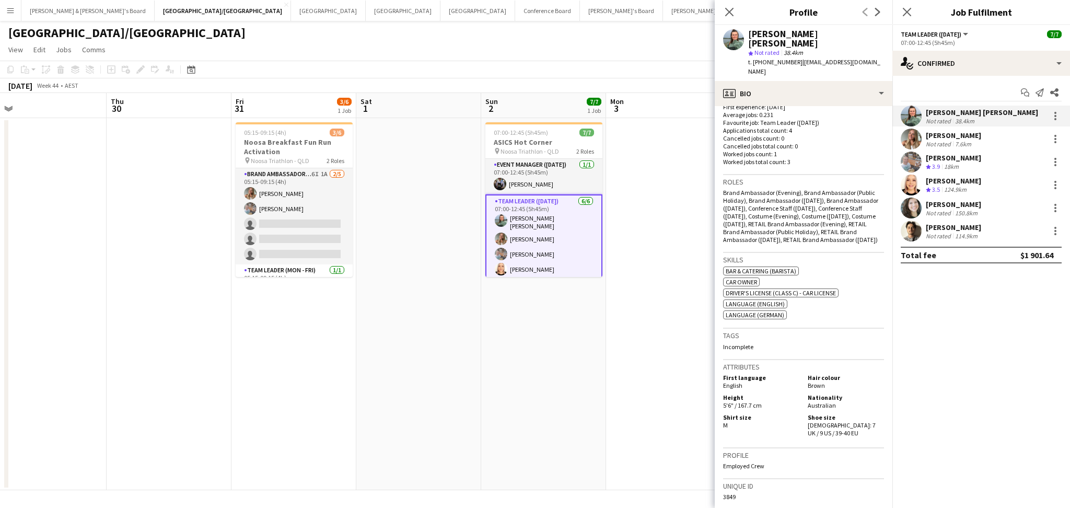
scroll to position [278, 0]
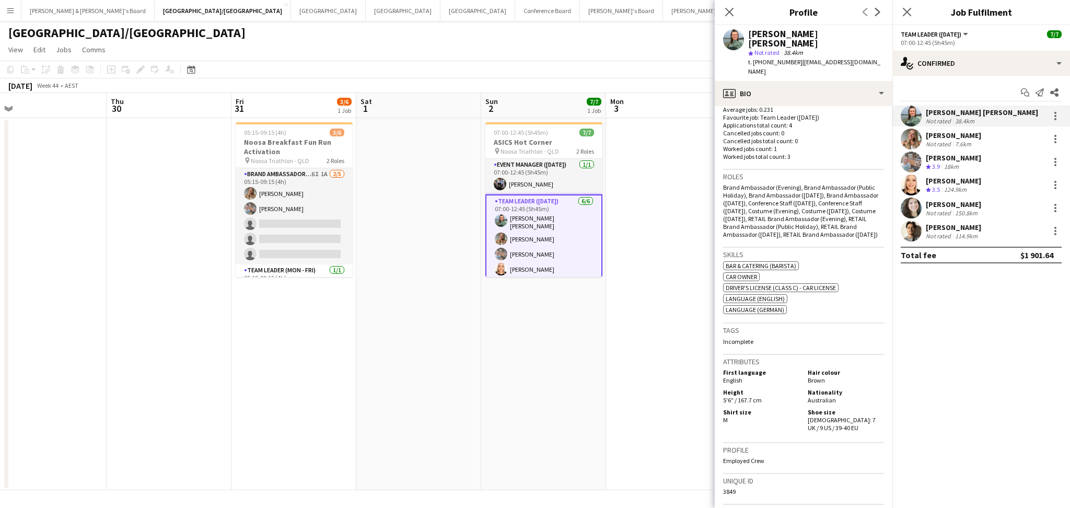
click at [930, 142] on div "Not rated" at bounding box center [939, 144] width 27 height 8
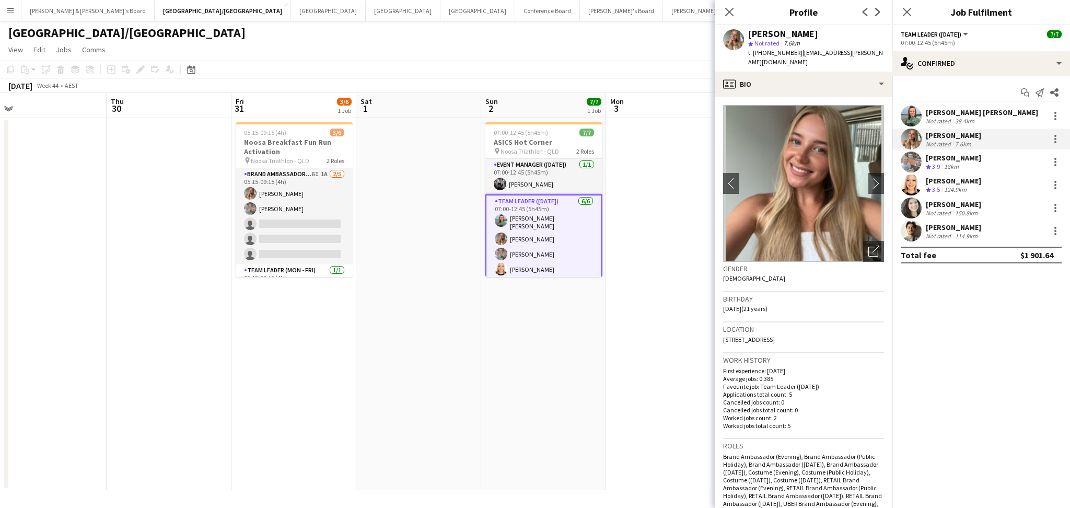
drag, startPoint x: 749, startPoint y: 29, endPoint x: 813, endPoint y: 37, distance: 64.7
click at [813, 37] on div "[PERSON_NAME]" at bounding box center [816, 33] width 136 height 9
drag, startPoint x: 762, startPoint y: 52, endPoint x: 789, endPoint y: 49, distance: 27.3
click at [789, 49] on span "t. [PHONE_NUMBER]" at bounding box center [775, 53] width 54 height 8
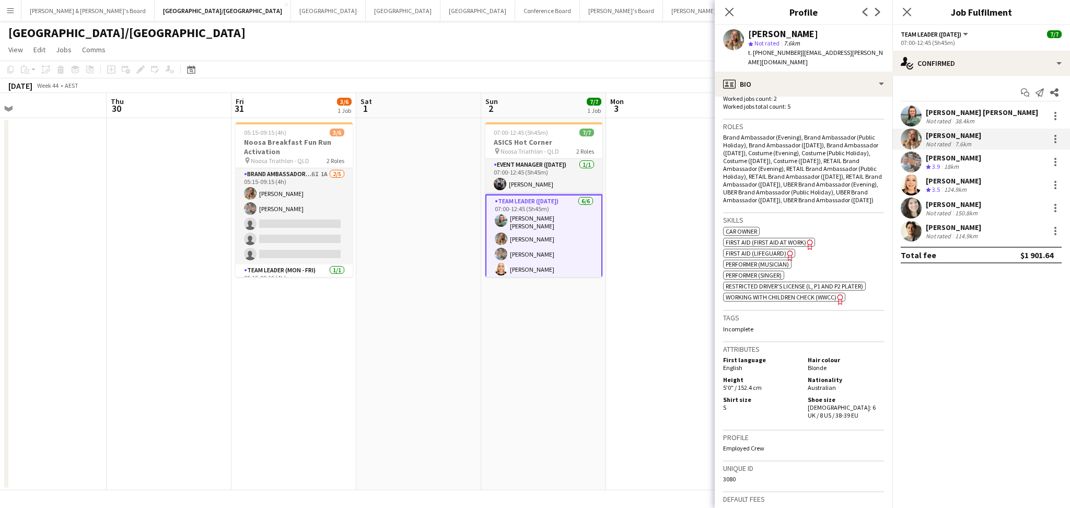
scroll to position [348, 0]
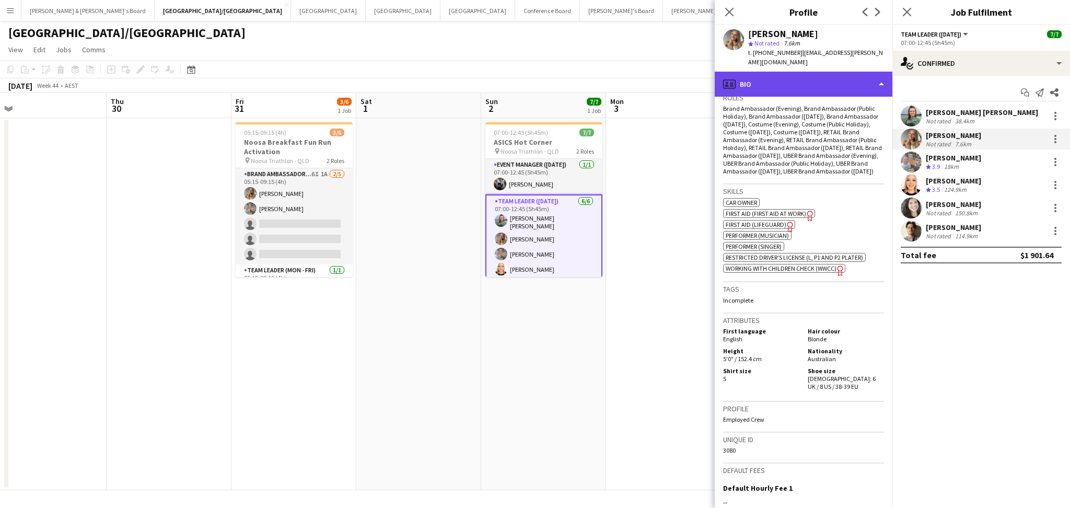
click at [770, 72] on div "profile Bio" at bounding box center [804, 84] width 178 height 25
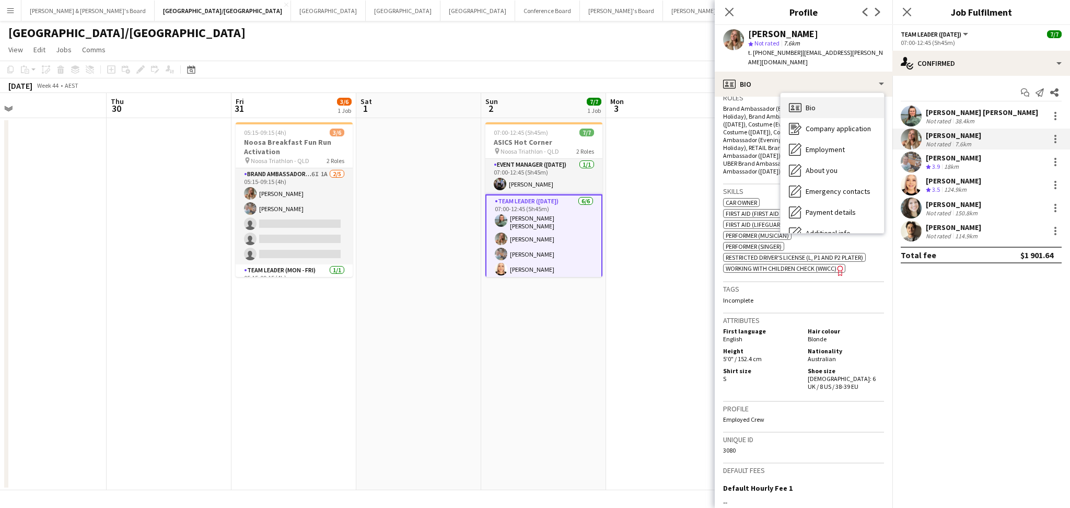
click at [803, 100] on div "Bio Bio" at bounding box center [831, 107] width 103 height 21
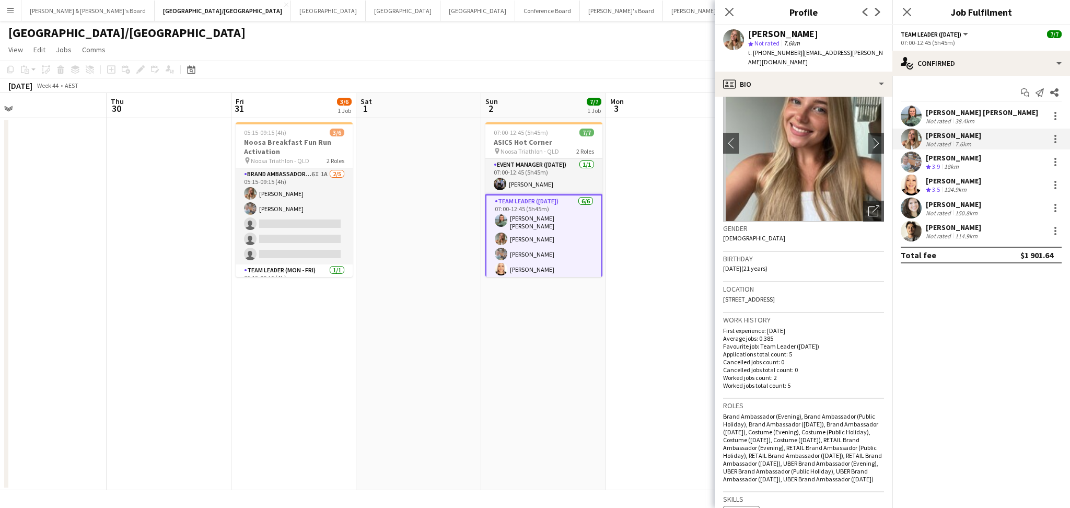
scroll to position [0, 0]
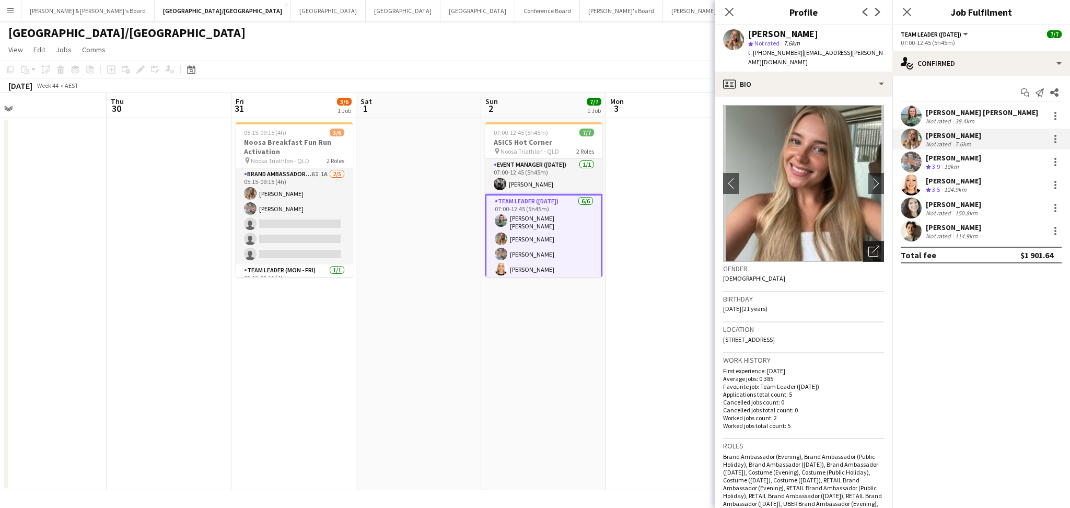
click at [868, 245] on icon "Open photos pop-in" at bounding box center [873, 250] width 11 height 11
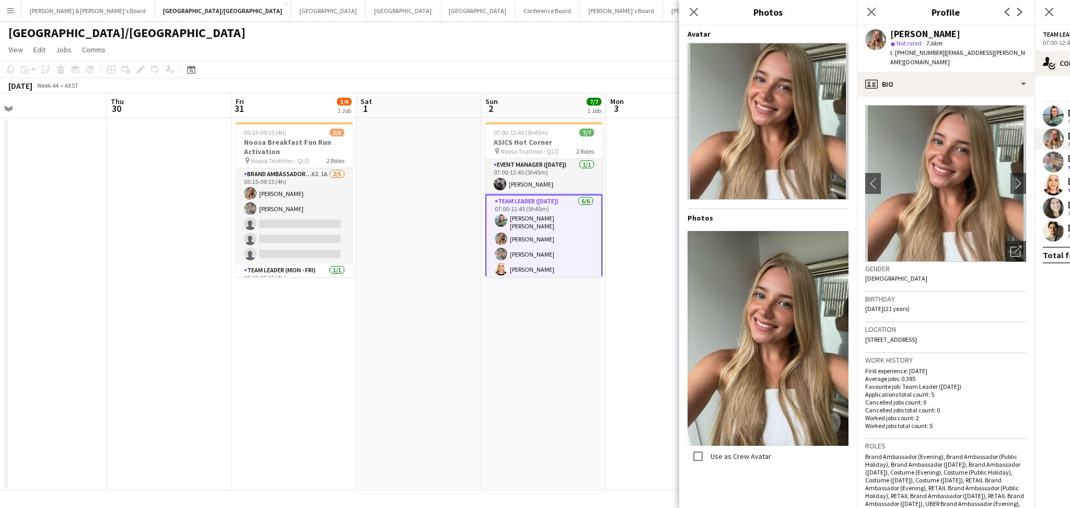
click at [1057, 163] on app-user-avatar at bounding box center [1053, 161] width 21 height 21
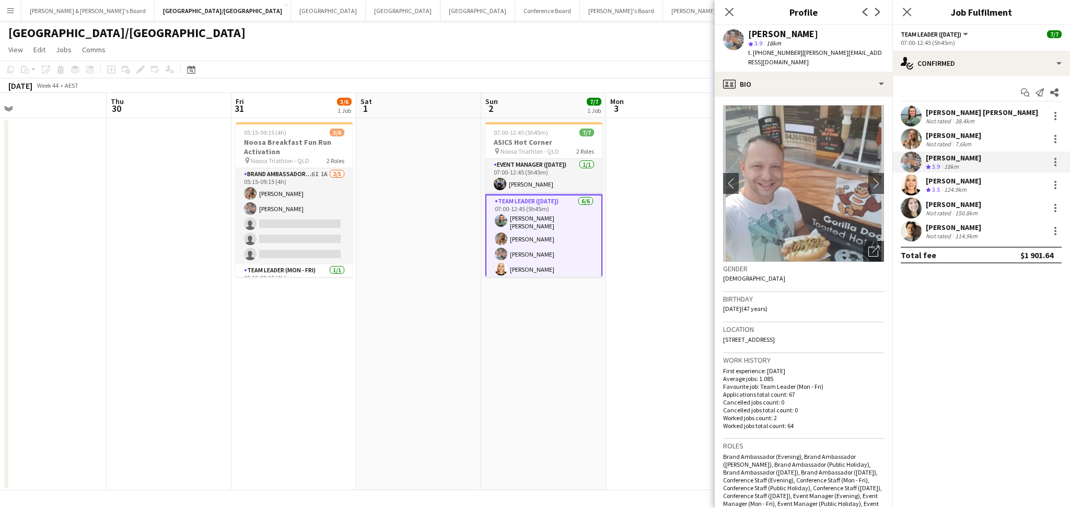
drag, startPoint x: 749, startPoint y: 32, endPoint x: 820, endPoint y: 35, distance: 71.6
click at [820, 35] on div "[PERSON_NAME]" at bounding box center [816, 33] width 136 height 9
drag, startPoint x: 763, startPoint y: 51, endPoint x: 789, endPoint y: 53, distance: 26.2
click at [789, 53] on span "t. [PHONE_NUMBER]" at bounding box center [775, 53] width 54 height 8
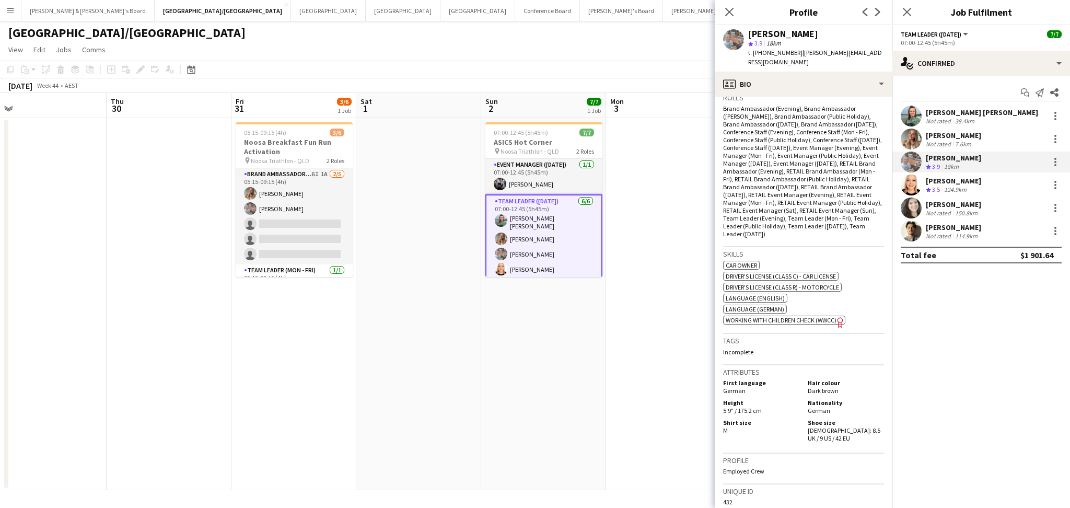
click at [961, 184] on div "[PERSON_NAME]" at bounding box center [953, 180] width 55 height 9
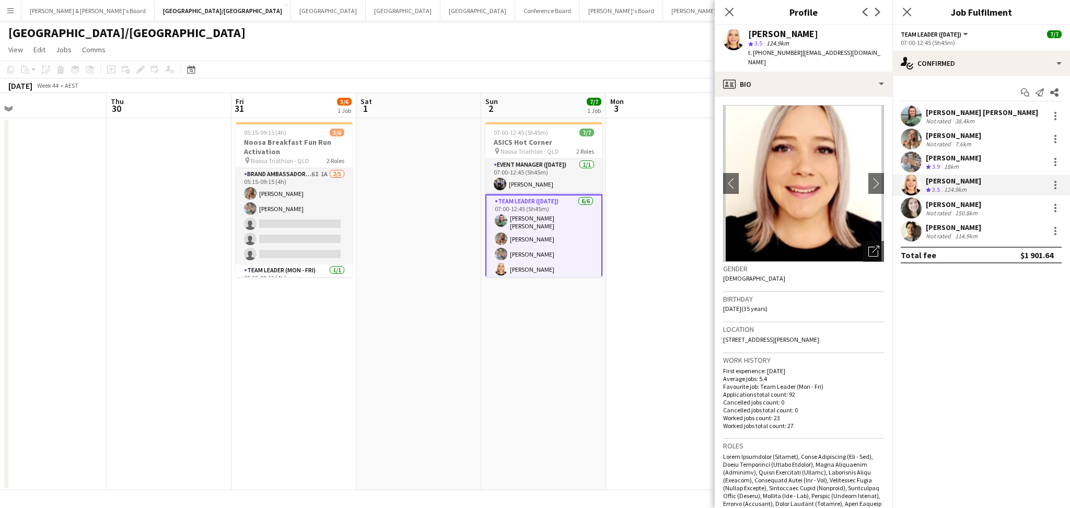
drag, startPoint x: 749, startPoint y: 37, endPoint x: 825, endPoint y: 34, distance: 76.3
click at [825, 34] on div "[PERSON_NAME]" at bounding box center [816, 33] width 136 height 9
drag, startPoint x: 763, startPoint y: 51, endPoint x: 790, endPoint y: 51, distance: 27.7
click at [790, 51] on span "t. [PHONE_NUMBER]" at bounding box center [775, 53] width 54 height 8
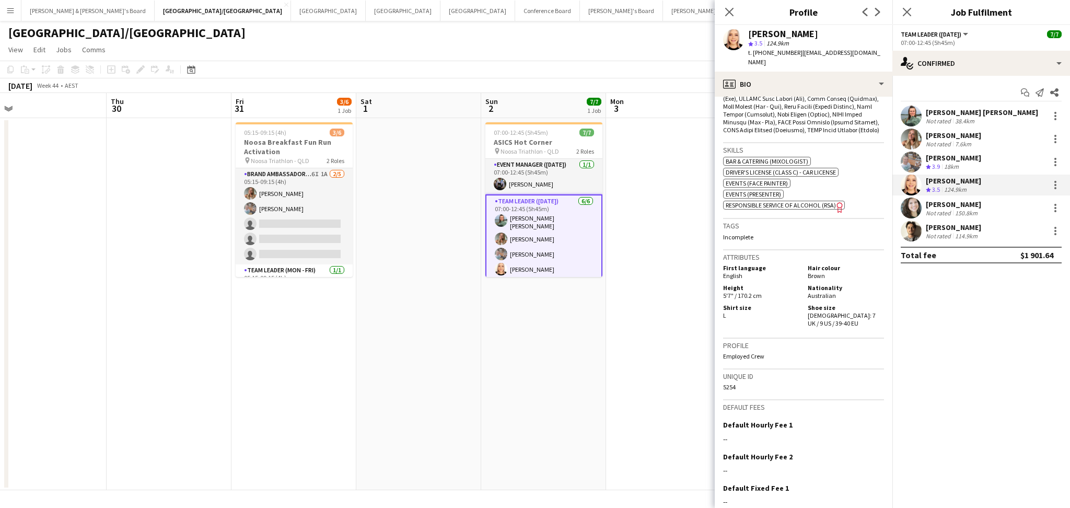
scroll to position [487, 0]
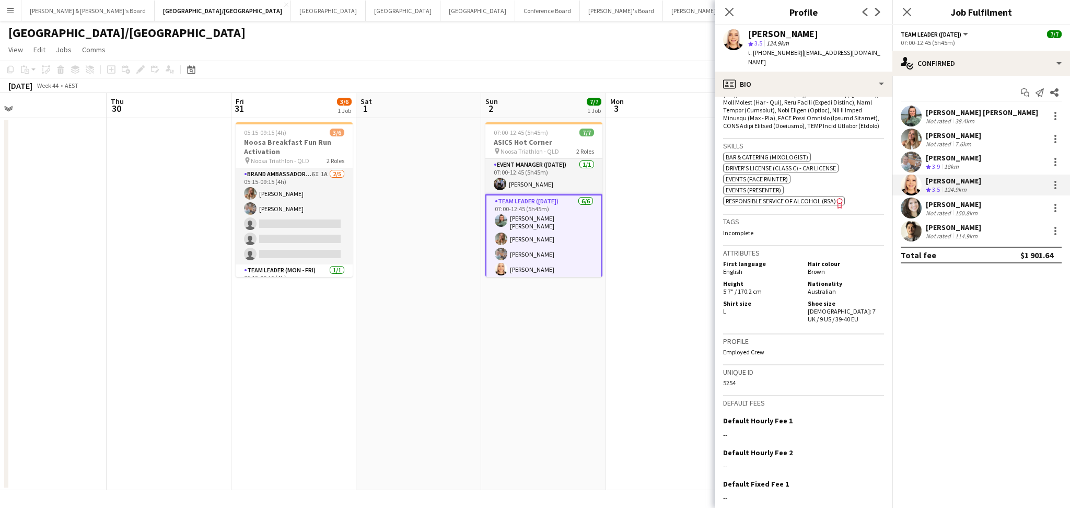
click at [926, 201] on div "[PERSON_NAME]" at bounding box center [953, 204] width 55 height 9
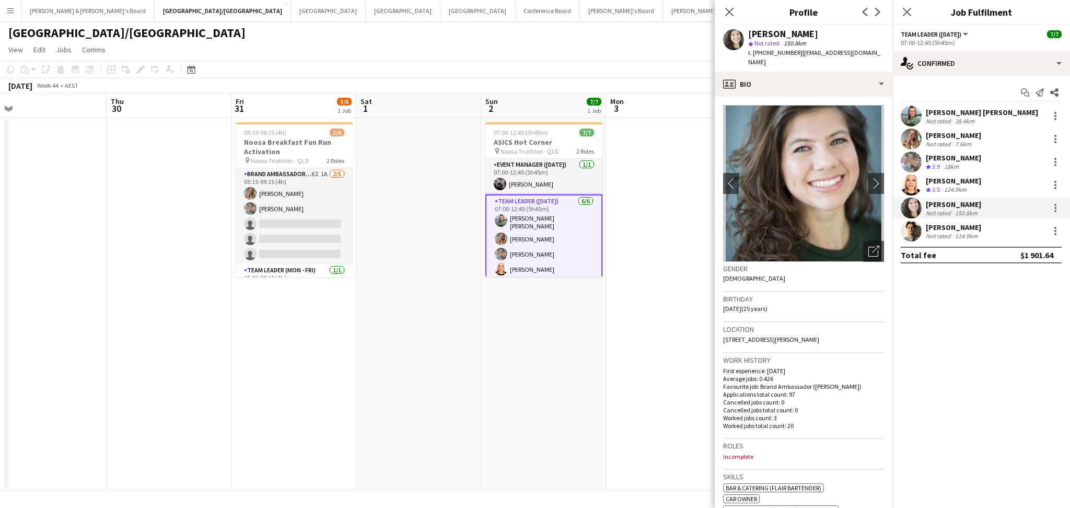
drag, startPoint x: 749, startPoint y: 34, endPoint x: 805, endPoint y: 33, distance: 56.4
click at [805, 33] on div "[PERSON_NAME]" at bounding box center [816, 33] width 136 height 9
drag, startPoint x: 763, startPoint y: 51, endPoint x: 792, endPoint y: 49, distance: 29.8
click at [792, 49] on span "t. [PHONE_NUMBER]" at bounding box center [775, 53] width 54 height 8
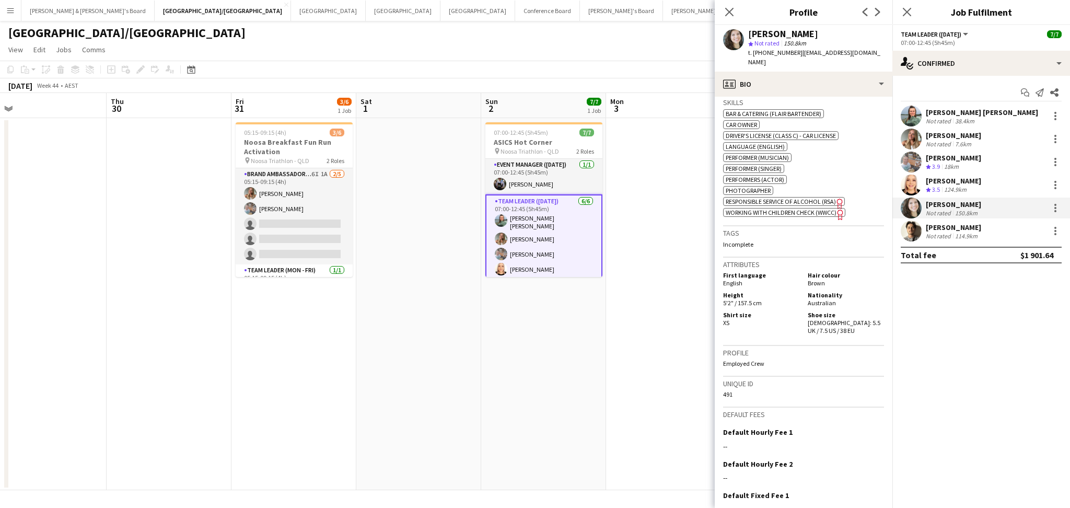
scroll to position [418, 0]
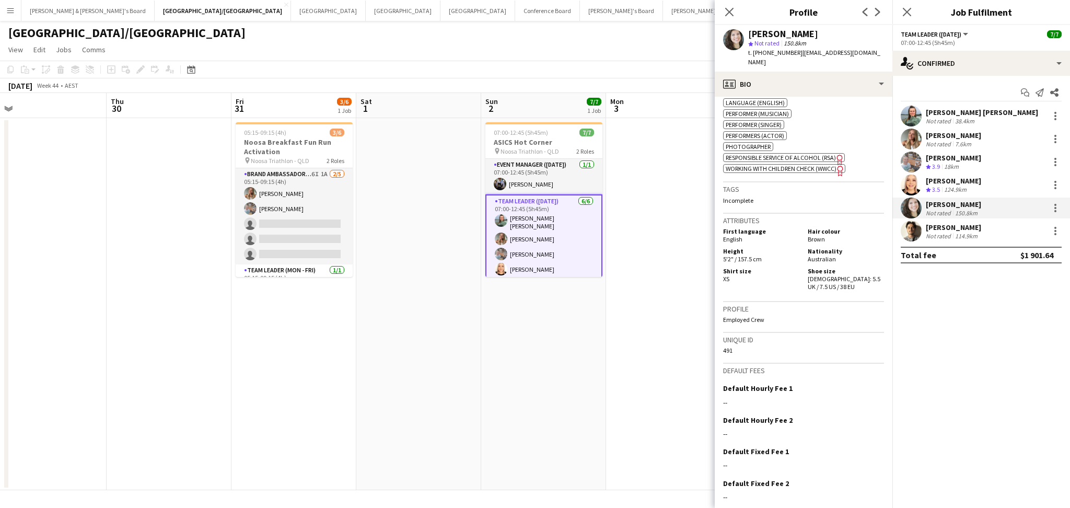
click at [969, 238] on div "114.9km" at bounding box center [966, 236] width 27 height 8
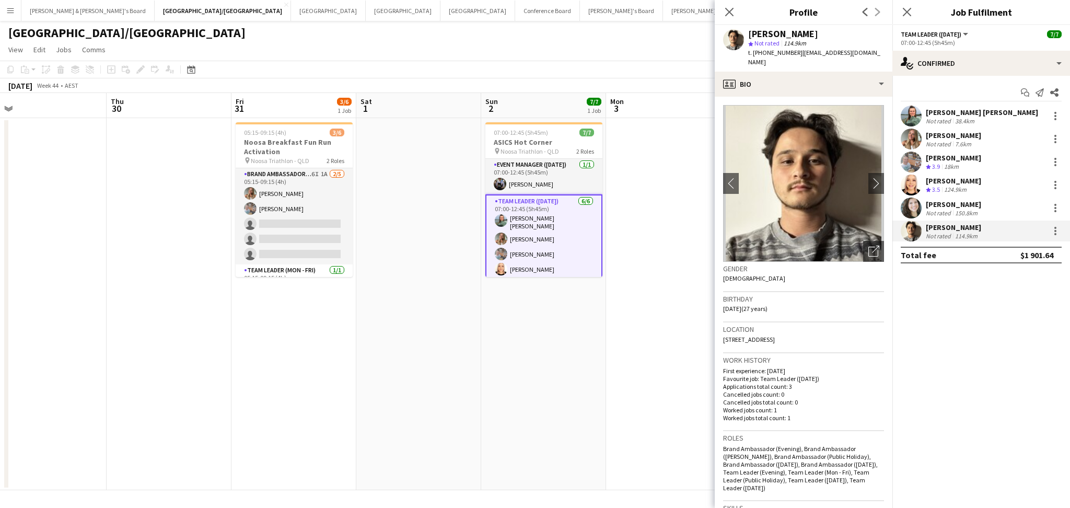
drag, startPoint x: 748, startPoint y: 34, endPoint x: 828, endPoint y: 32, distance: 79.9
click at [828, 32] on div "[PERSON_NAME]" at bounding box center [816, 33] width 136 height 9
drag, startPoint x: 763, startPoint y: 52, endPoint x: 793, endPoint y: 53, distance: 30.3
click at [793, 53] on span "t. [PHONE_NUMBER]" at bounding box center [775, 53] width 54 height 8
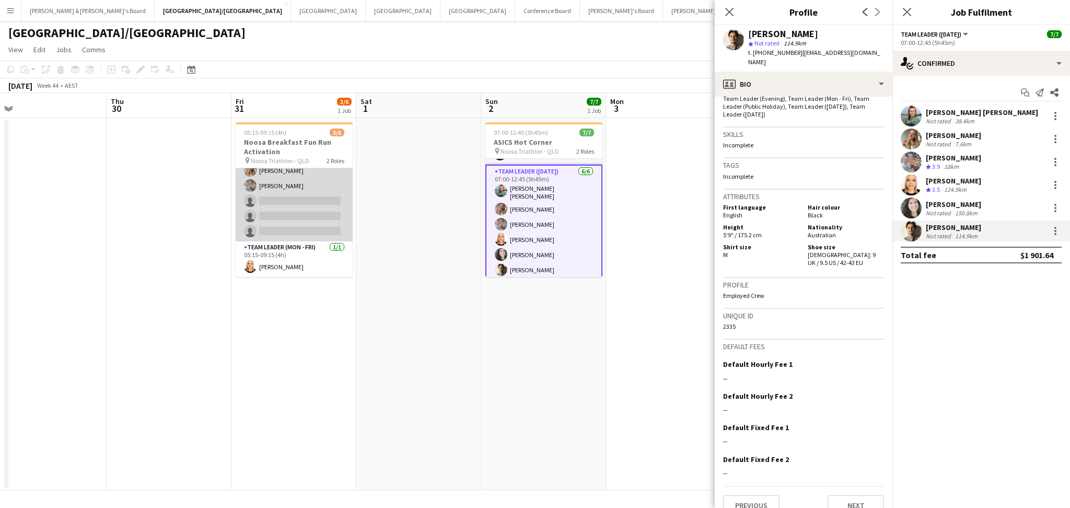
scroll to position [0, 0]
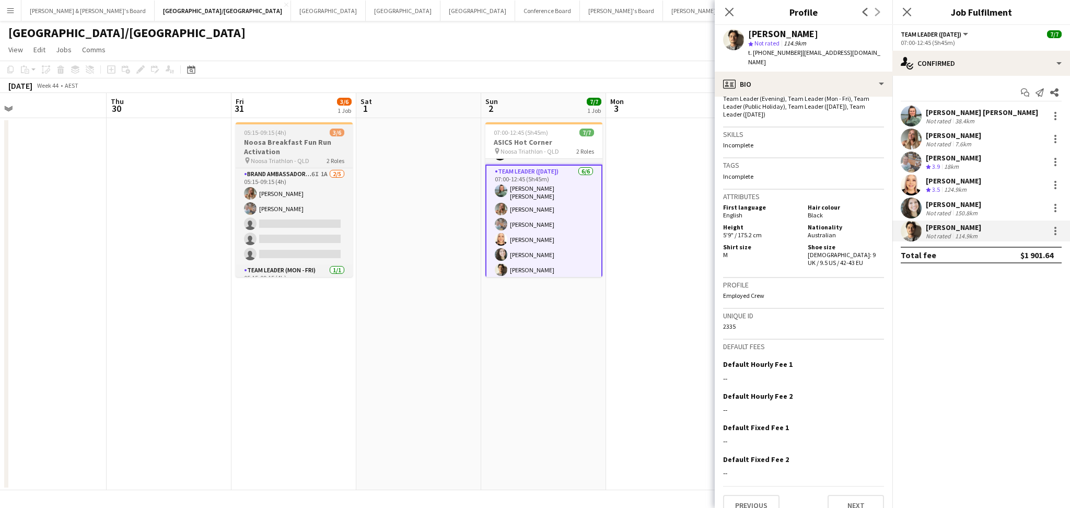
click at [305, 143] on h3 "Noosa Breakfast Fun Run Activation" at bounding box center [294, 146] width 117 height 19
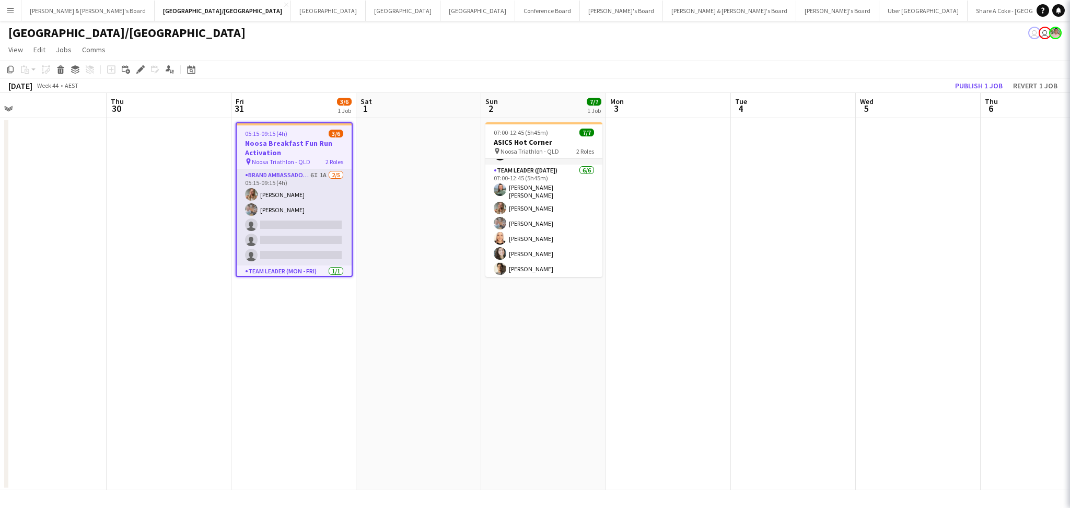
scroll to position [29, 0]
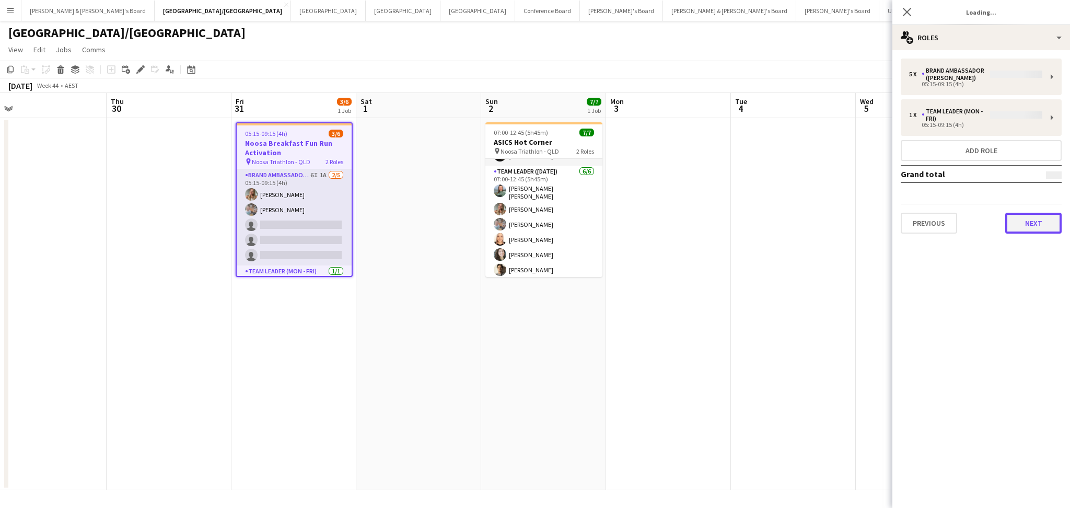
click at [1033, 216] on button "Next" at bounding box center [1033, 223] width 56 height 21
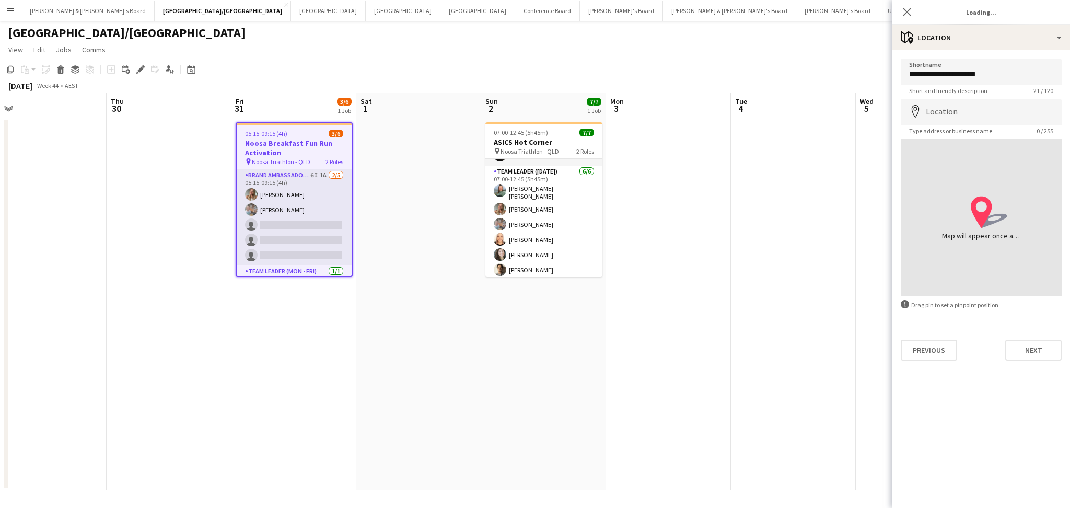
type input "**********"
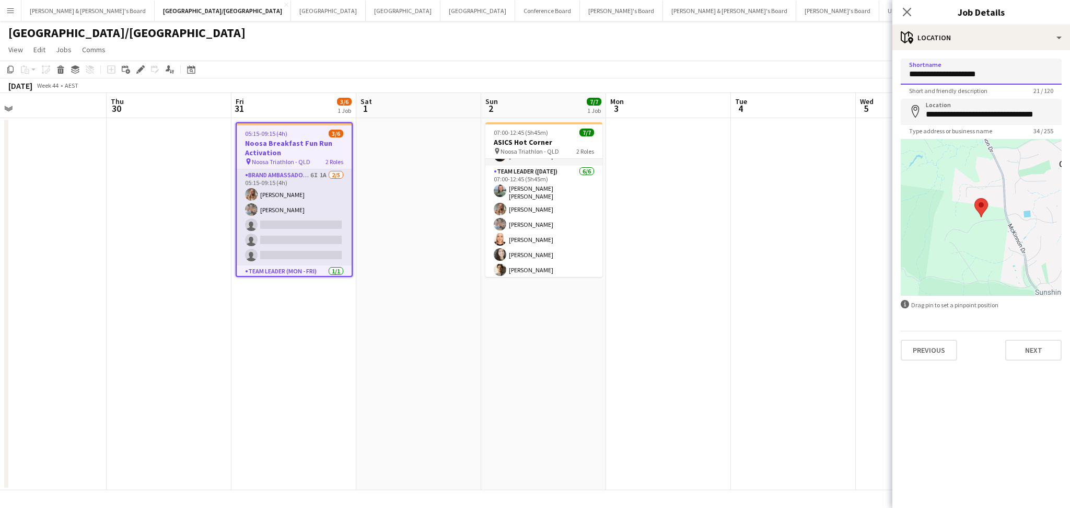
click at [966, 74] on input "**********" at bounding box center [981, 72] width 161 height 26
click at [1031, 345] on button "Next" at bounding box center [1033, 350] width 56 height 21
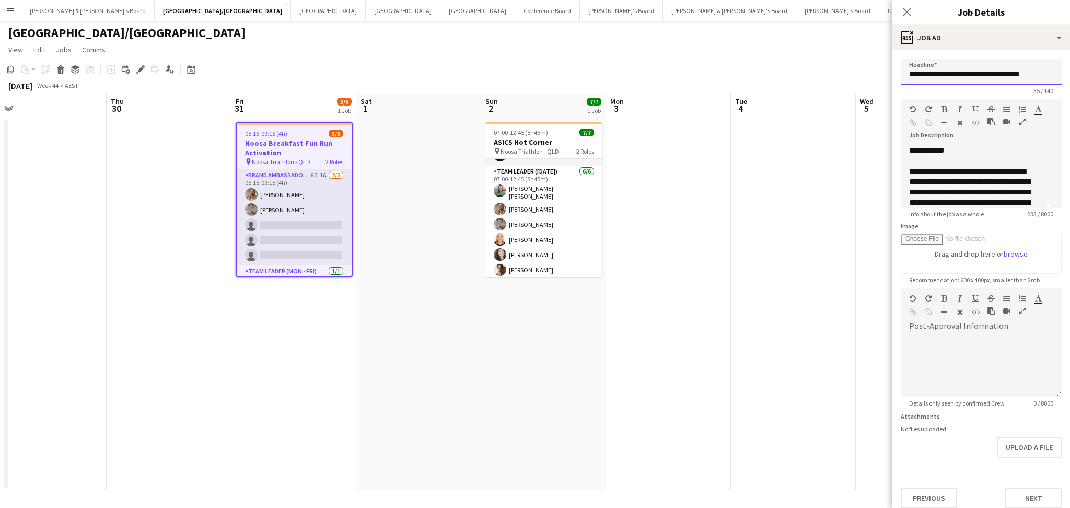
click at [941, 80] on input "**********" at bounding box center [981, 72] width 161 height 26
click at [664, 359] on app-date-cell at bounding box center [668, 304] width 125 height 372
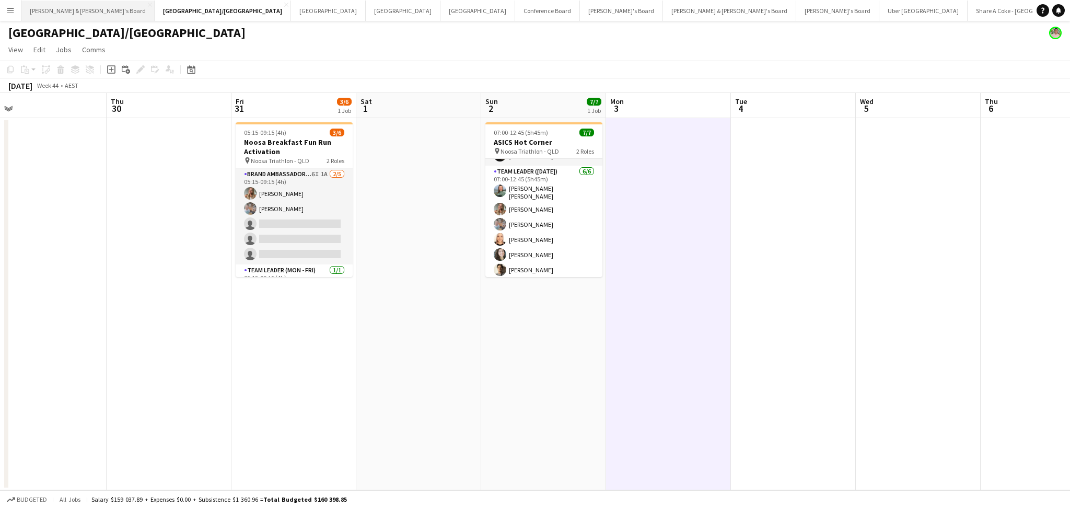
click at [80, 11] on button "[PERSON_NAME] & [PERSON_NAME]'s Board Close" at bounding box center [87, 11] width 133 height 20
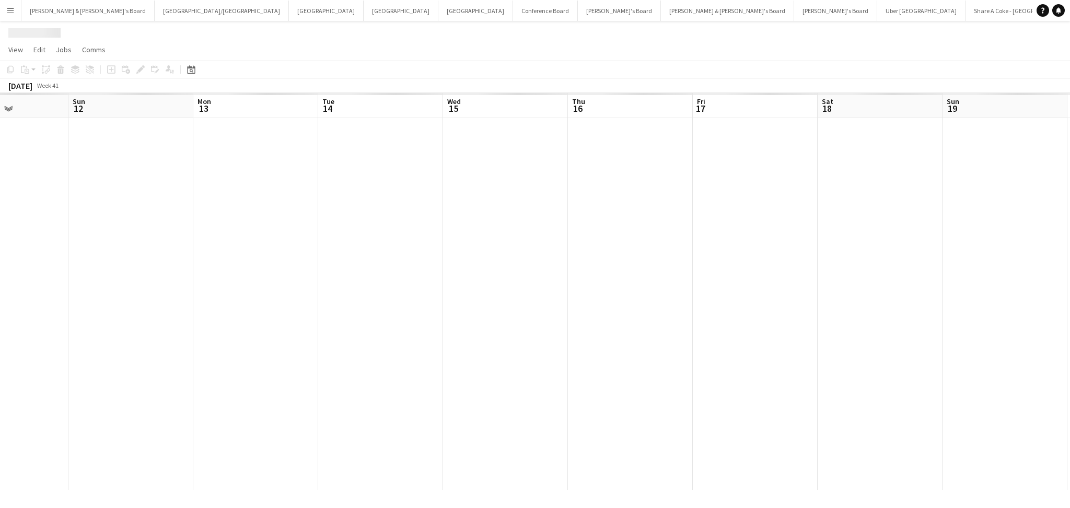
drag, startPoint x: 846, startPoint y: 363, endPoint x: 285, endPoint y: 314, distance: 563.1
click at [285, 314] on app-calendar-viewport "Tue 7 Wed 8 Thu 9 Fri 10 Sat 11 Sun 12 Mon 13 Tue 14 Wed 15 Thu 16 Fri 17 Sat 1…" at bounding box center [535, 291] width 1070 height 397
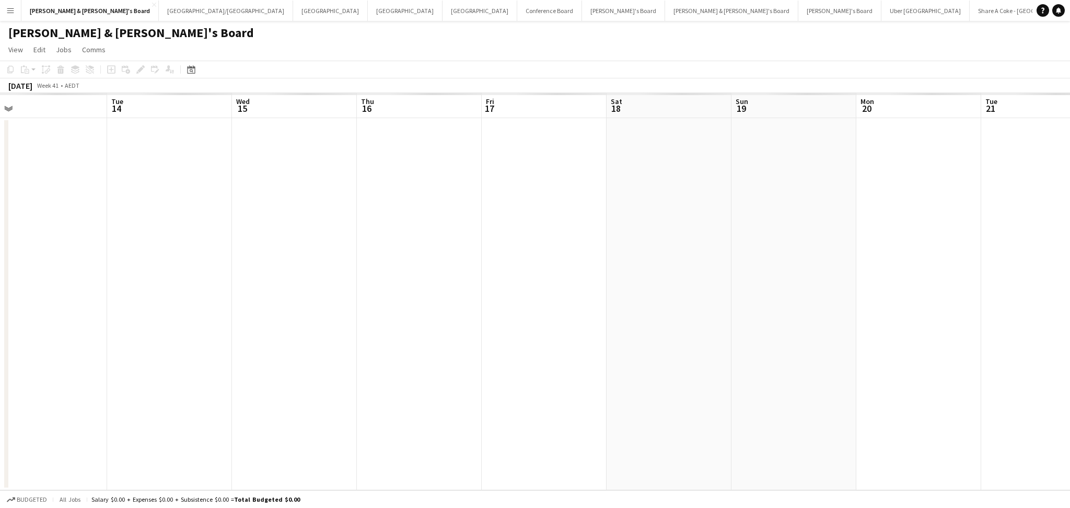
drag, startPoint x: 814, startPoint y: 365, endPoint x: 314, endPoint y: 333, distance: 500.9
click at [314, 333] on app-calendar-viewport "Thu 9 Fri 10 Sat 11 Sun 12 Mon 13 Tue 14 Wed 15 Thu 16 Fri 17 Sat 18 Sun 19 Mon…" at bounding box center [535, 291] width 1070 height 397
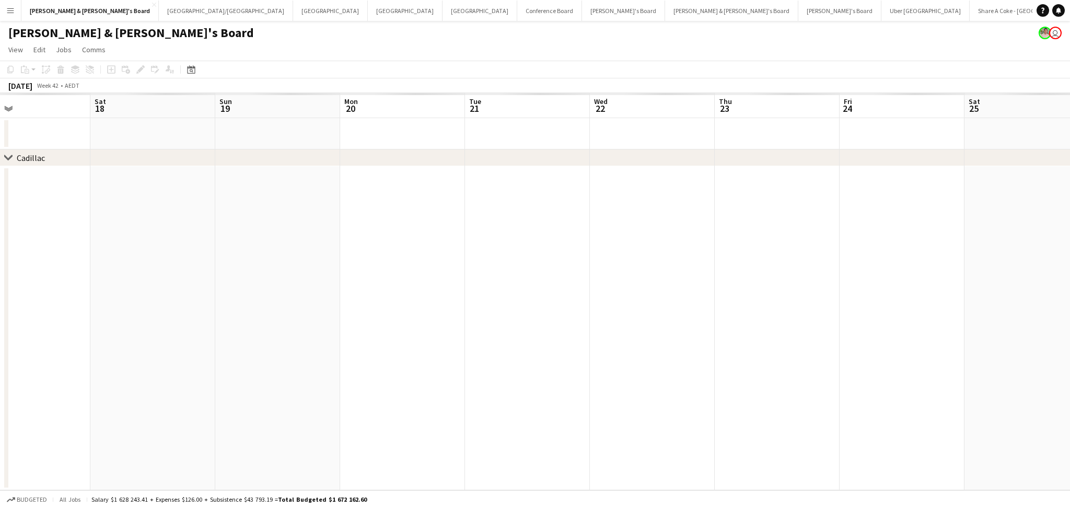
click at [224, 352] on app-calendar-viewport "Mon 13 Tue 14 Wed 15 Thu 16 Fri 17 Sat 18 Sun 19 Mon 20 Tue 21 Wed 22 Thu 23 Fr…" at bounding box center [535, 291] width 1070 height 397
drag, startPoint x: 740, startPoint y: 391, endPoint x: 416, endPoint y: 380, distance: 324.0
click at [394, 388] on app-calendar-viewport "Fri 17 Sat 18 Sun 19 Mon 20 Tue 21 Wed 22 Thu 23 Fri 24 Sat 25 Sun 26 Mon 27 Tu…" at bounding box center [535, 291] width 1070 height 397
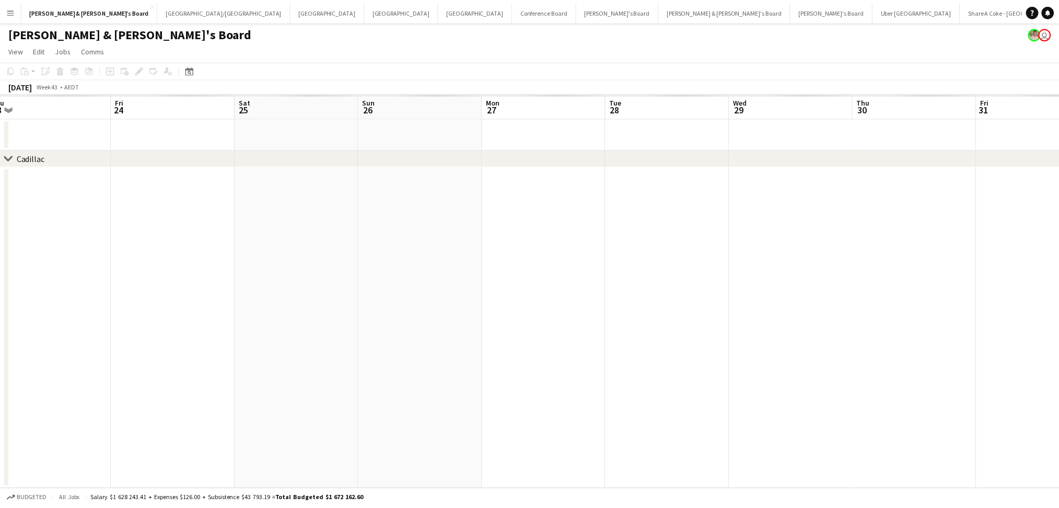
scroll to position [0, 477]
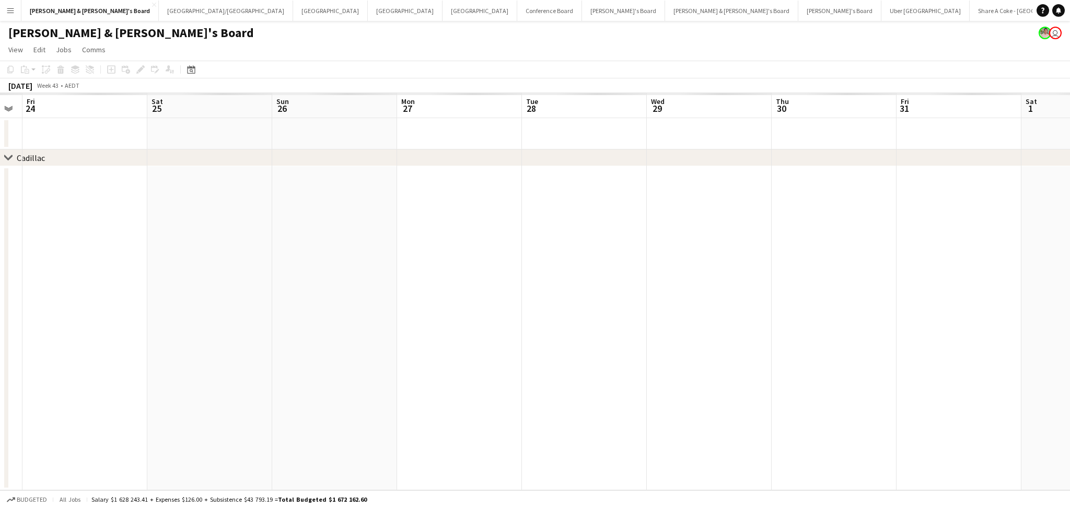
drag, startPoint x: 782, startPoint y: 404, endPoint x: 433, endPoint y: 385, distance: 349.9
click at [433, 385] on app-calendar-viewport "Mon 20 Tue 21 Wed 22 Thu 23 Fri 24 Sat 25 Sun 26 Mon 27 Tue 28 Wed 29 Thu 30 Fr…" at bounding box center [535, 291] width 1070 height 397
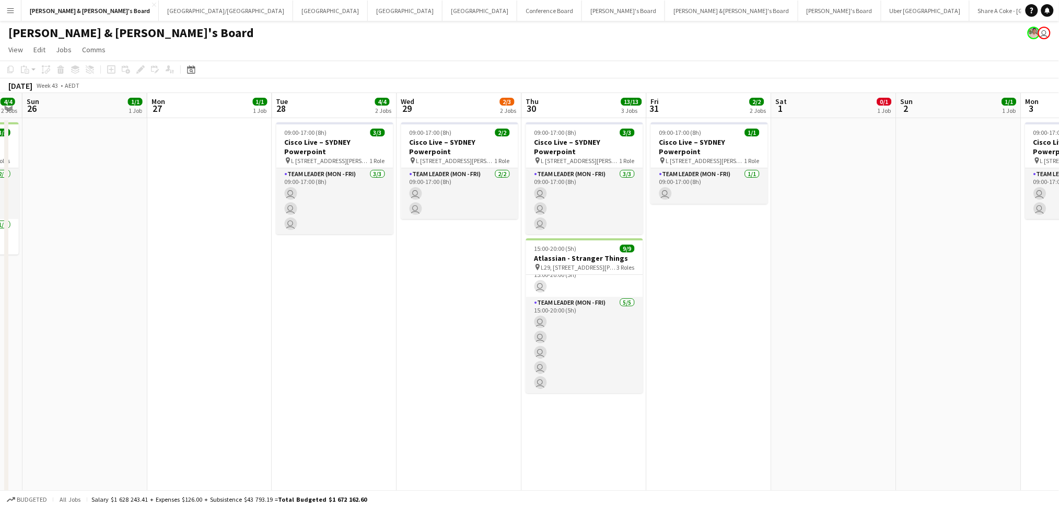
scroll to position [0, 0]
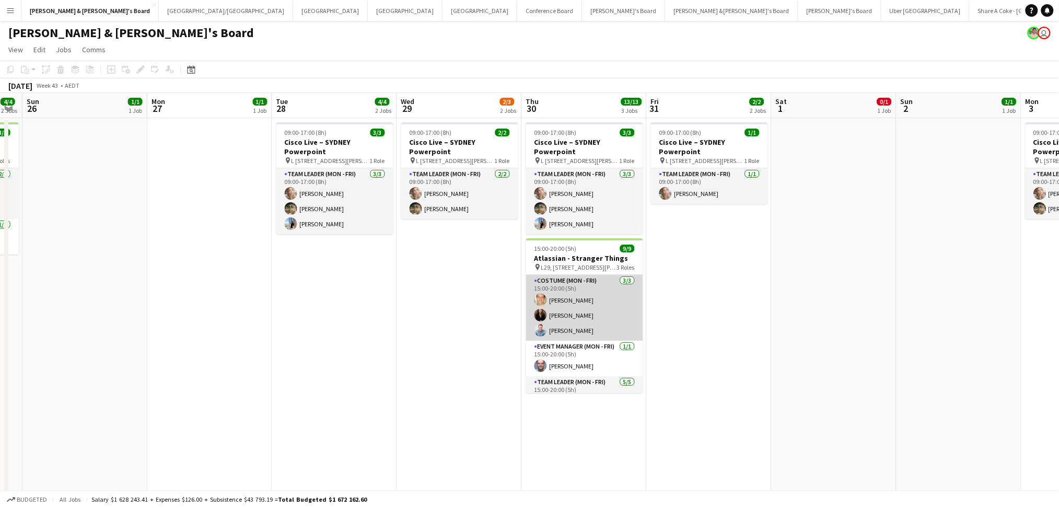
click at [574, 296] on app-card-role "Costume (Mon - Fri) [DATE] 15:00-20:00 (5h) [PERSON_NAME] [PERSON_NAME] [PERSON…" at bounding box center [584, 308] width 117 height 66
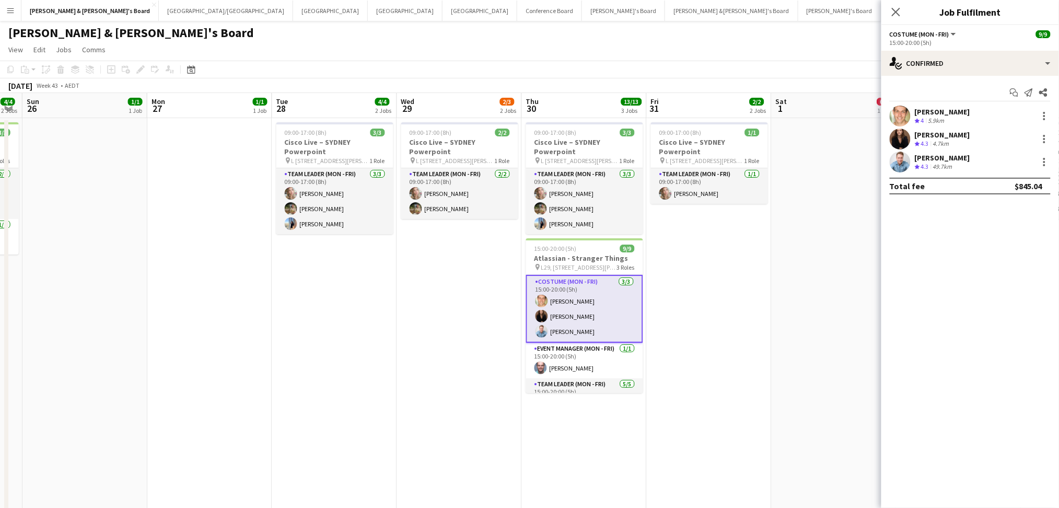
click at [915, 107] on div "[PERSON_NAME]" at bounding box center [942, 111] width 55 height 9
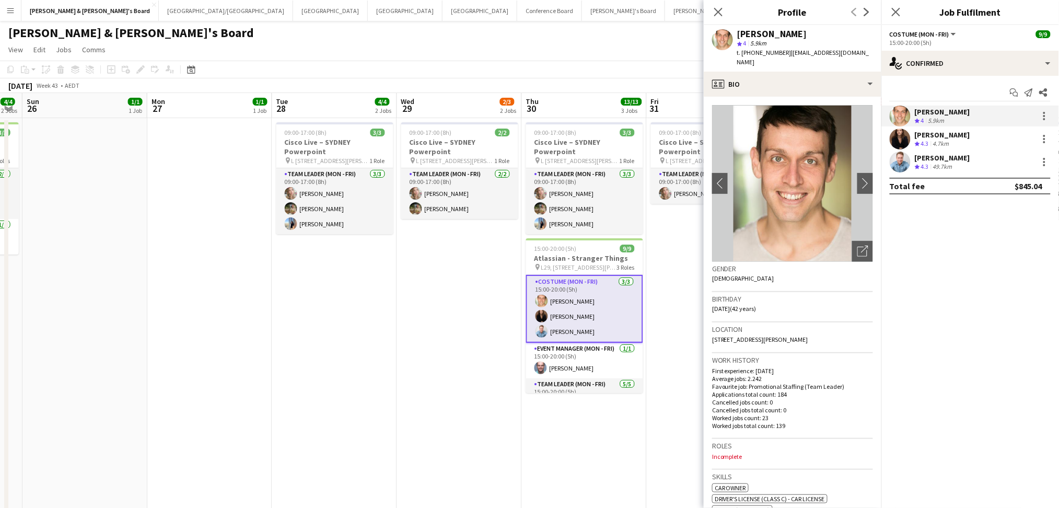
drag, startPoint x: 753, startPoint y: 53, endPoint x: 778, endPoint y: 53, distance: 25.6
click at [778, 53] on span "t. [PHONE_NUMBER]" at bounding box center [764, 53] width 54 height 8
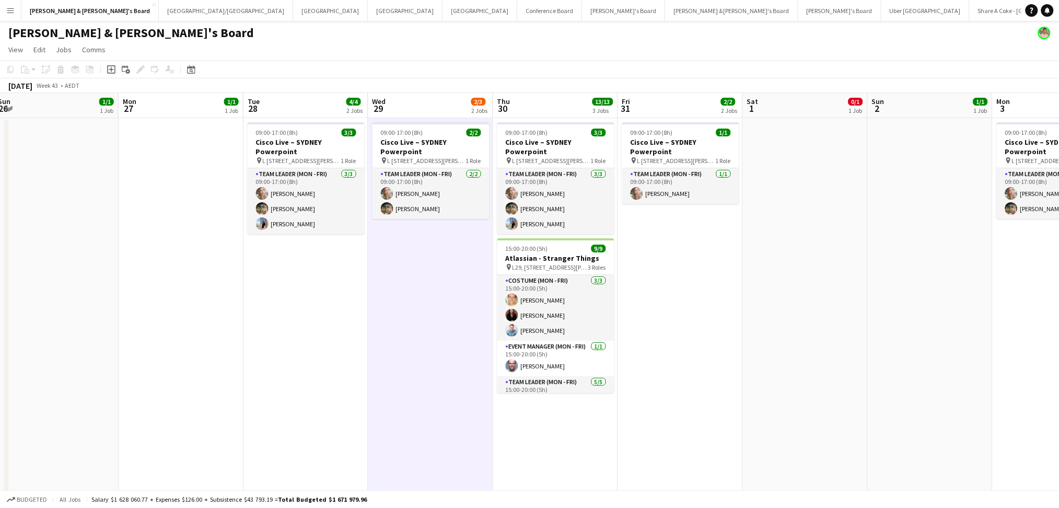
drag, startPoint x: 465, startPoint y: 346, endPoint x: 186, endPoint y: 304, distance: 281.5
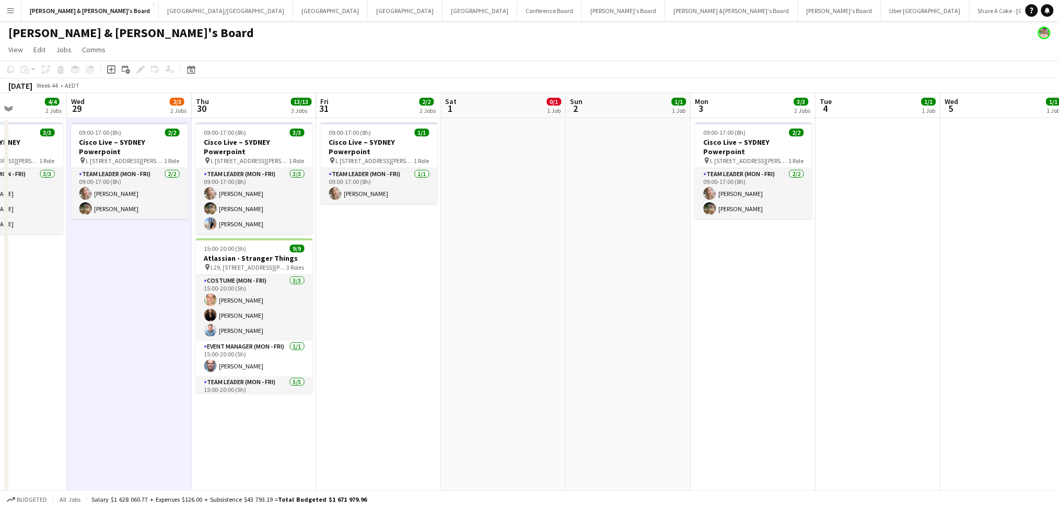
drag, startPoint x: 573, startPoint y: 334, endPoint x: 1, endPoint y: 325, distance: 572.0
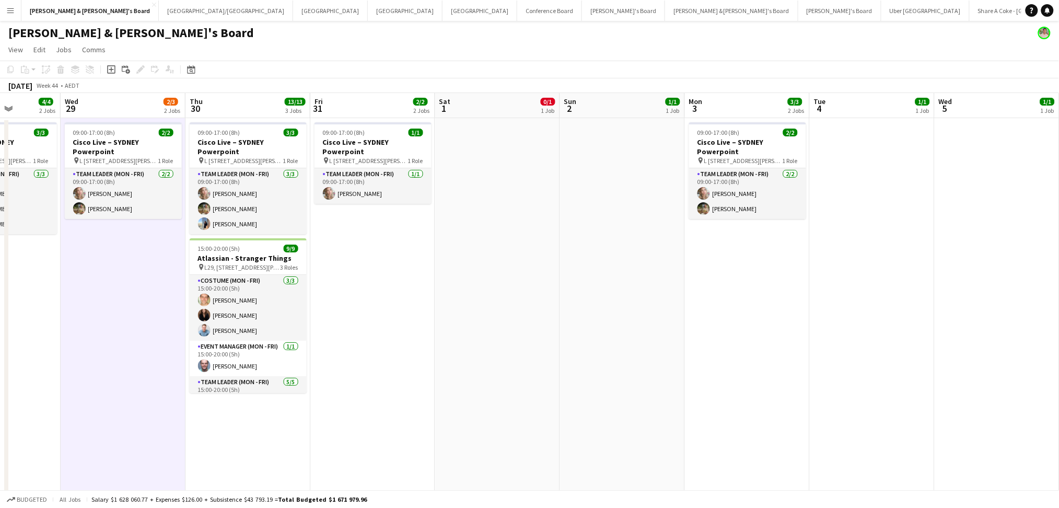
drag, startPoint x: 745, startPoint y: 349, endPoint x: 873, endPoint y: 344, distance: 128.1
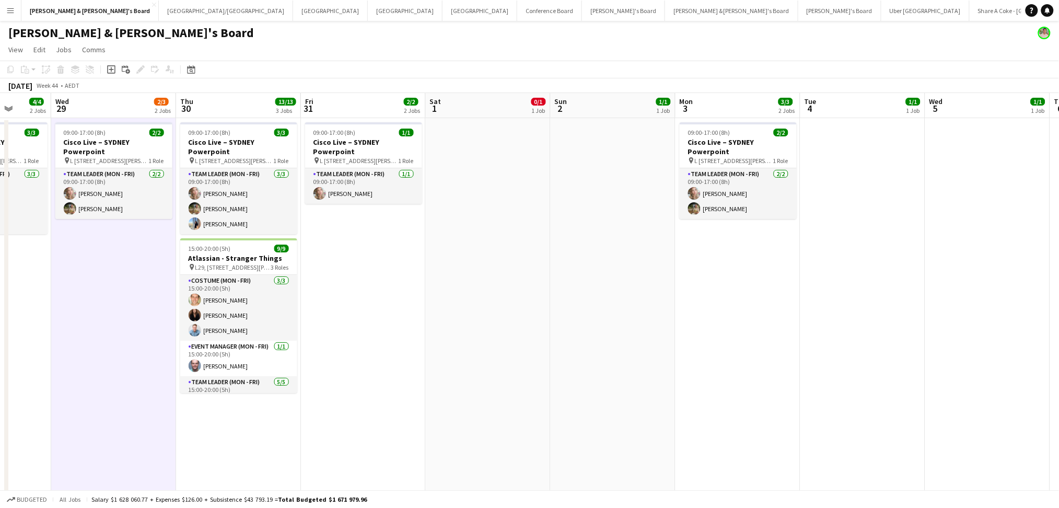
drag, startPoint x: 683, startPoint y: 344, endPoint x: 598, endPoint y: 378, distance: 91.9
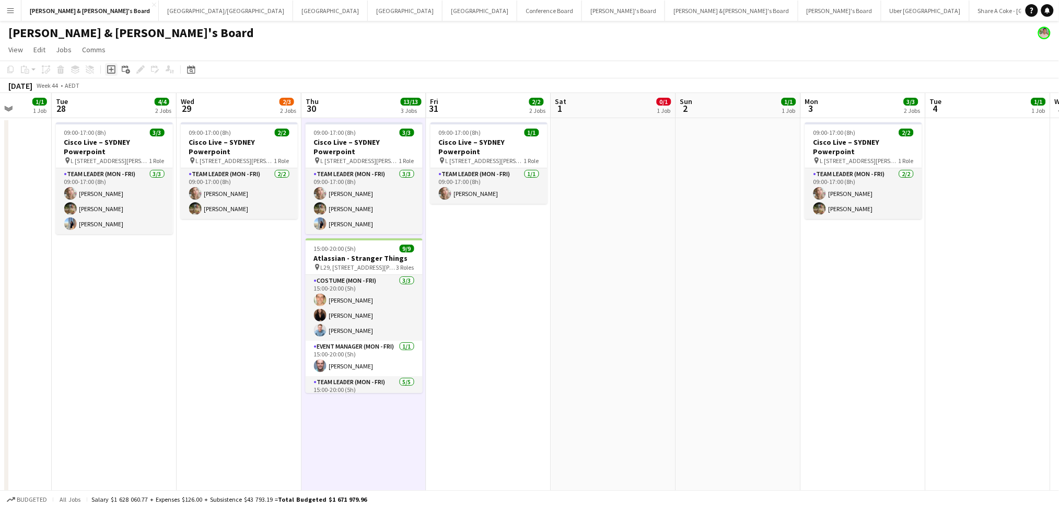
click at [112, 69] on icon at bounding box center [111, 69] width 5 height 5
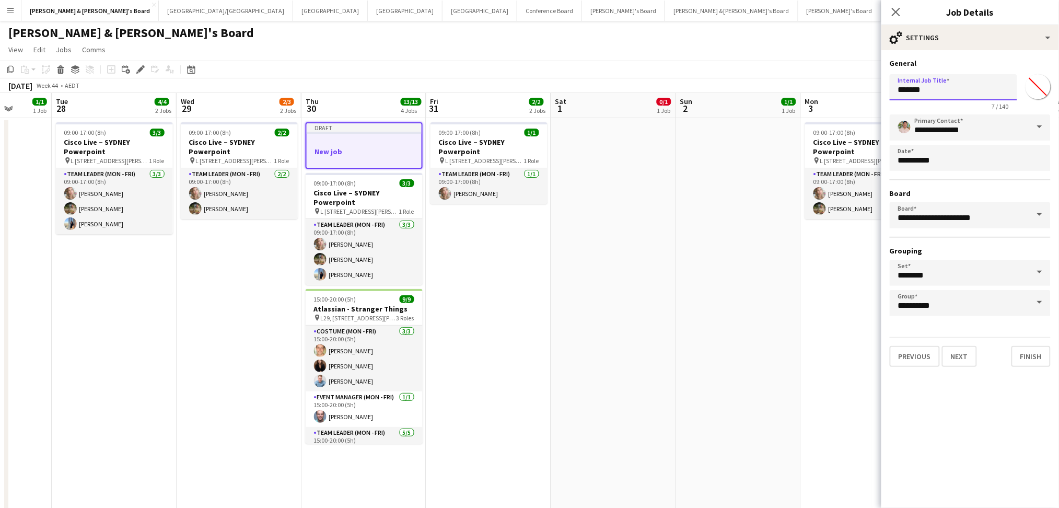
click at [948, 86] on input "*******" at bounding box center [953, 87] width 127 height 26
paste input "**********"
click at [948, 86] on input "**********" at bounding box center [953, 87] width 127 height 26
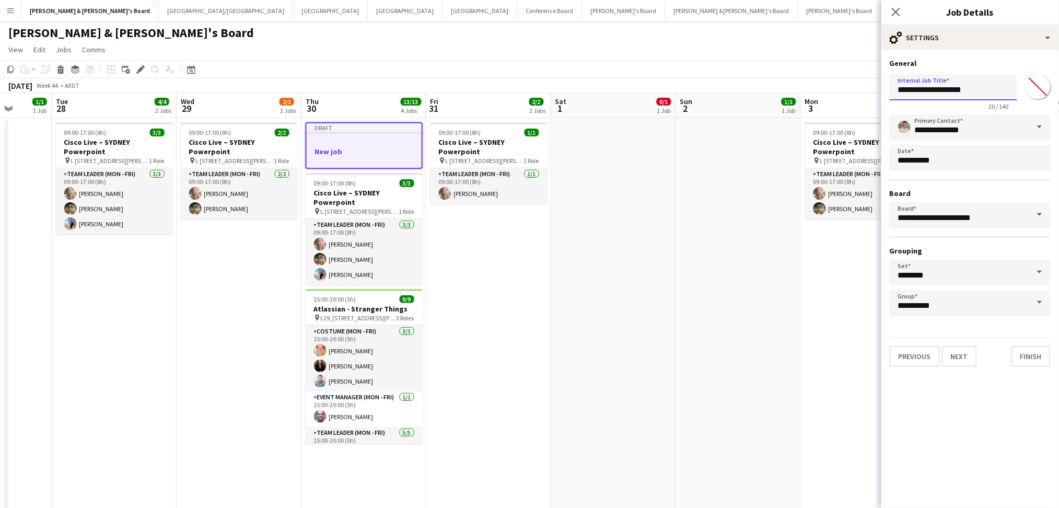
click at [948, 86] on input "**********" at bounding box center [953, 87] width 127 height 26
paste input "text"
type input "**********"
click at [1045, 128] on span at bounding box center [1039, 126] width 22 height 25
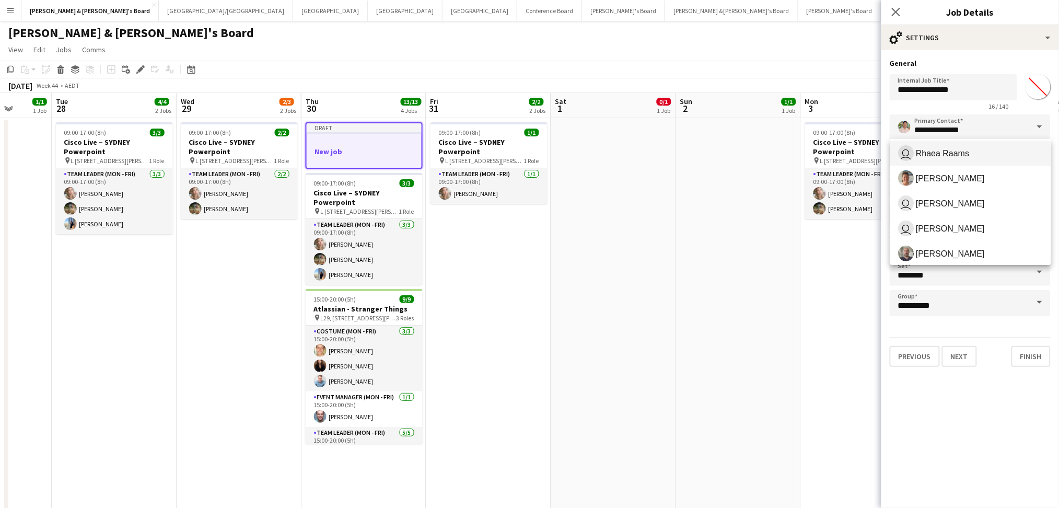
scroll to position [184, 0]
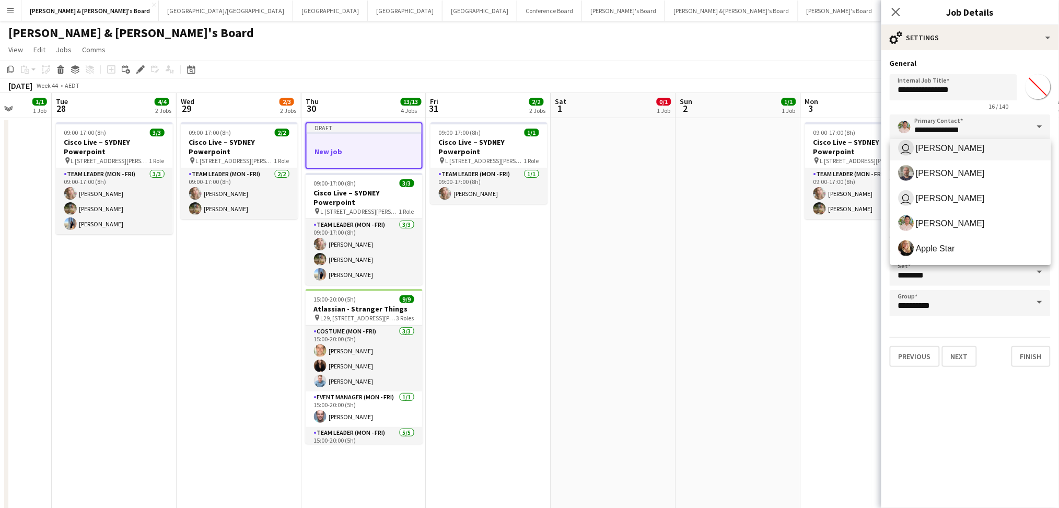
click at [969, 154] on span "user [PERSON_NAME]" at bounding box center [970, 148] width 144 height 16
type input "**********"
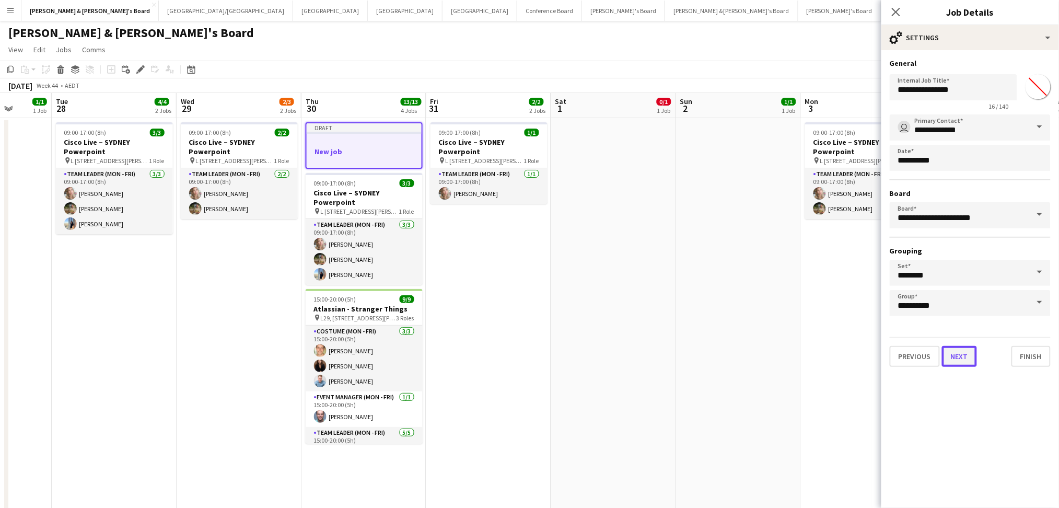
click at [960, 354] on button "Next" at bounding box center [959, 356] width 35 height 21
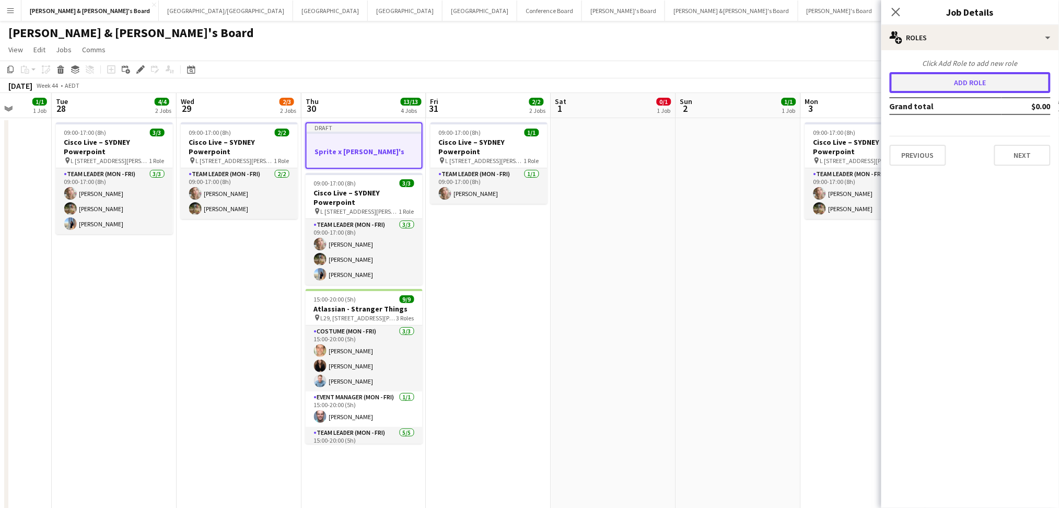
click at [937, 79] on button "Add role" at bounding box center [970, 82] width 161 height 21
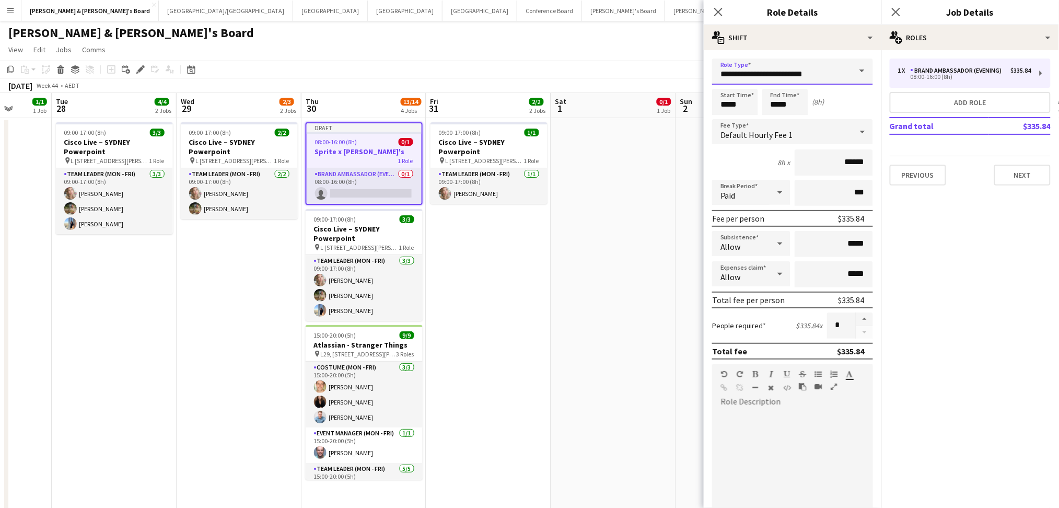
click at [800, 70] on input "**********" at bounding box center [792, 72] width 161 height 26
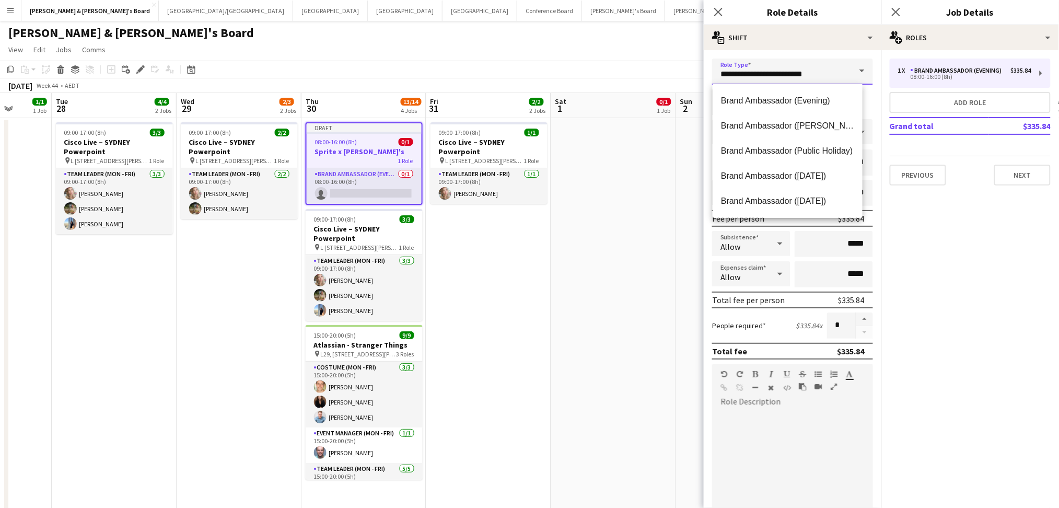
click at [800, 70] on input "**********" at bounding box center [792, 72] width 161 height 26
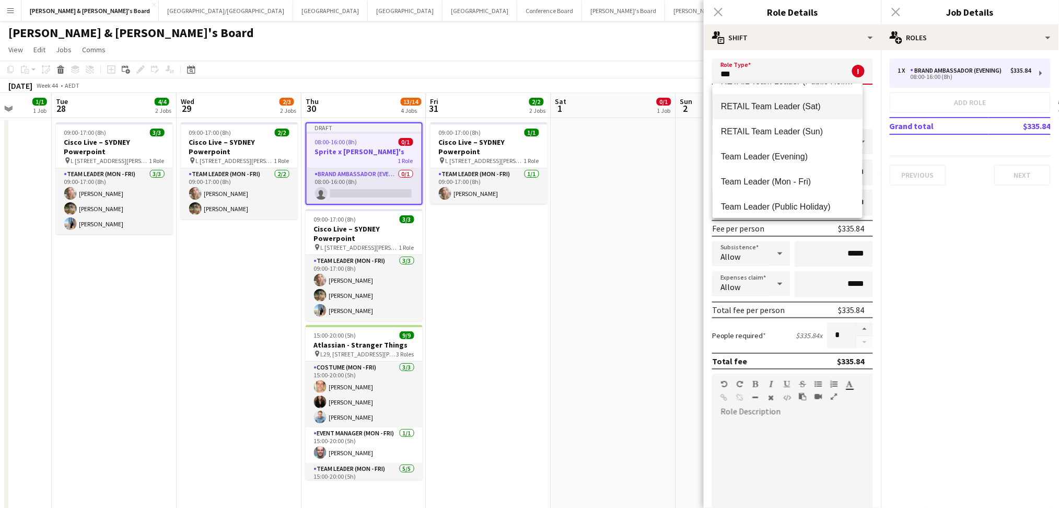
scroll to position [139, 0]
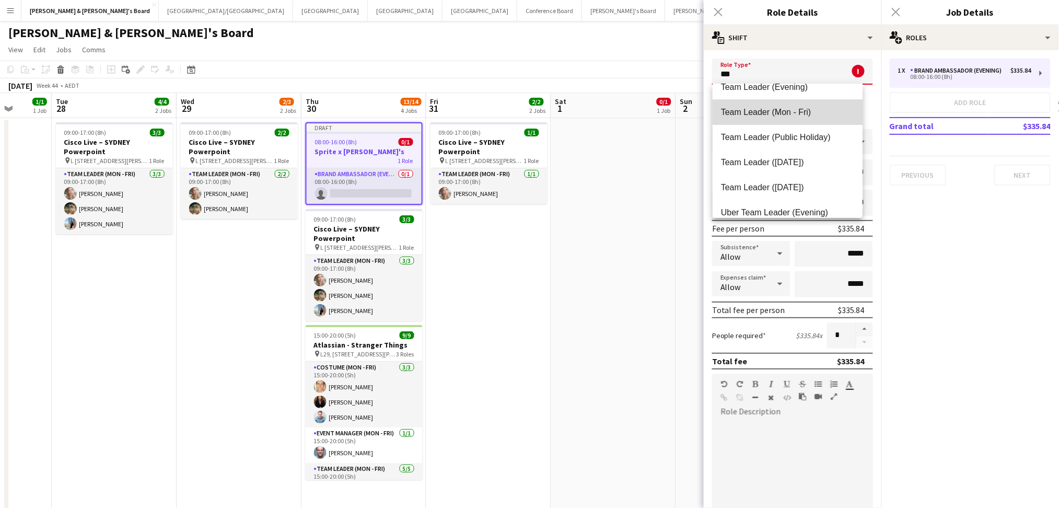
click at [792, 115] on span "Team Leader (Mon - Fri)" at bounding box center [788, 112] width 134 height 10
type input "**********"
type input "******"
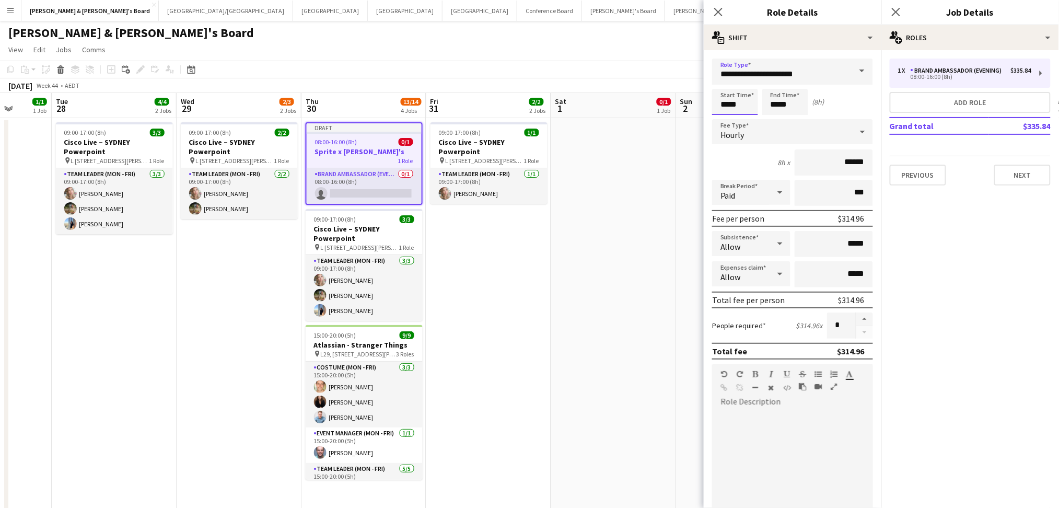
click at [723, 104] on input "*****" at bounding box center [735, 102] width 46 height 26
type input "*****"
click at [843, 242] on input "*****" at bounding box center [833, 244] width 78 height 26
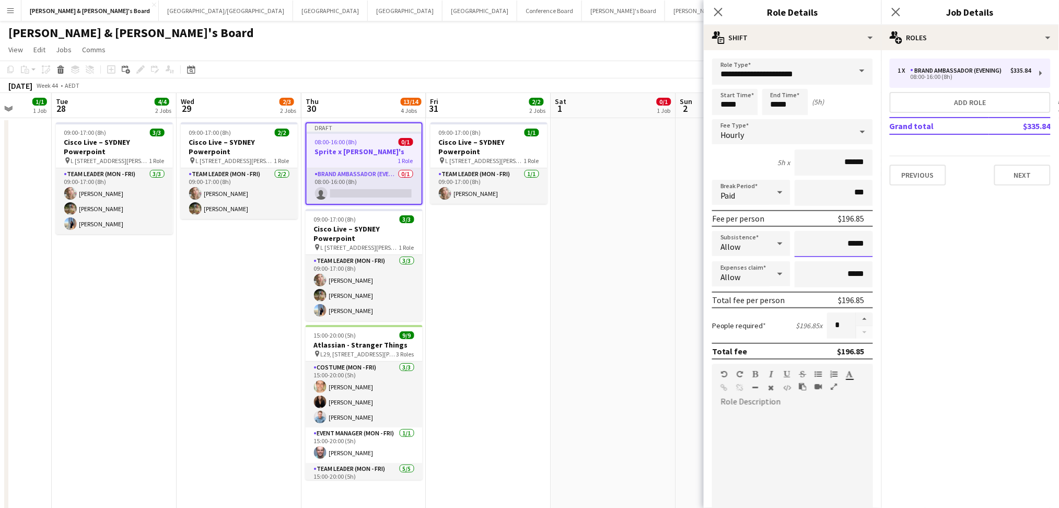
click at [843, 242] on input "*****" at bounding box center [833, 244] width 78 height 26
type input "******"
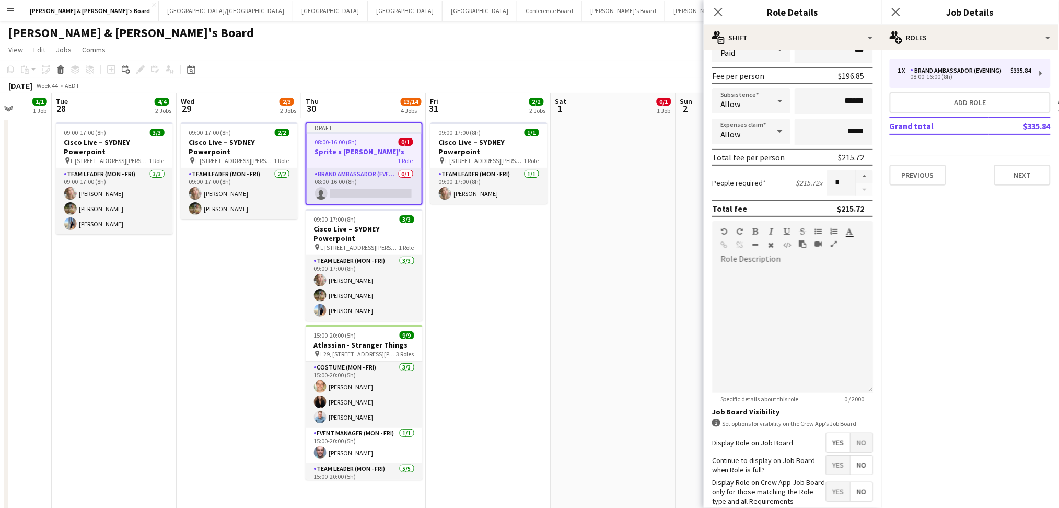
scroll to position [204, 0]
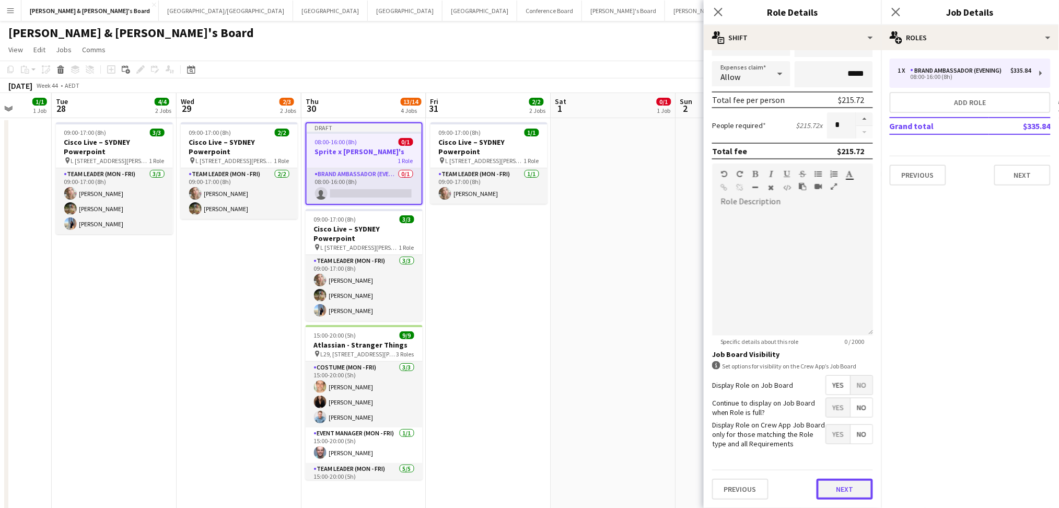
click at [838, 484] on button "Next" at bounding box center [844, 488] width 56 height 21
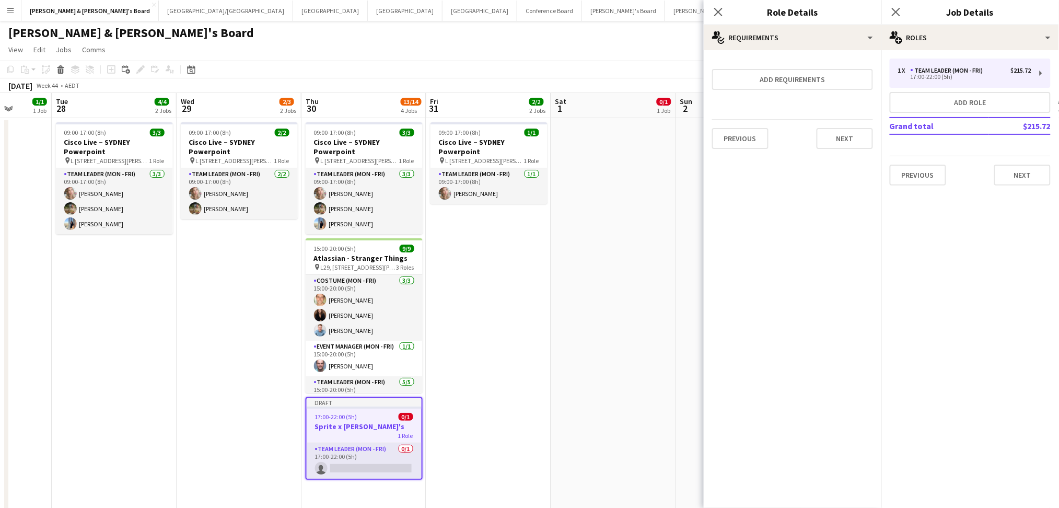
scroll to position [0, 0]
click at [988, 101] on button "Add role" at bounding box center [970, 102] width 161 height 21
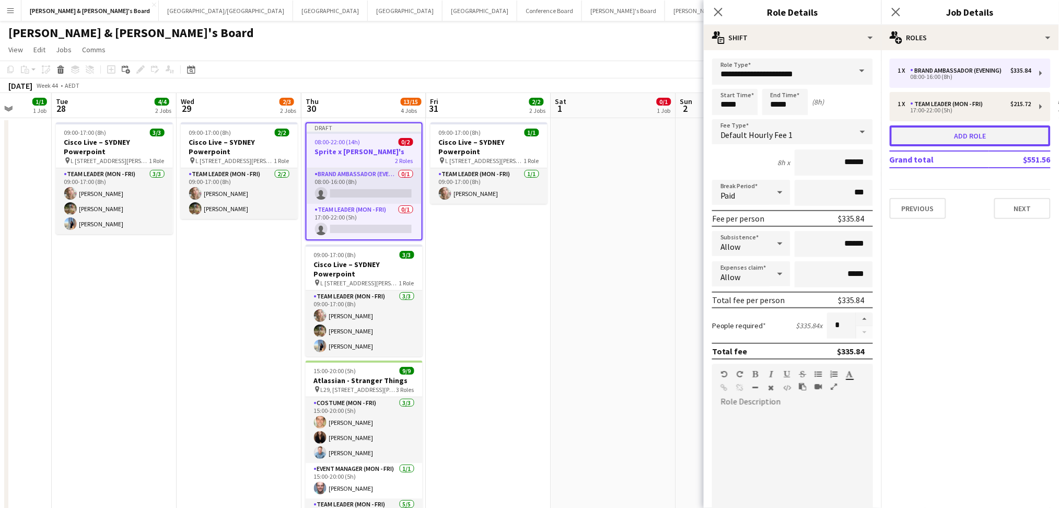
type input "**********"
type input "*****"
type input "******"
type input "*****"
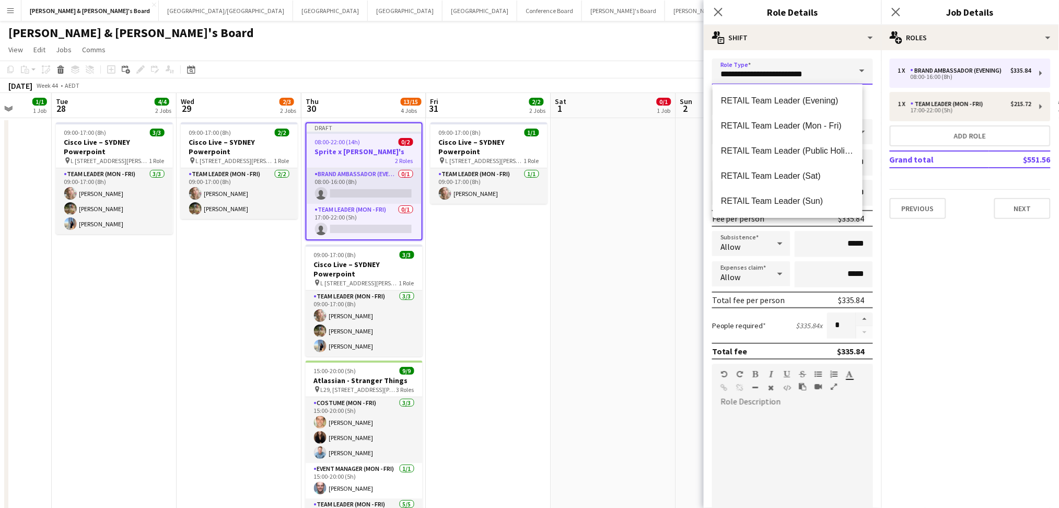
click at [827, 82] on input "**********" at bounding box center [792, 72] width 161 height 26
click at [779, 119] on mat-option "Brand Ambassador ([PERSON_NAME])" at bounding box center [787, 125] width 150 height 25
type input "**********"
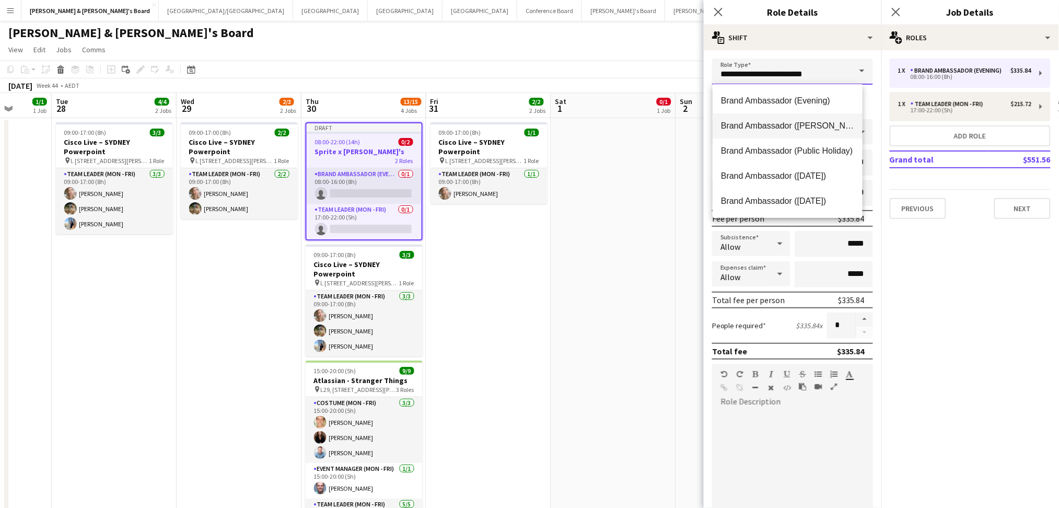
type input "******"
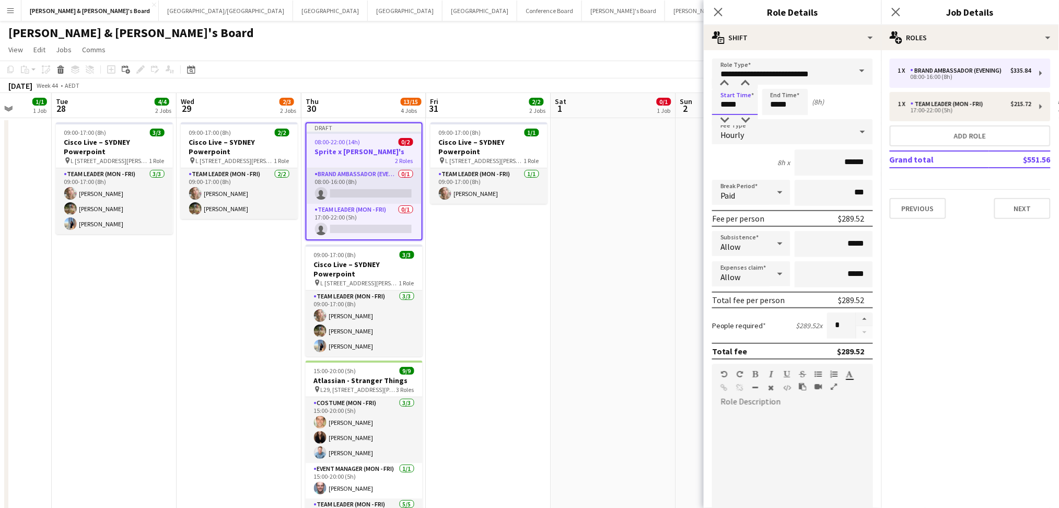
click at [726, 101] on input "*****" at bounding box center [735, 102] width 46 height 26
type input "*****"
click at [842, 246] on input "*****" at bounding box center [833, 244] width 78 height 26
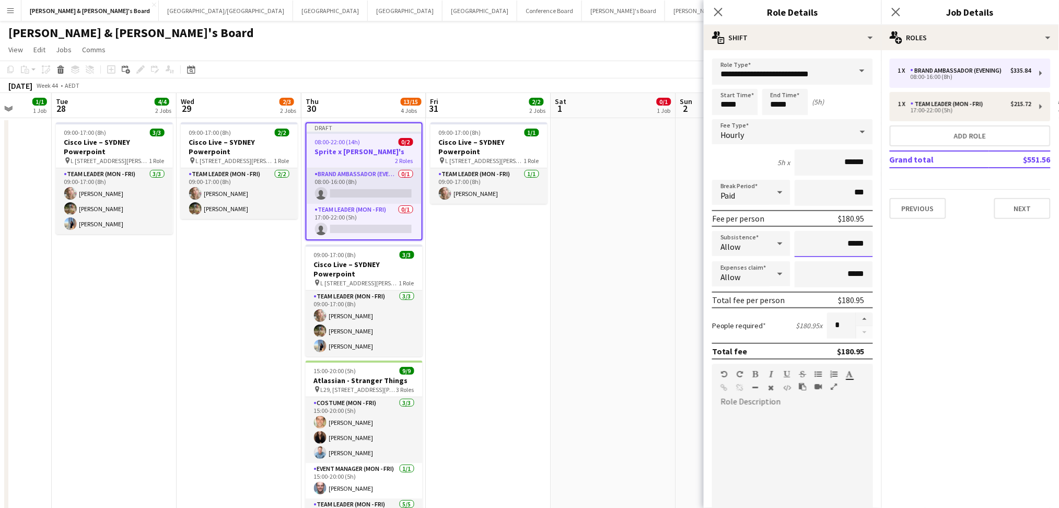
click at [842, 246] on input "*****" at bounding box center [833, 244] width 78 height 26
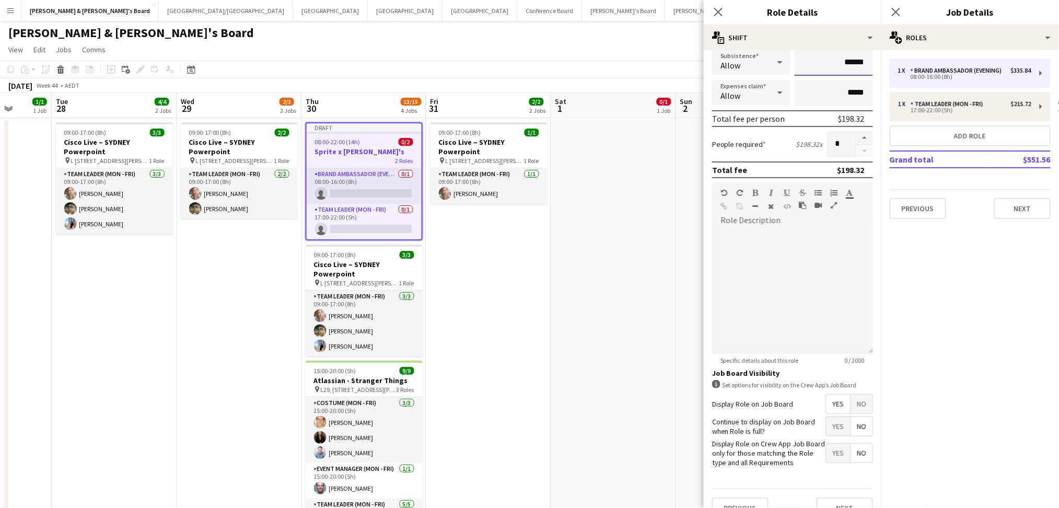
scroll to position [204, 0]
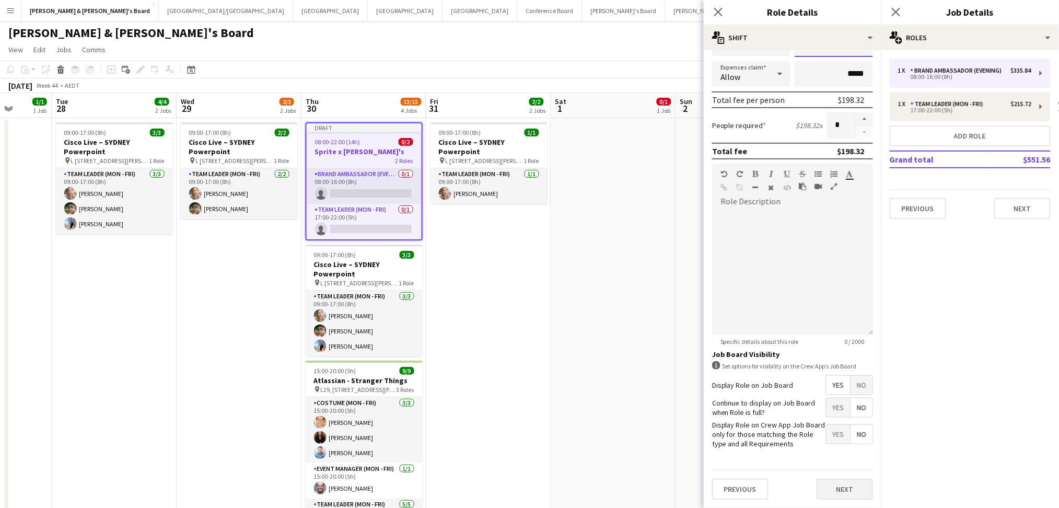
type input "******"
click at [841, 484] on button "Next" at bounding box center [844, 488] width 56 height 21
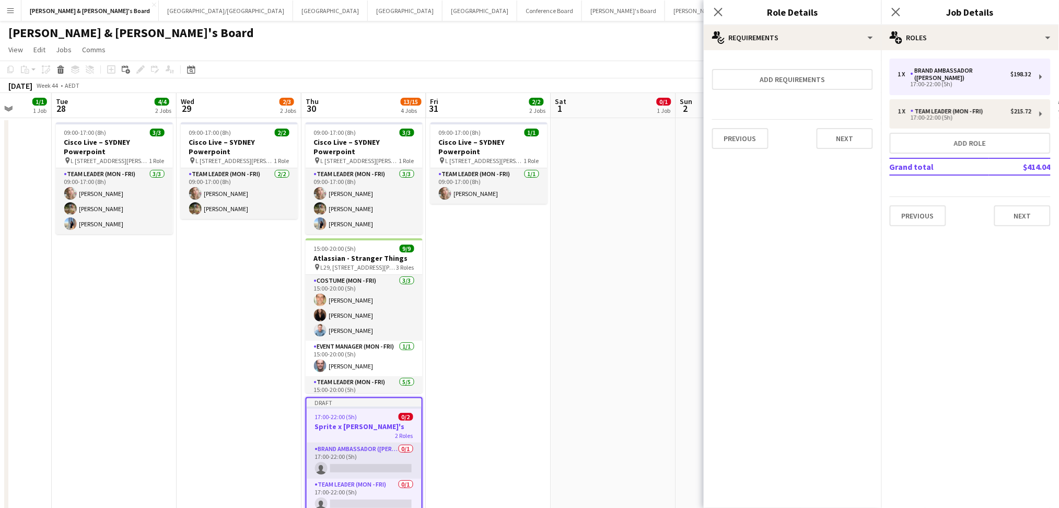
scroll to position [0, 0]
click at [966, 135] on button "Add role" at bounding box center [970, 143] width 161 height 21
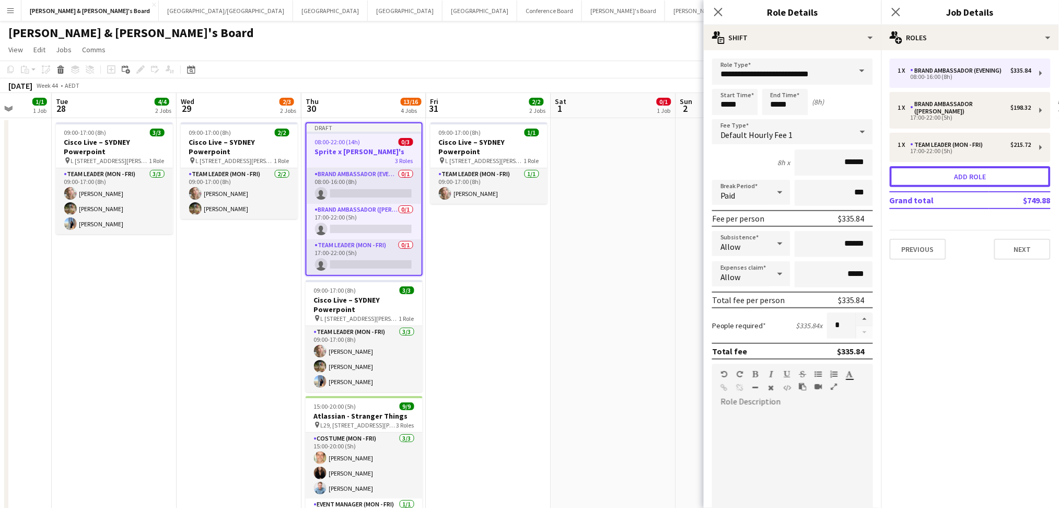
type input "**********"
type input "*****"
type input "******"
type input "*****"
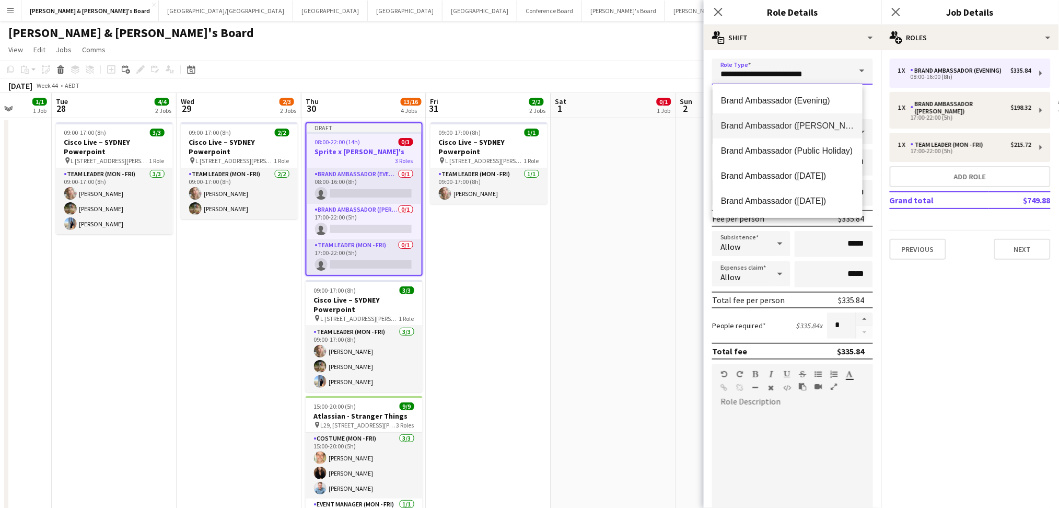
click at [771, 77] on input "**********" at bounding box center [792, 72] width 161 height 26
click at [785, 128] on span "Brand Ambassador ([PERSON_NAME])" at bounding box center [788, 126] width 134 height 10
type input "**********"
type input "******"
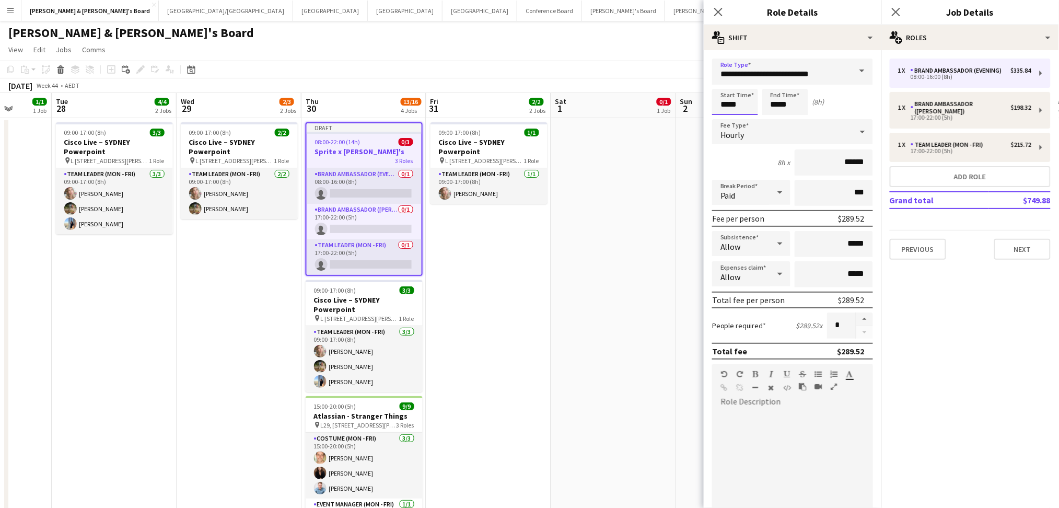
click at [724, 101] on input "*****" at bounding box center [735, 102] width 46 height 26
type input "*****"
click at [856, 318] on button "button" at bounding box center [864, 319] width 17 height 14
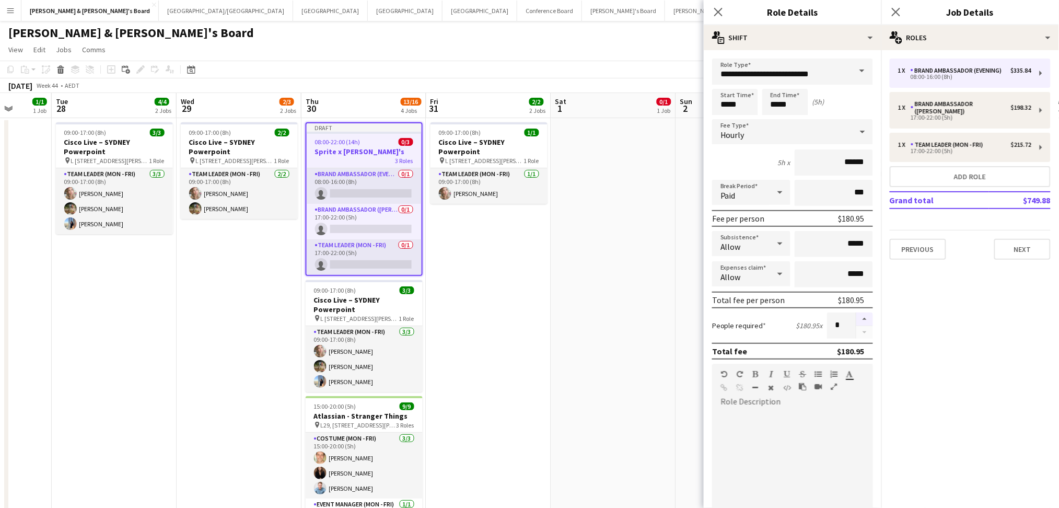
type input "*"
click at [850, 242] on input "*****" at bounding box center [833, 244] width 78 height 26
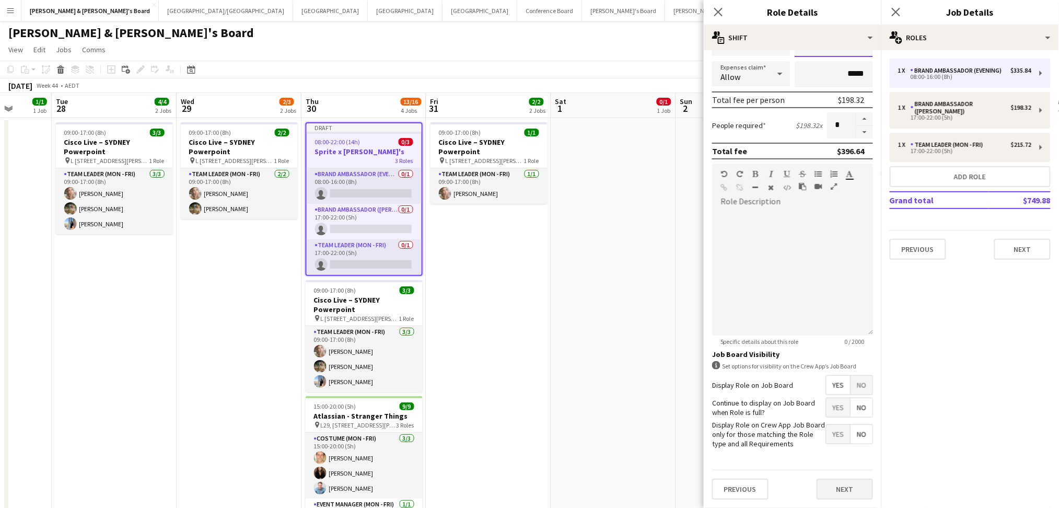
type input "******"
click at [850, 493] on button "Next" at bounding box center [844, 488] width 56 height 21
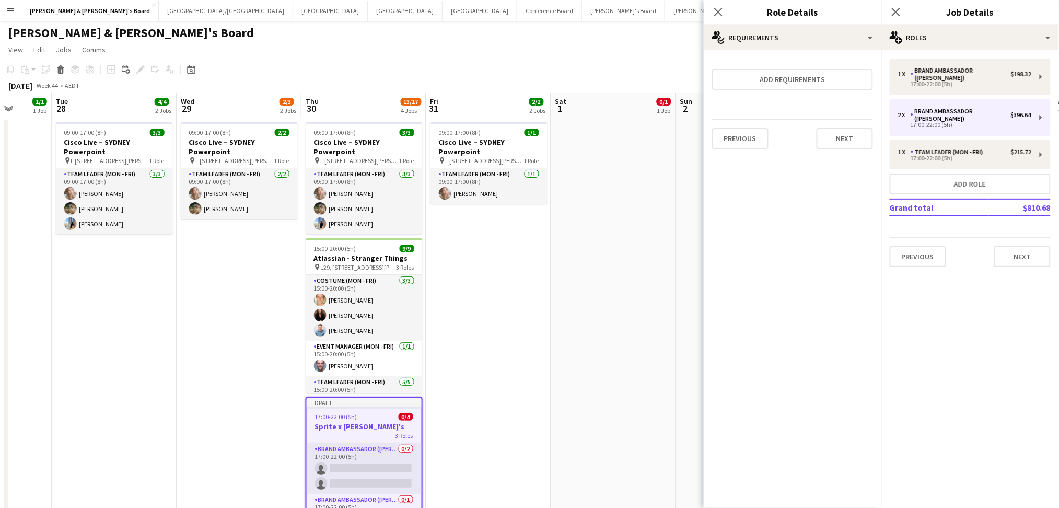
scroll to position [0, 0]
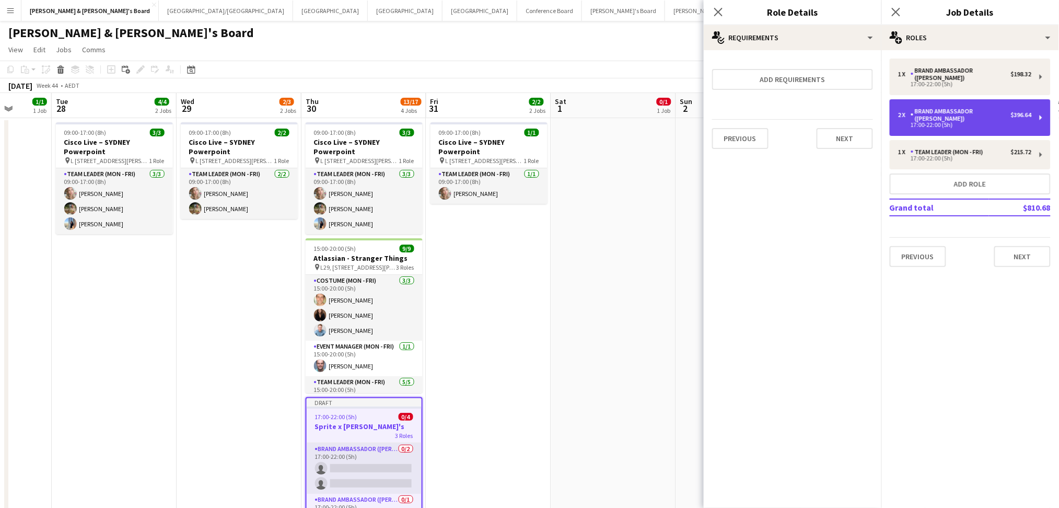
click at [973, 122] on div "17:00-22:00 (5h)" at bounding box center [964, 124] width 133 height 5
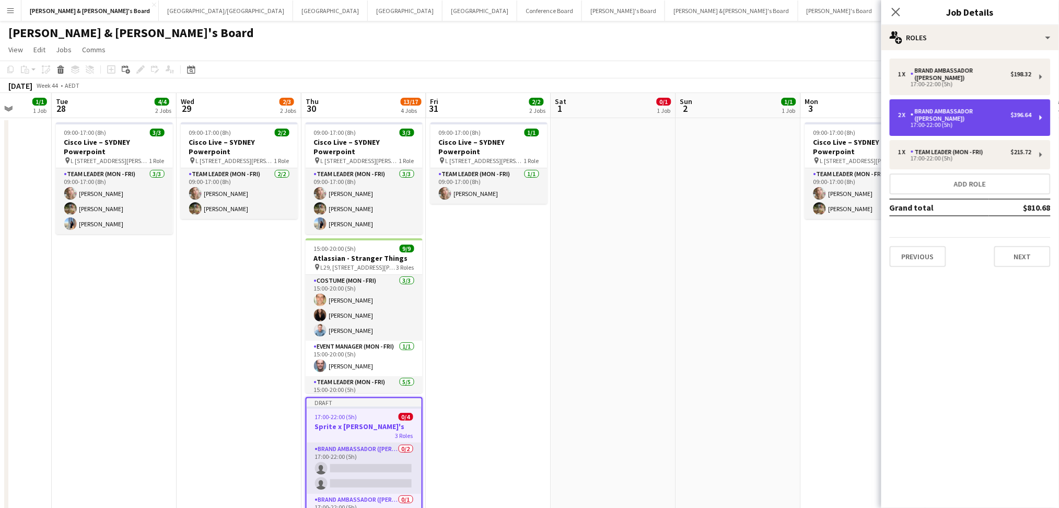
click at [973, 122] on div "17:00-22:00 (5h)" at bounding box center [964, 124] width 133 height 5
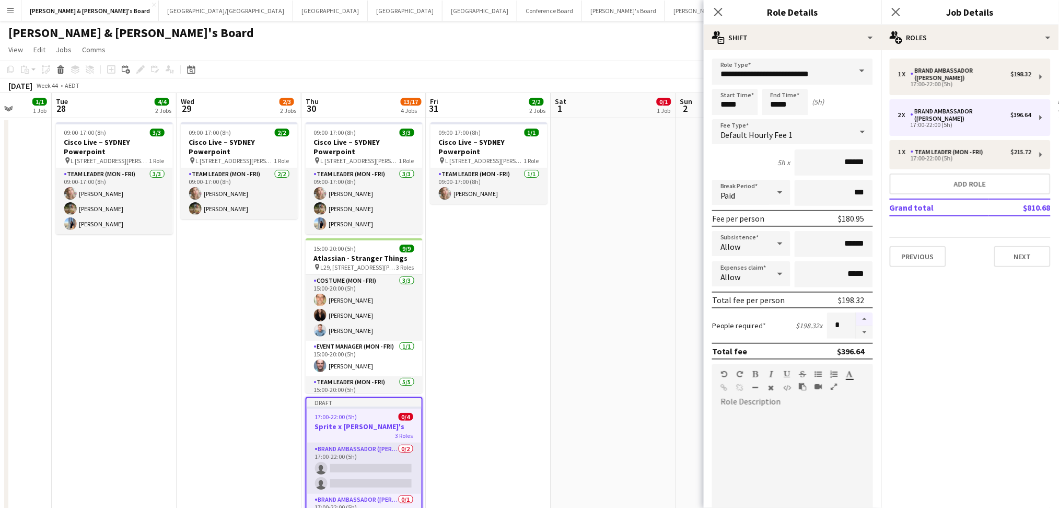
click at [856, 319] on button "button" at bounding box center [864, 319] width 17 height 14
type input "*"
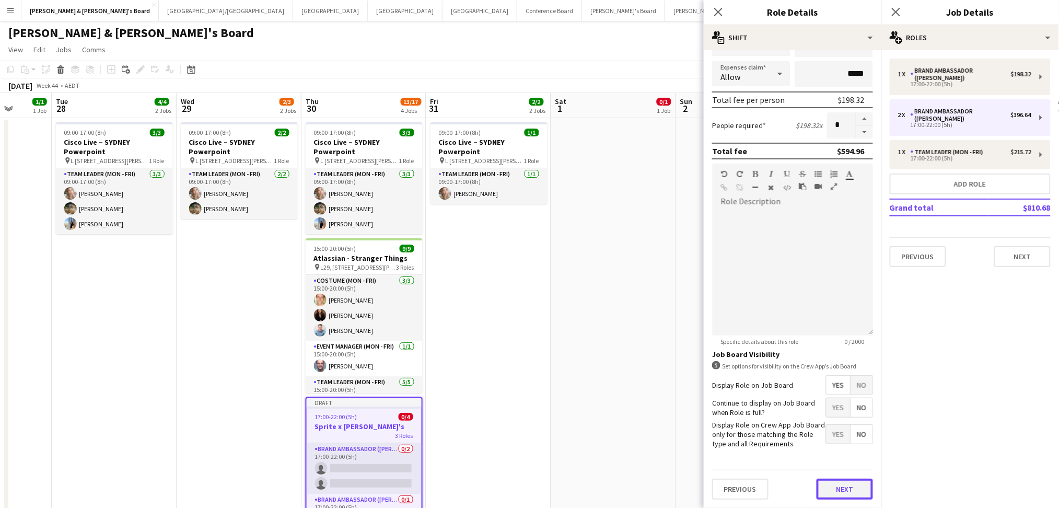
click at [832, 485] on button "Next" at bounding box center [844, 488] width 56 height 21
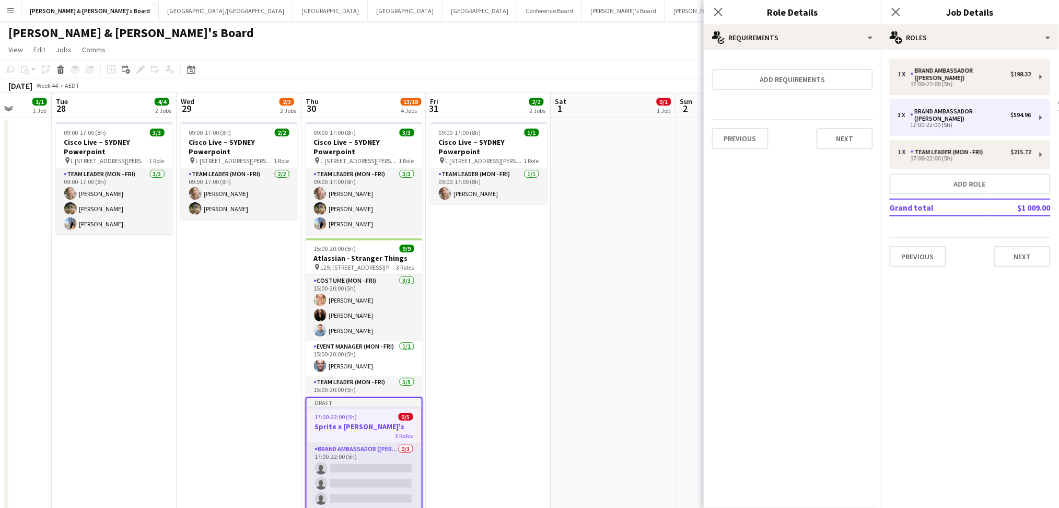
scroll to position [0, 0]
click at [719, 17] on app-icon "Close pop-in" at bounding box center [718, 12] width 15 height 15
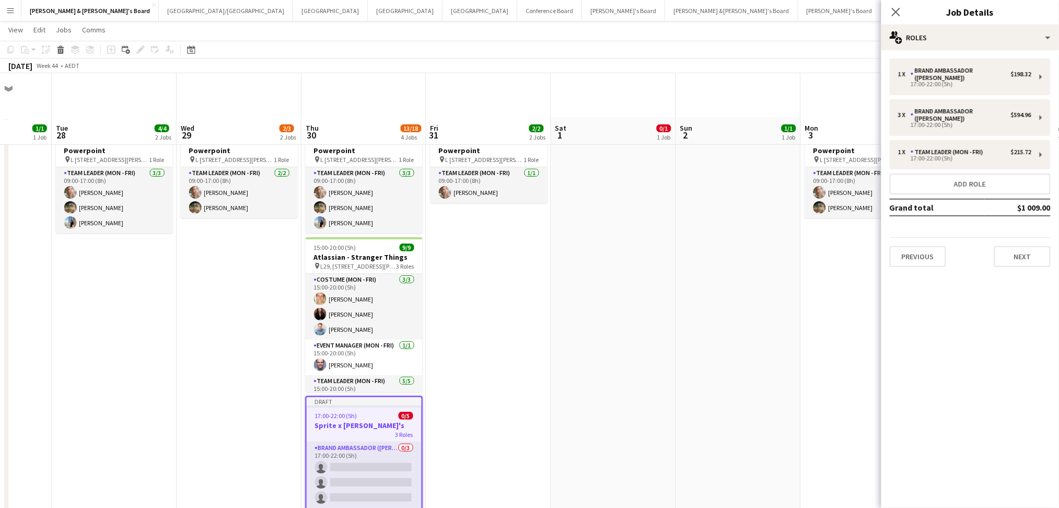
scroll to position [139, 0]
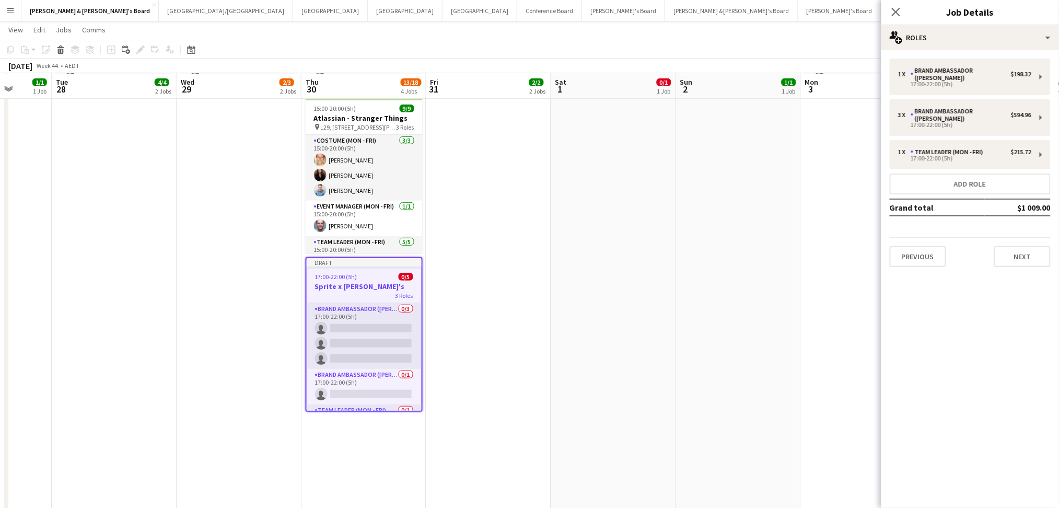
click at [369, 278] on div "17:00-22:00 (5h) 0/5" at bounding box center [364, 277] width 115 height 8
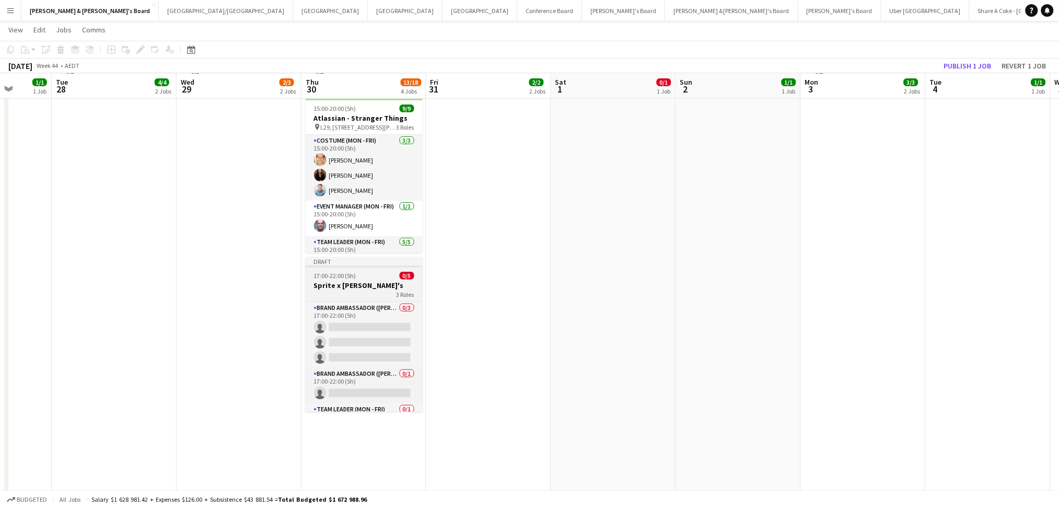
click at [369, 278] on div "17:00-22:00 (5h) 0/5" at bounding box center [364, 276] width 117 height 8
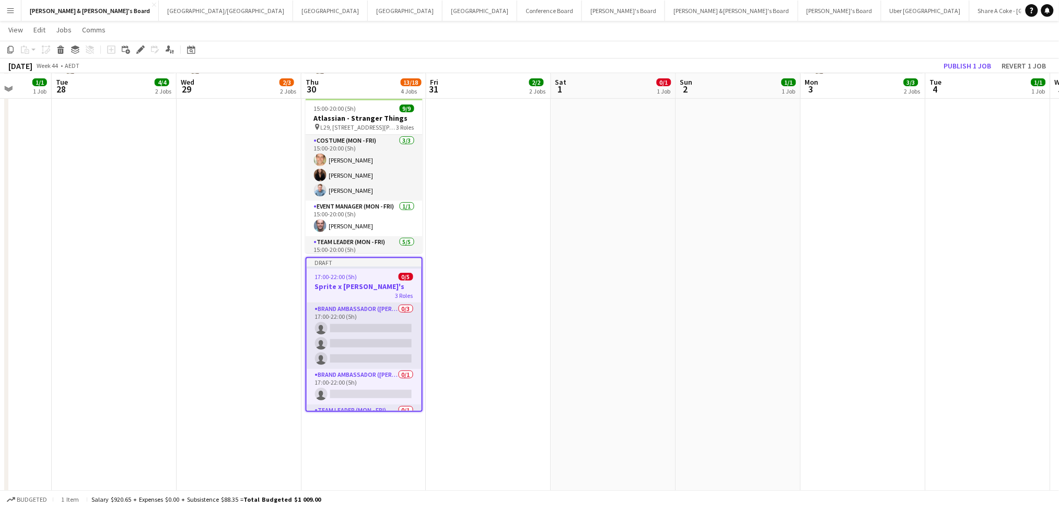
click at [368, 267] on app-job-card "Draft 17:00-22:00 (5h) 0/5 Sprite x Nando's 3 Roles Brand Ambassador (Mon - Fri…" at bounding box center [364, 334] width 117 height 155
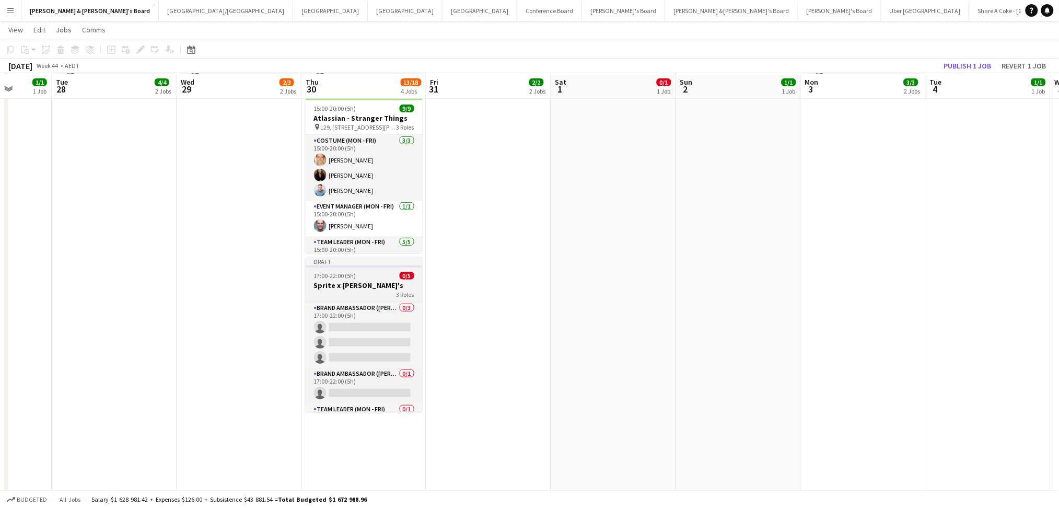
click at [365, 293] on div "3 Roles" at bounding box center [364, 294] width 117 height 8
click at [366, 292] on div "3 Roles" at bounding box center [364, 294] width 117 height 8
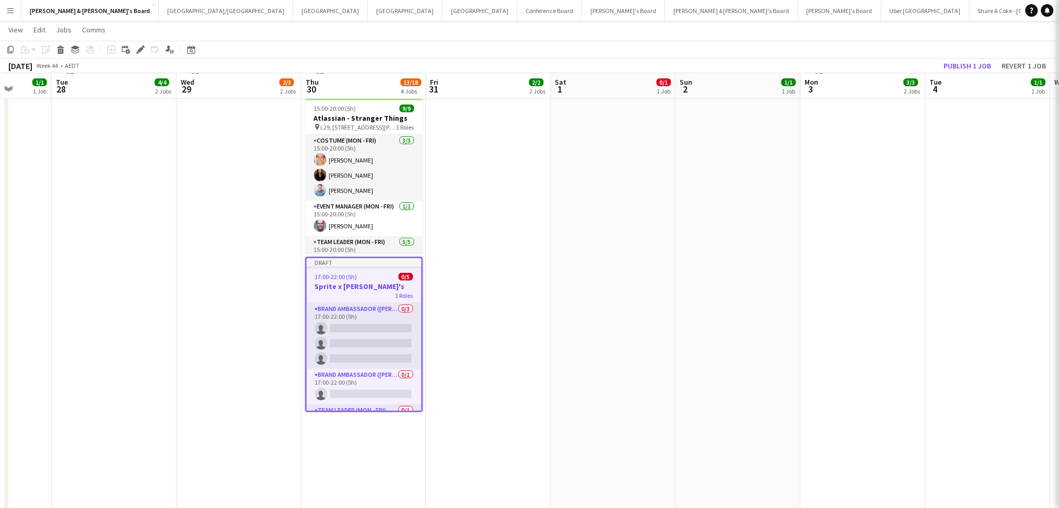
scroll to position [0, 322]
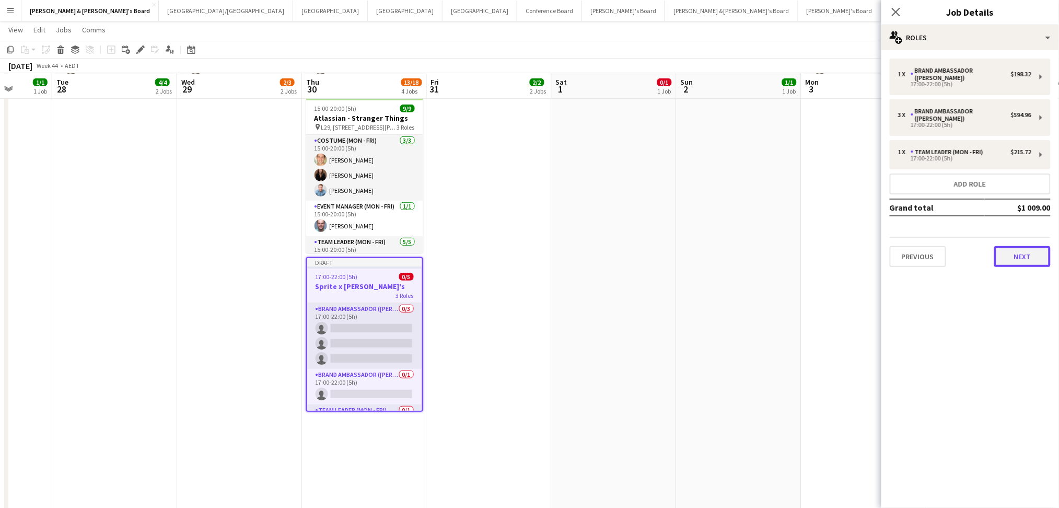
click at [1023, 246] on button "Next" at bounding box center [1022, 256] width 56 height 21
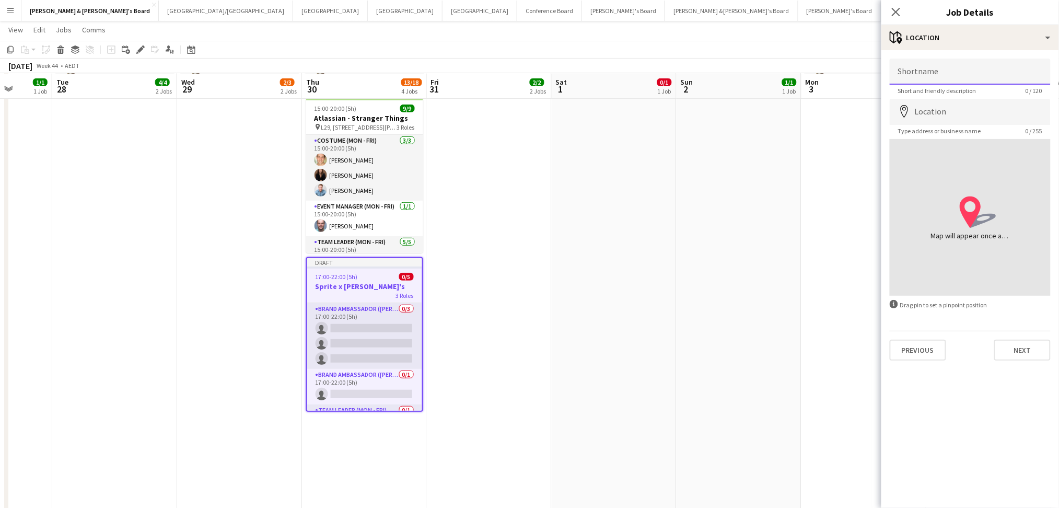
click at [976, 69] on input "Shortname" at bounding box center [970, 72] width 161 height 26
paste input "**********"
type input "**********"
click at [946, 108] on input "Location" at bounding box center [970, 112] width 161 height 26
paste input "**********"
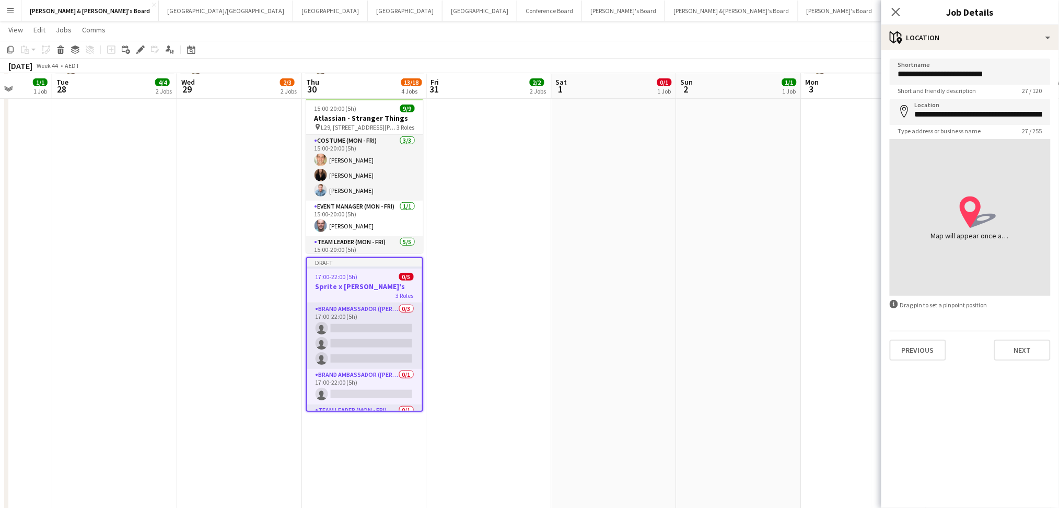
type input "**********"
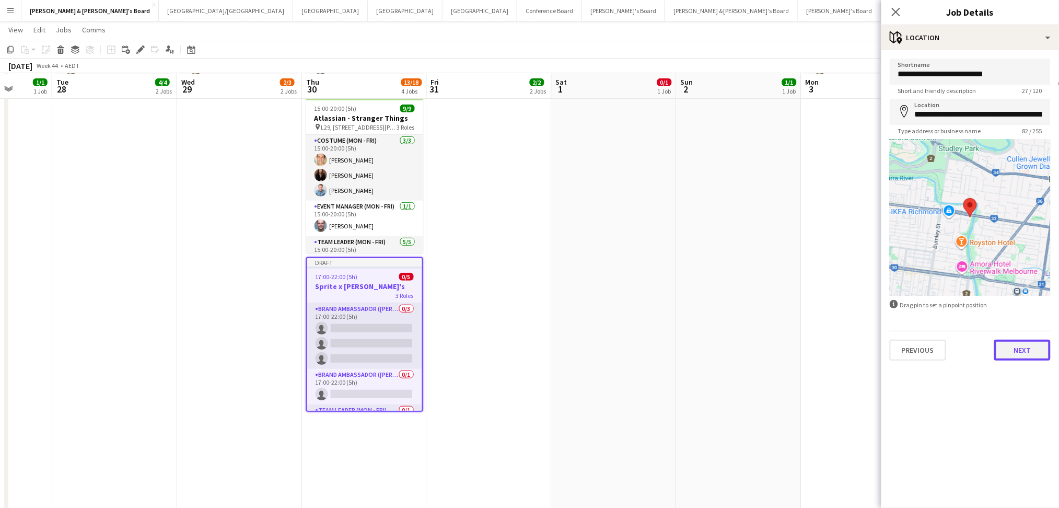
click at [1019, 356] on button "Next" at bounding box center [1022, 350] width 56 height 21
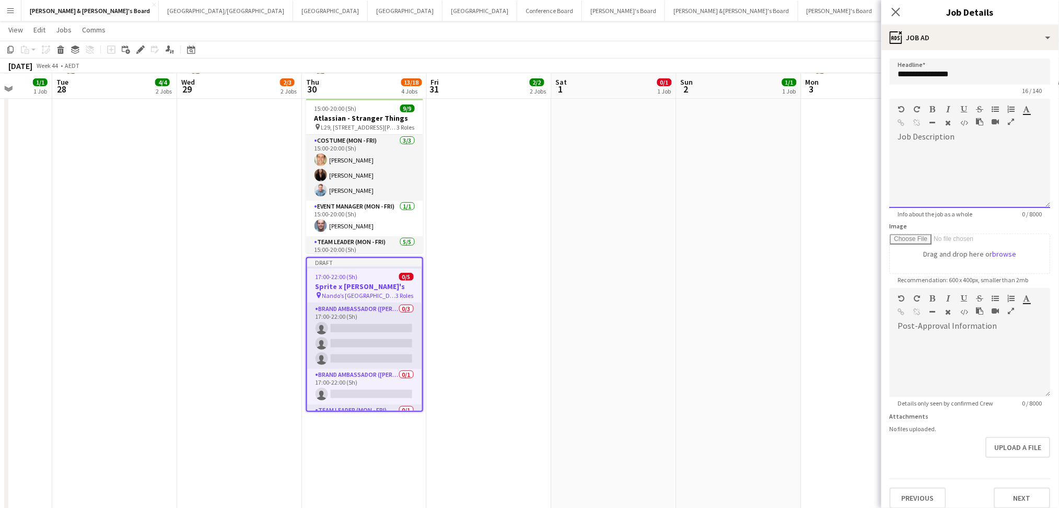
click at [936, 147] on div at bounding box center [970, 176] width 161 height 63
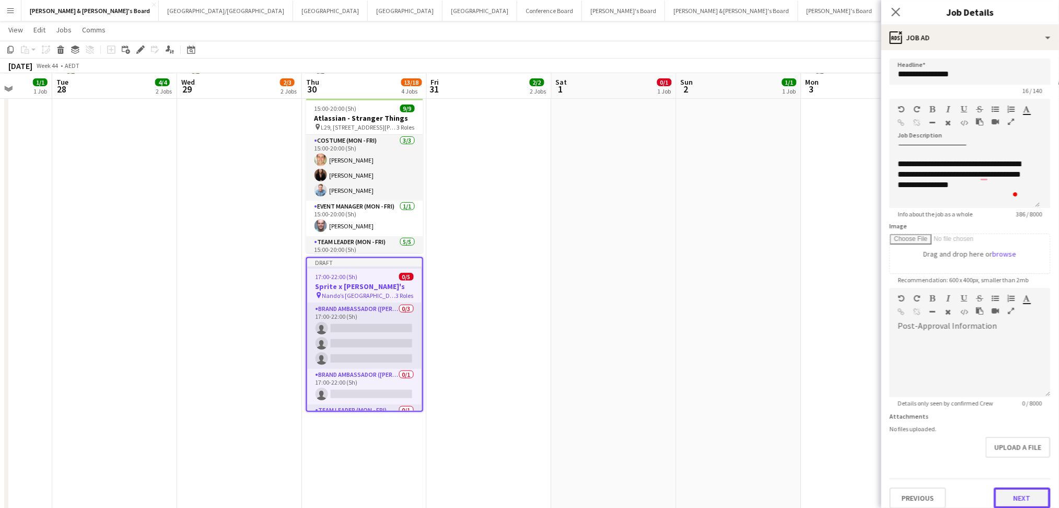
click at [1012, 495] on button "Next" at bounding box center [1022, 497] width 56 height 21
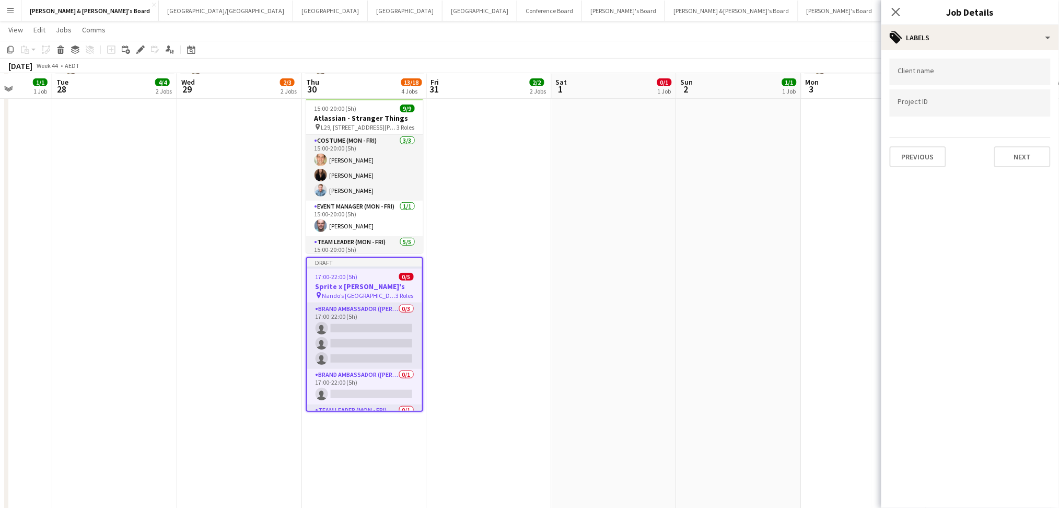
scroll to position [0, 0]
click at [962, 73] on input "Type to search client labels..." at bounding box center [970, 71] width 144 height 9
click at [943, 71] on input "Type to search client labels..." at bounding box center [970, 75] width 144 height 9
click at [933, 68] on div at bounding box center [970, 72] width 161 height 27
type input "***"
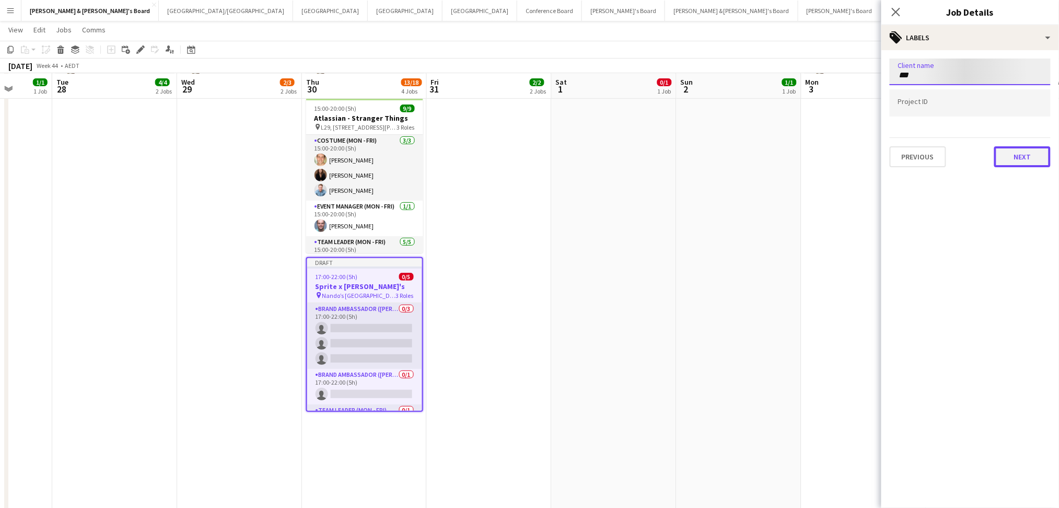
click at [1022, 158] on button "Next" at bounding box center [1022, 156] width 56 height 21
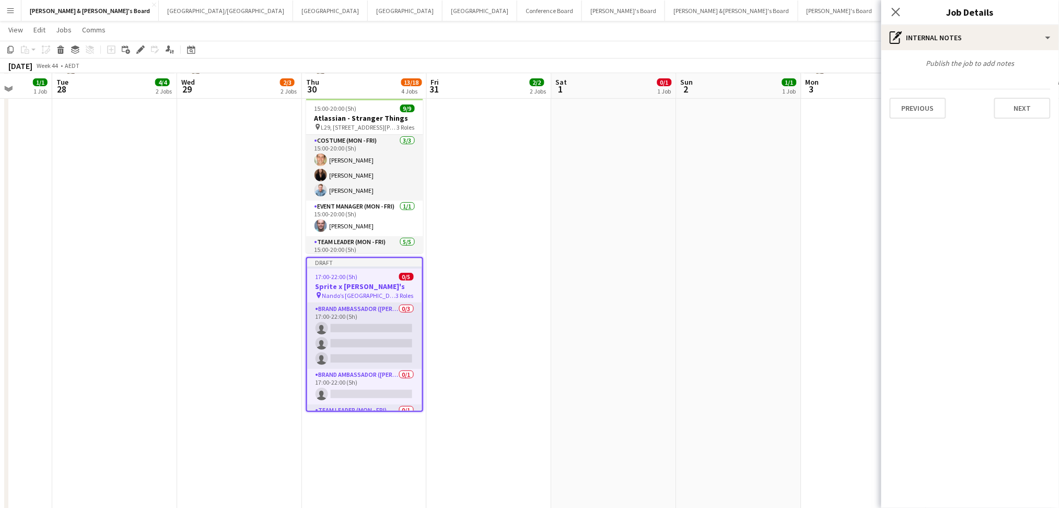
type input "*******"
click at [1010, 105] on button "Next" at bounding box center [1022, 108] width 56 height 21
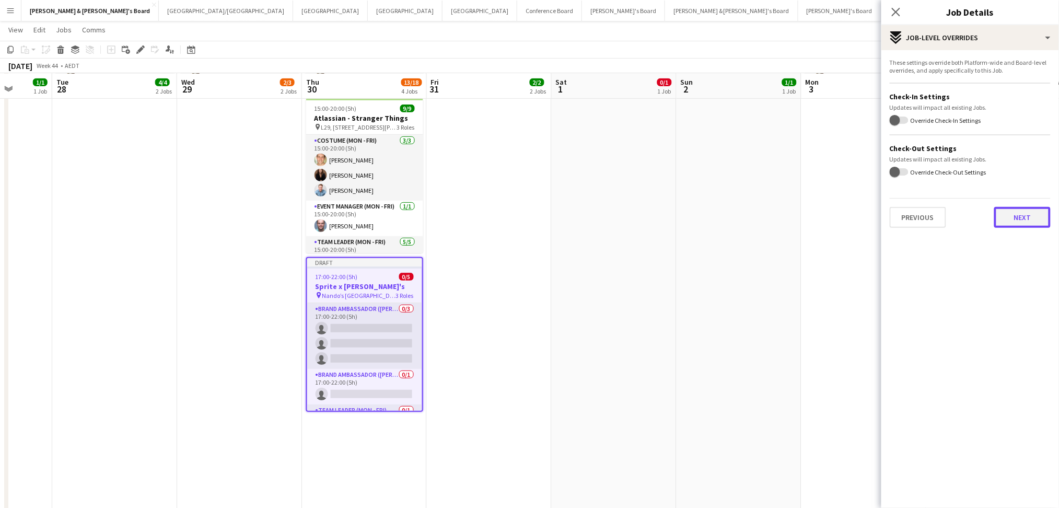
click at [1008, 214] on button "Next" at bounding box center [1022, 217] width 56 height 21
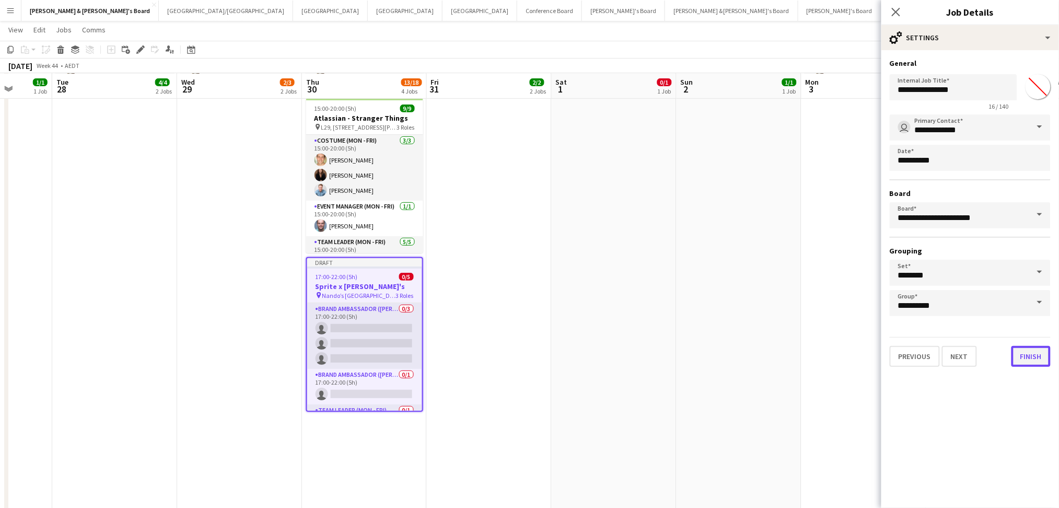
click at [1034, 349] on button "Finish" at bounding box center [1030, 356] width 39 height 21
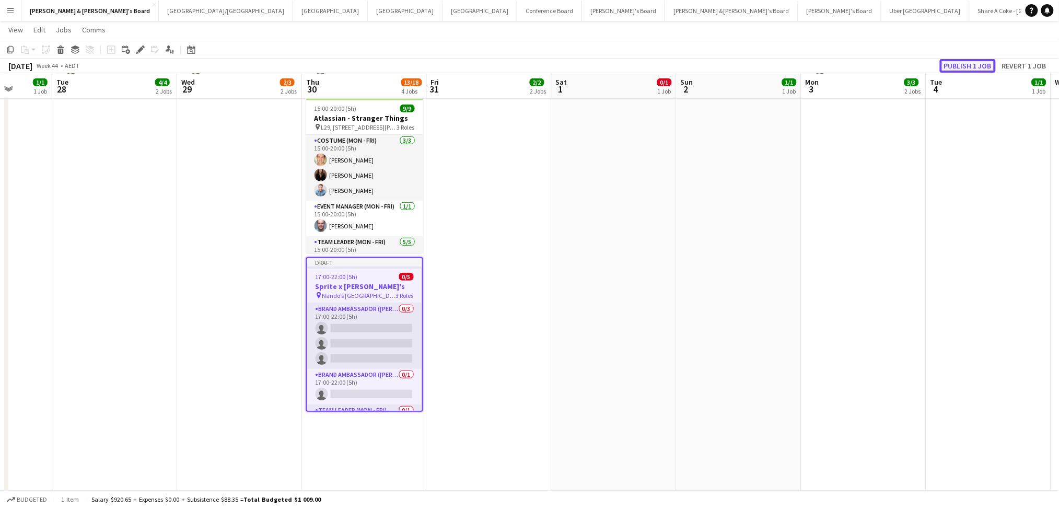
click at [973, 66] on button "Publish 1 job" at bounding box center [968, 66] width 56 height 14
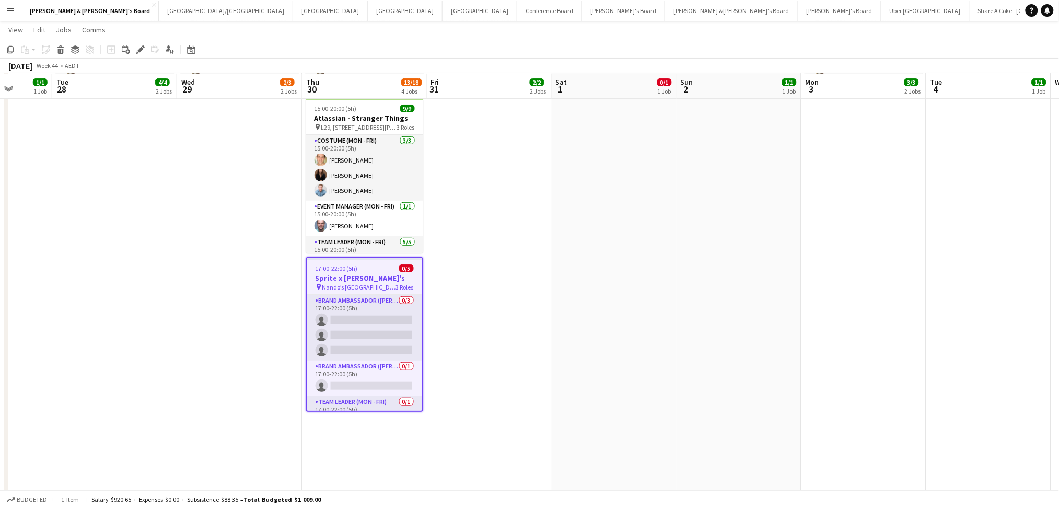
click at [497, 289] on app-date-cell "09:00-17:00 (8h) 1/1 Cisco Live – [GEOGRAPHIC_DATA] Powerpoint pin L 7, [STREET…" at bounding box center [489, 494] width 125 height 1032
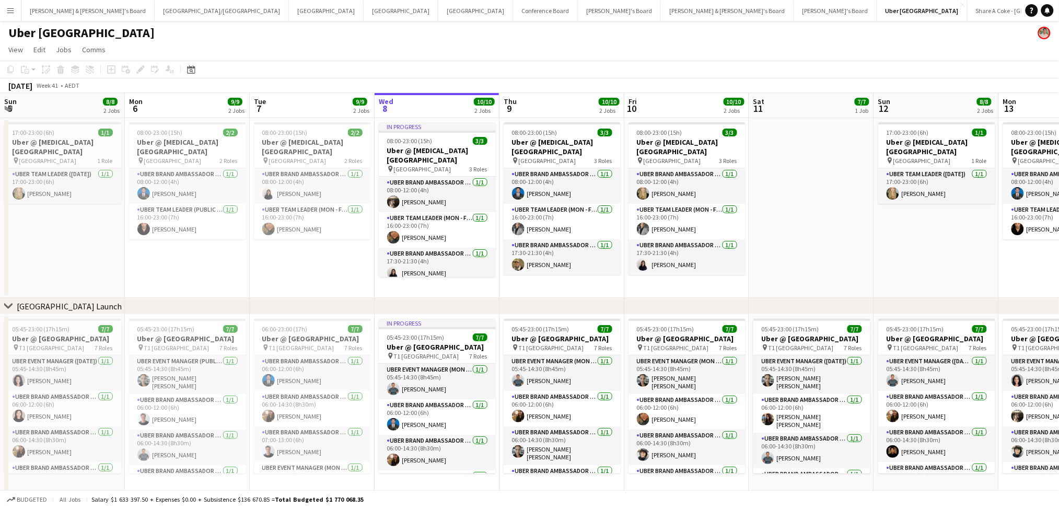
scroll to position [0, 249]
